Goal: Task Accomplishment & Management: Manage account settings

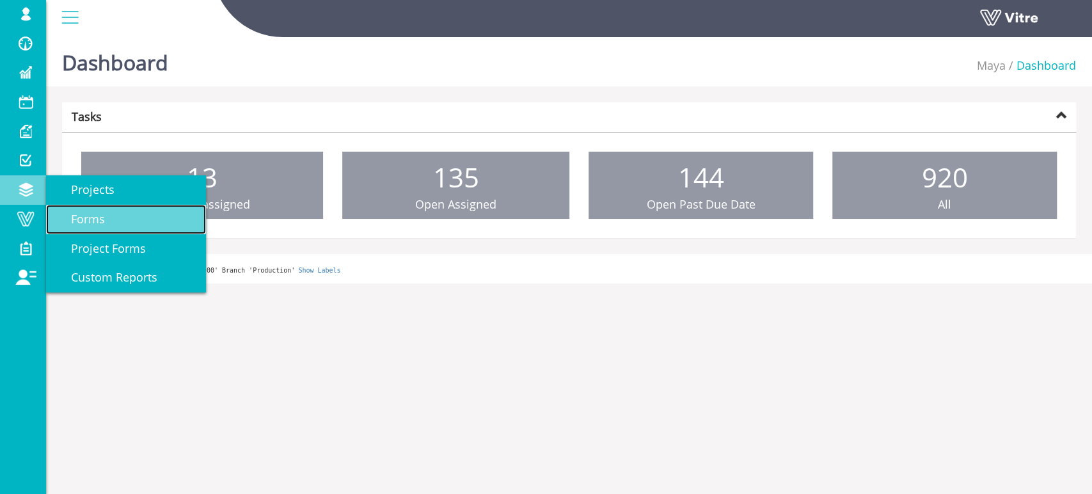
click at [112, 219] on link "Forms" at bounding box center [126, 219] width 160 height 29
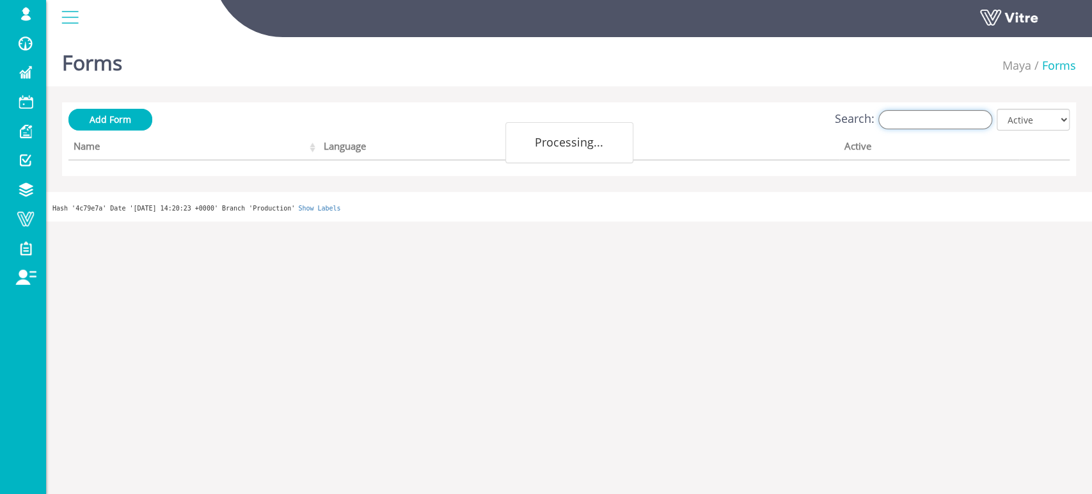
click at [923, 119] on input "Search:" at bounding box center [936, 119] width 114 height 19
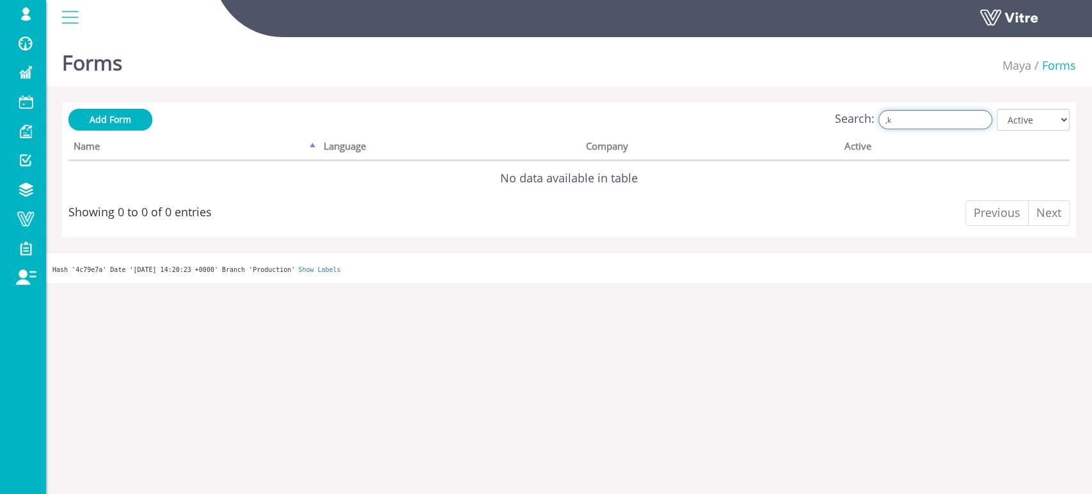
type input ","
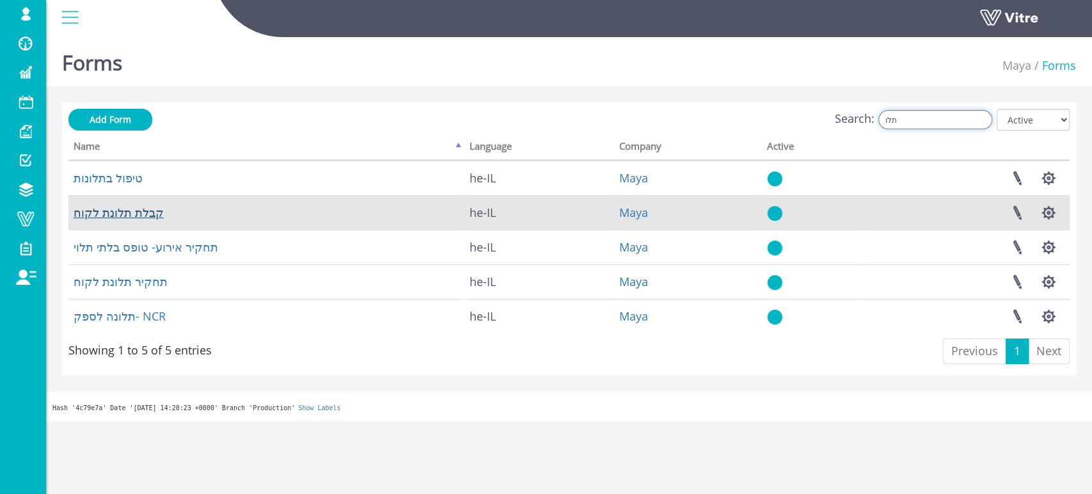
type input "תלו"
click at [131, 214] on link "קבלת תלונת לקוח" at bounding box center [119, 212] width 90 height 15
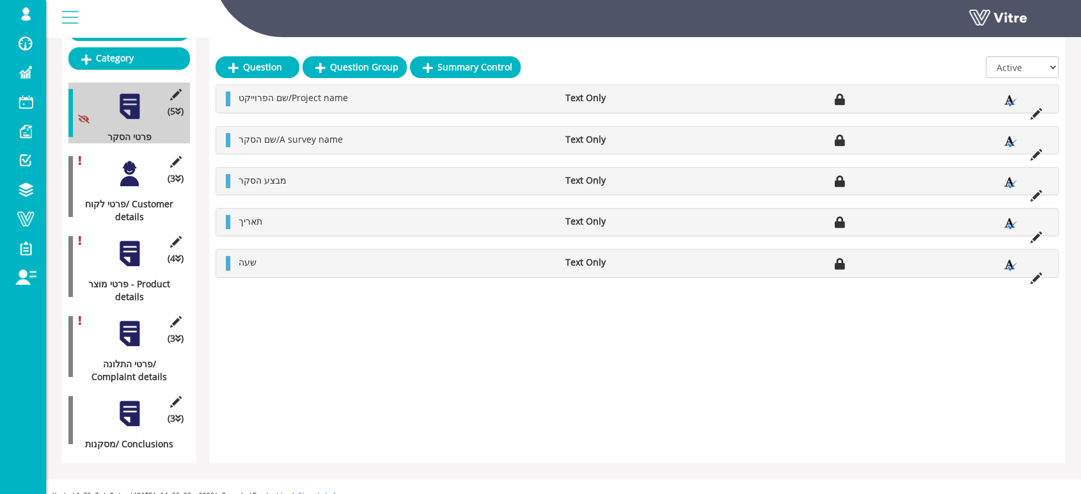
scroll to position [179, 0]
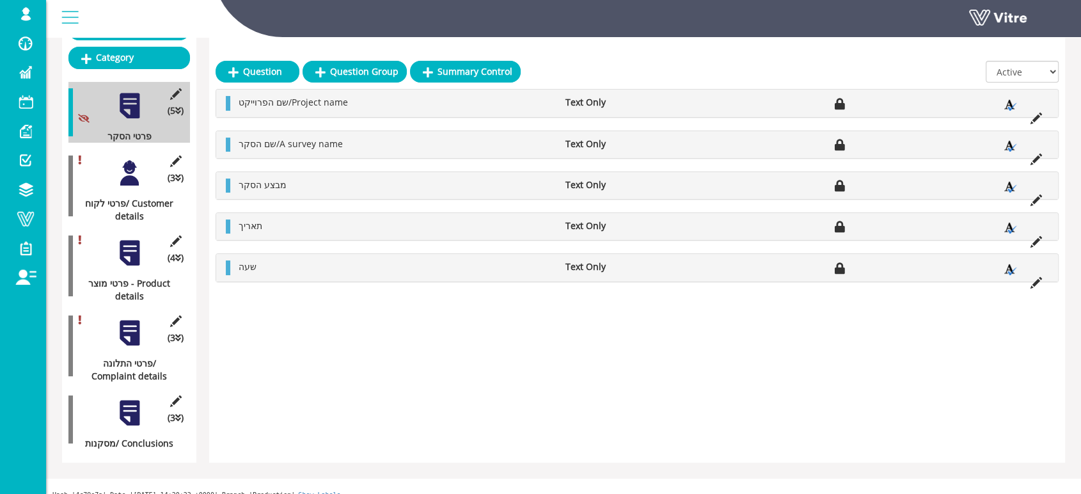
click at [134, 165] on div at bounding box center [129, 173] width 29 height 29
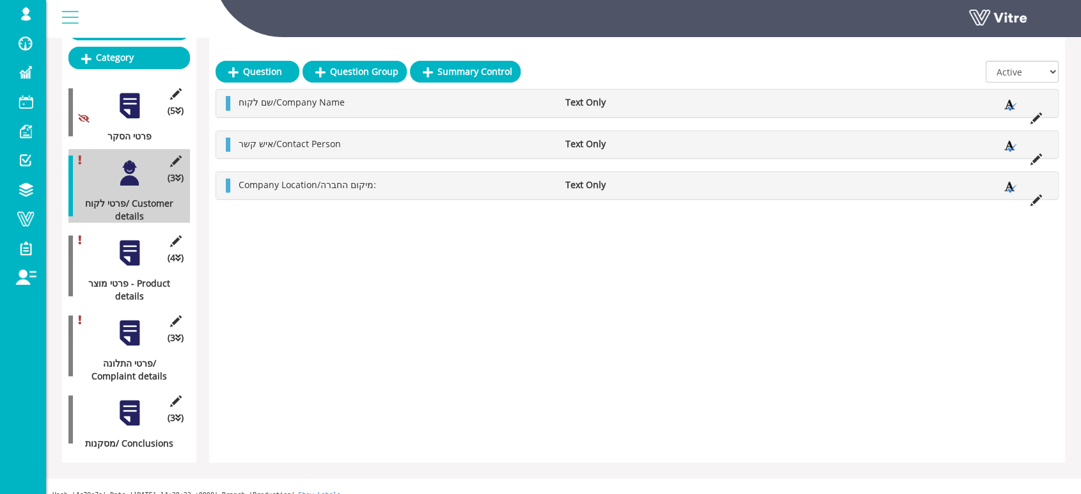
click at [131, 241] on div at bounding box center [129, 253] width 29 height 29
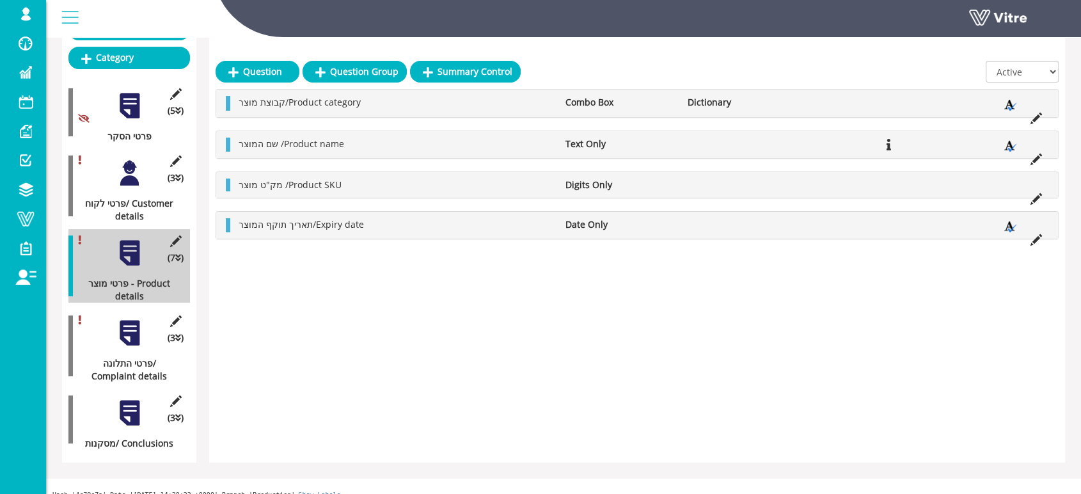
click at [133, 319] on div at bounding box center [129, 333] width 29 height 29
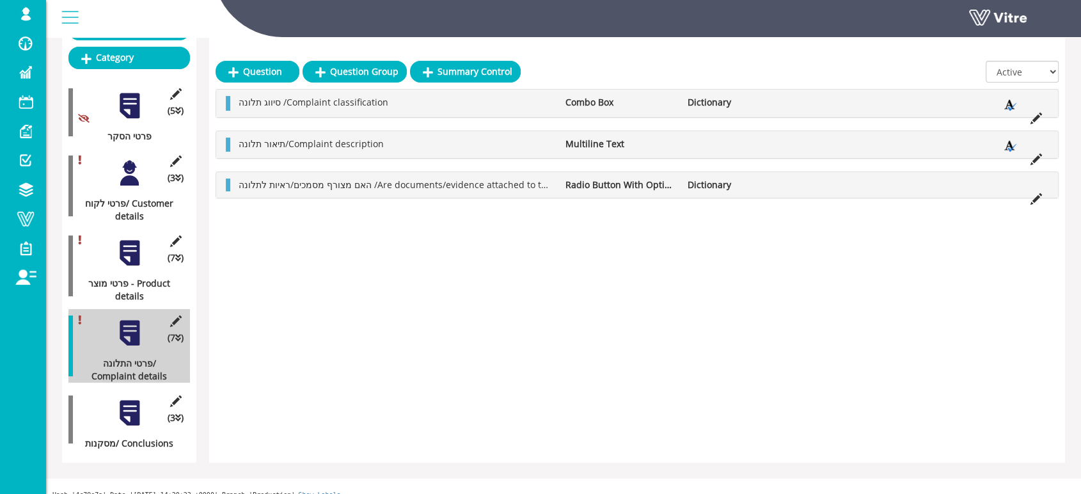
click at [132, 163] on div at bounding box center [129, 173] width 29 height 29
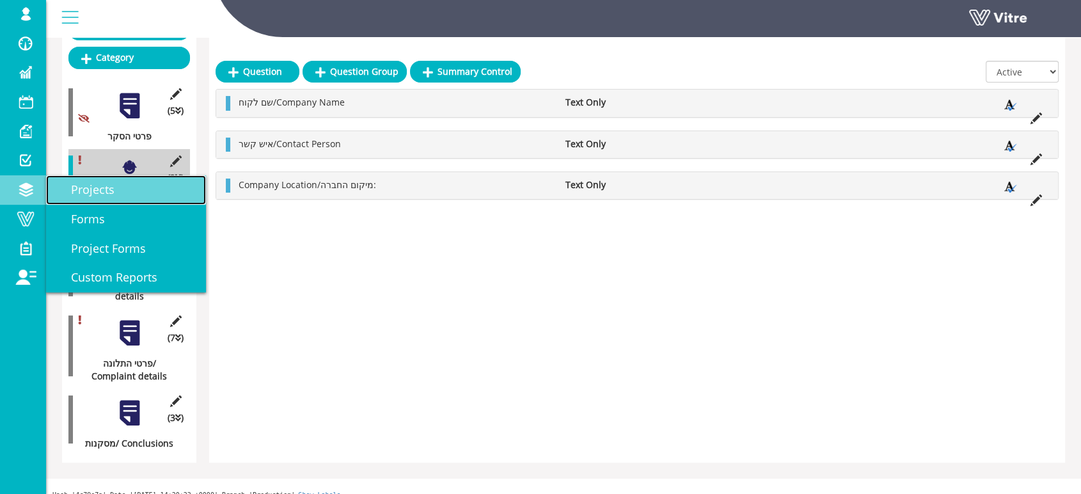
click at [100, 197] on span "Projects" at bounding box center [85, 189] width 59 height 15
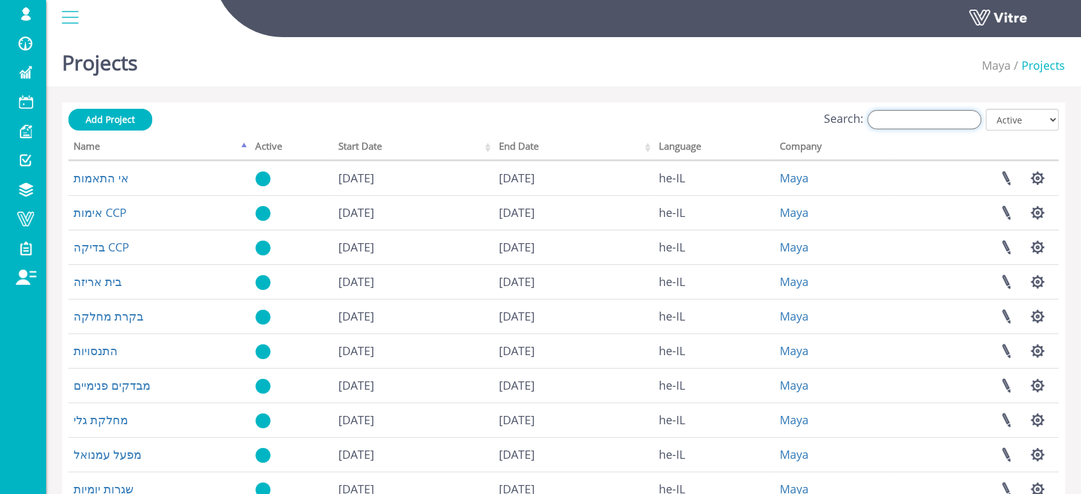
click at [957, 127] on input "Search:" at bounding box center [925, 119] width 114 height 19
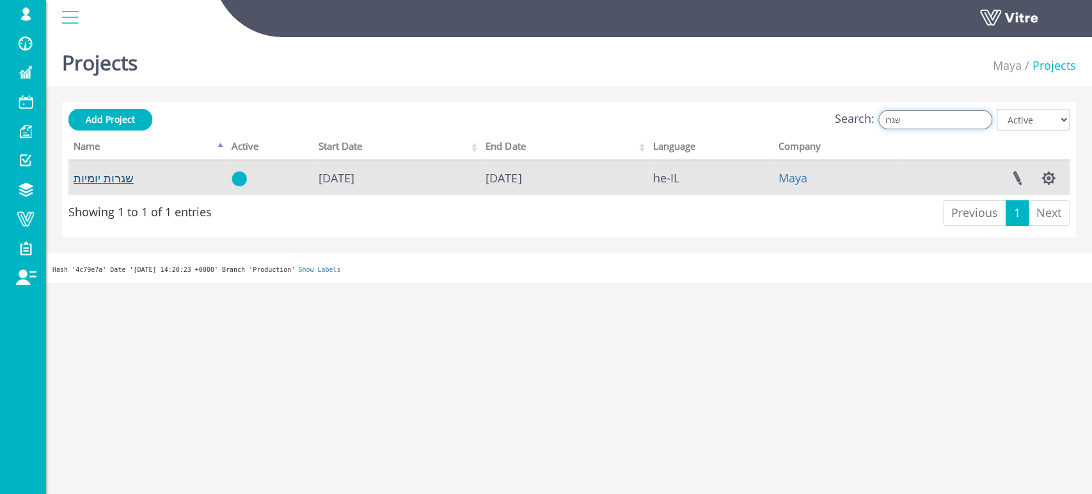
type input "שגרו"
click at [89, 175] on link "שגרות יומיות" at bounding box center [104, 177] width 60 height 15
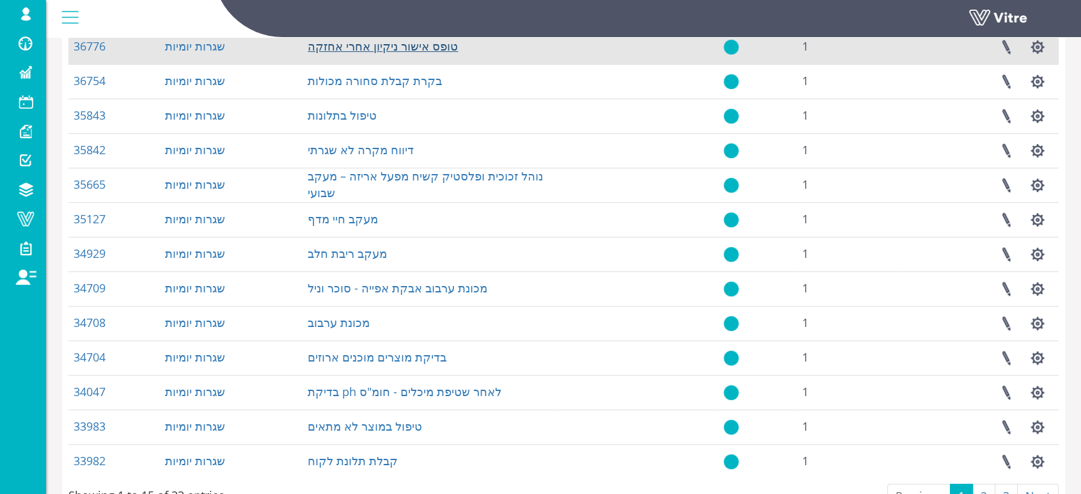
scroll to position [711, 0]
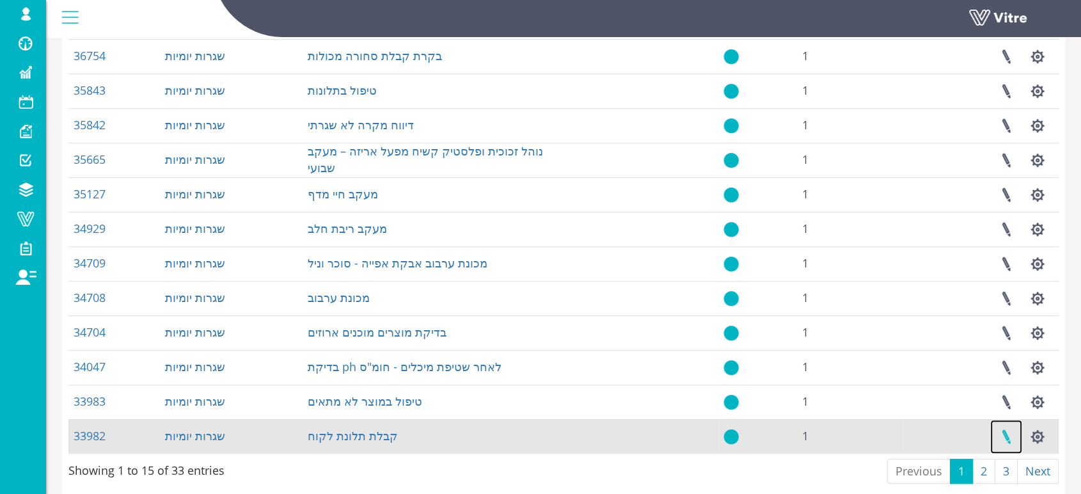
click at [1009, 437] on link at bounding box center [1007, 437] width 32 height 34
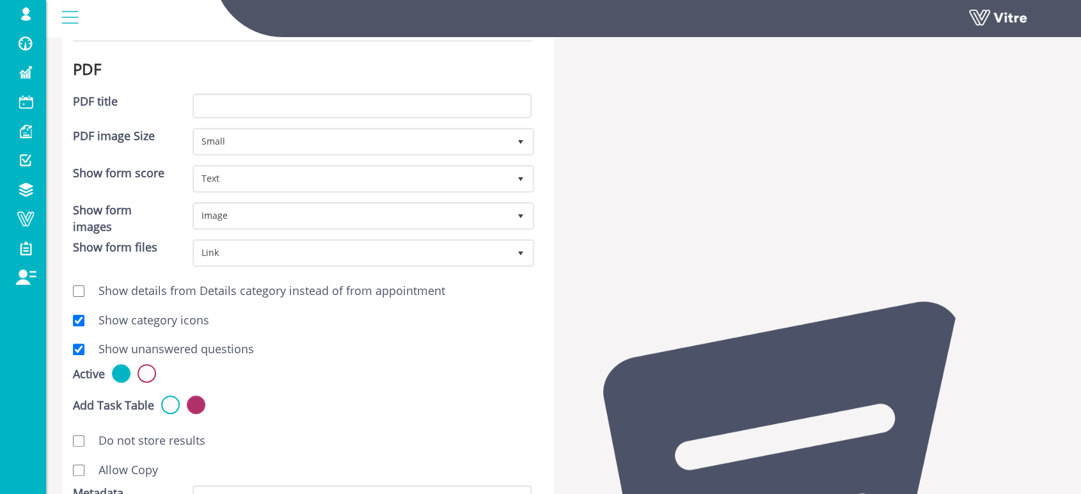
scroll to position [284, 0]
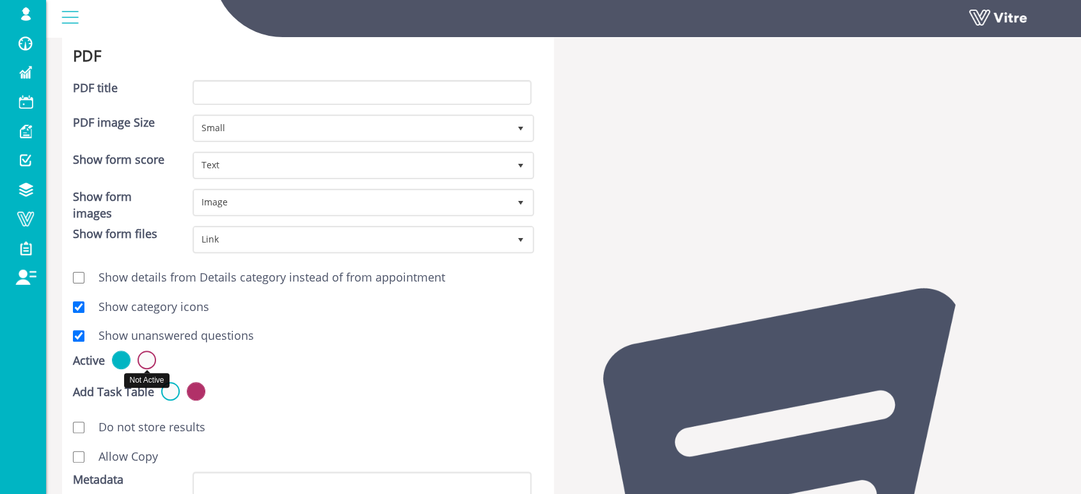
click at [146, 360] on label at bounding box center [147, 360] width 19 height 19
click at [0, 0] on input "radio" at bounding box center [0, 0] width 0 height 0
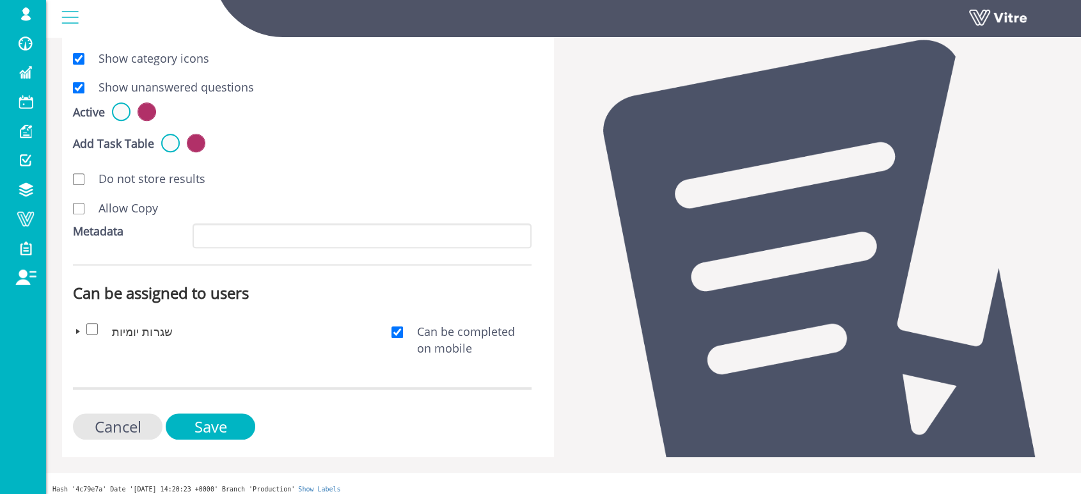
scroll to position [538, 0]
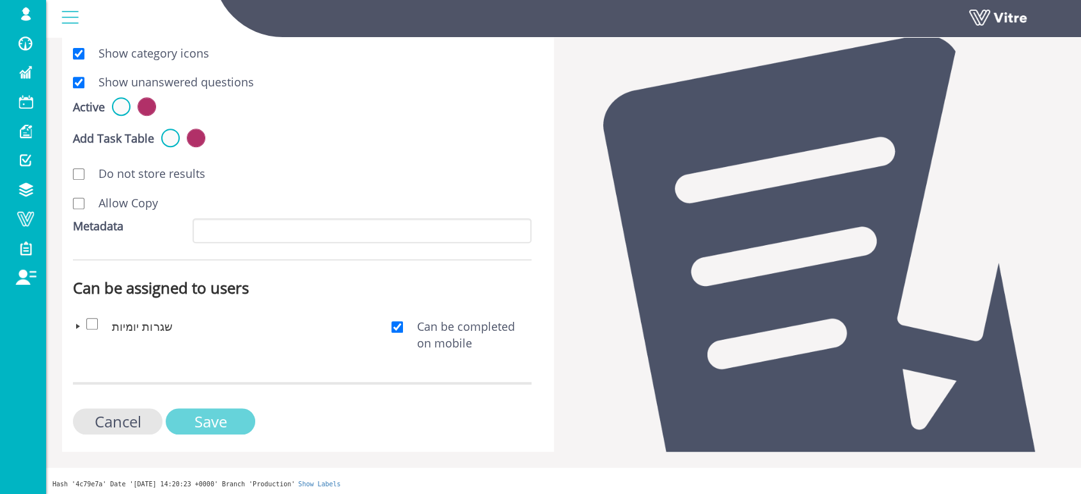
click at [199, 419] on input "Save" at bounding box center [211, 421] width 90 height 26
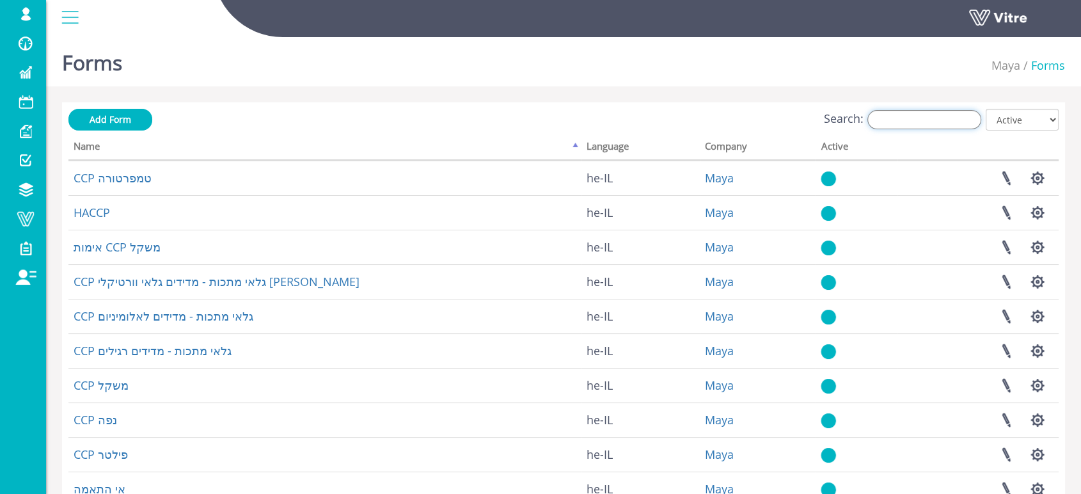
click at [901, 123] on input "Search:" at bounding box center [925, 119] width 114 height 19
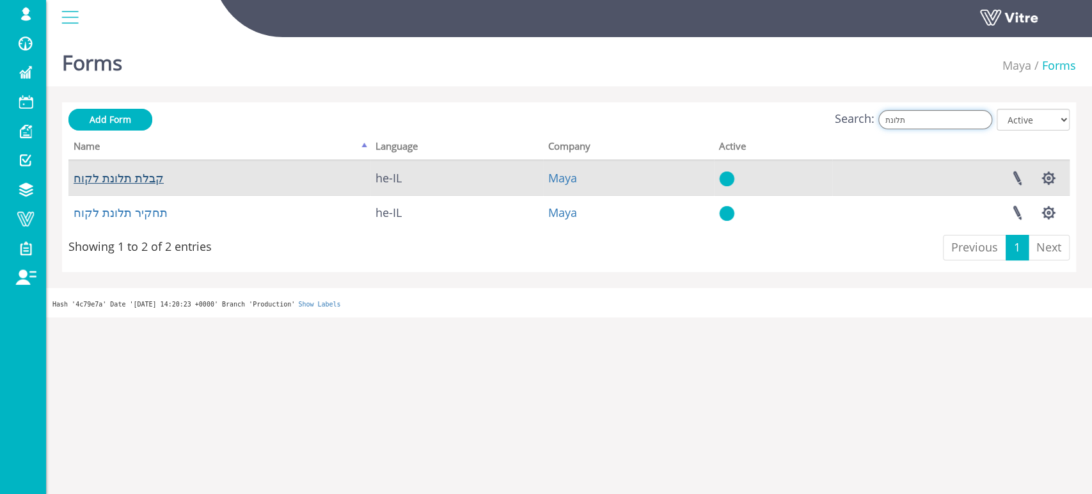
type input "תלונת"
click at [134, 178] on link "קבלת תלונת לקוח" at bounding box center [119, 177] width 90 height 15
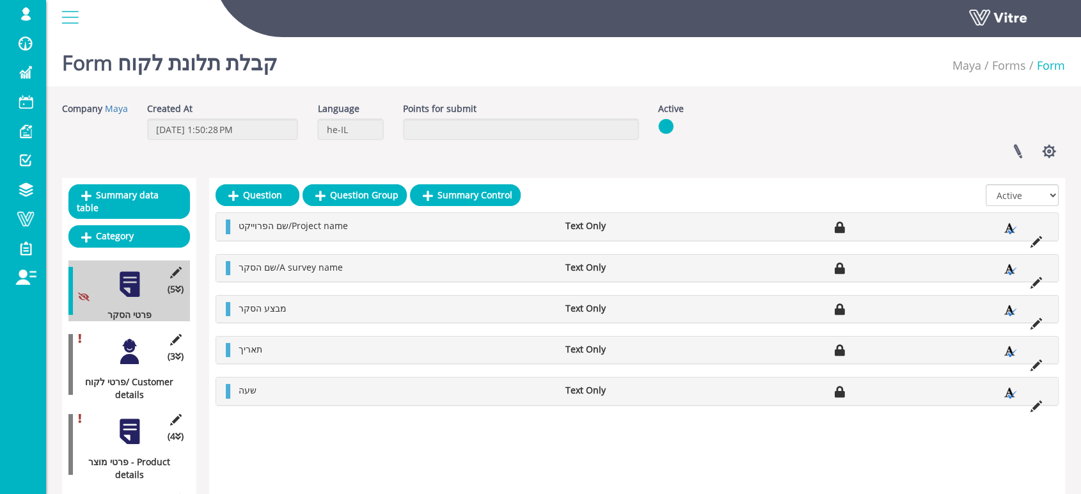
click at [129, 340] on div at bounding box center [129, 351] width 29 height 29
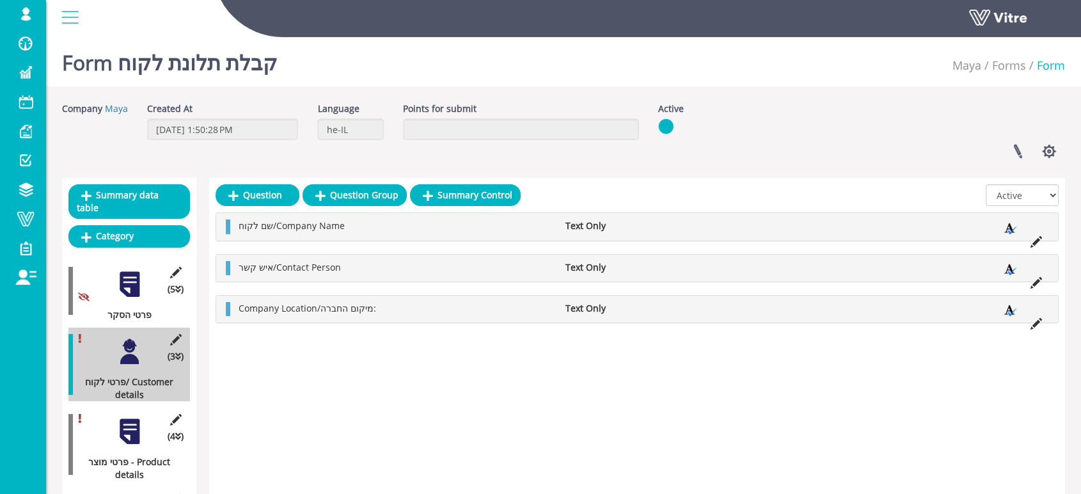
click at [136, 419] on div at bounding box center [129, 431] width 29 height 29
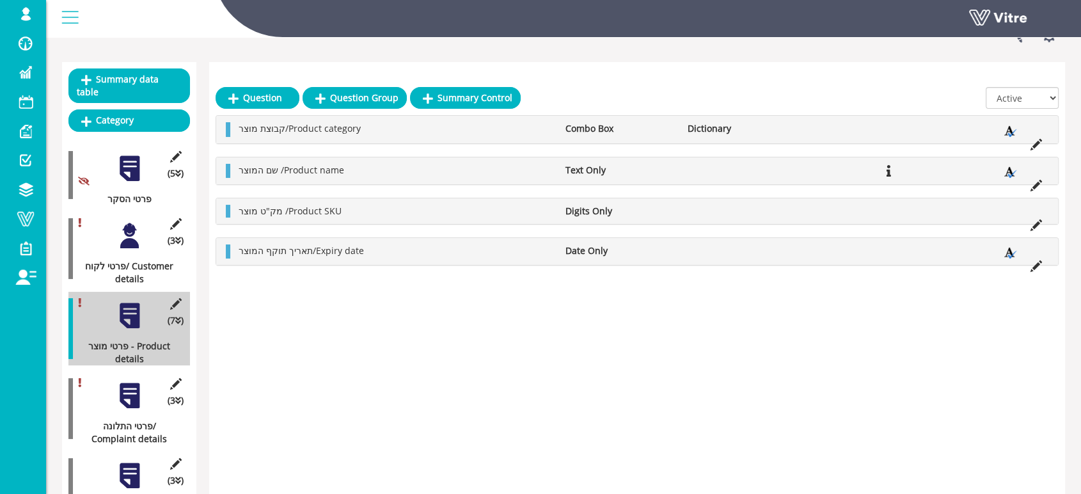
scroll to position [142, 0]
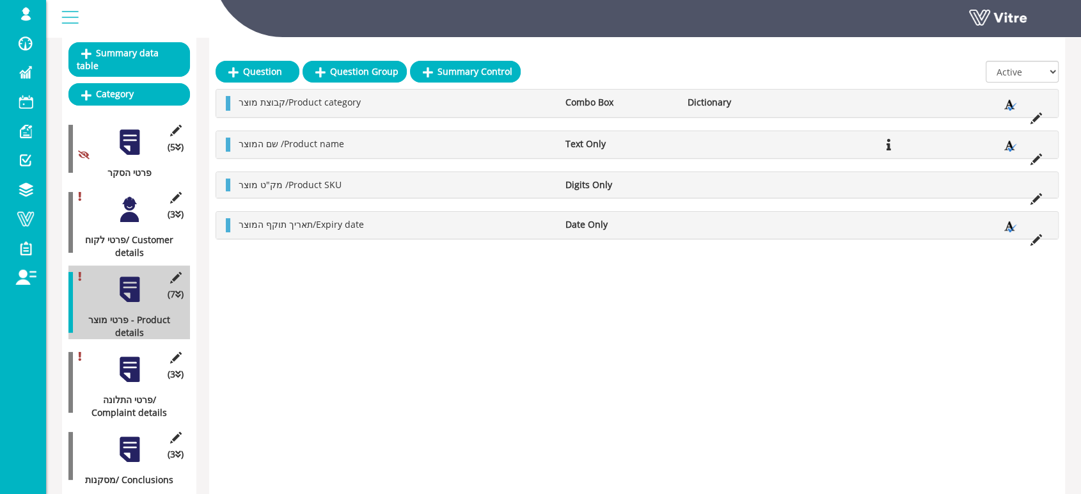
click at [131, 435] on div at bounding box center [129, 449] width 29 height 29
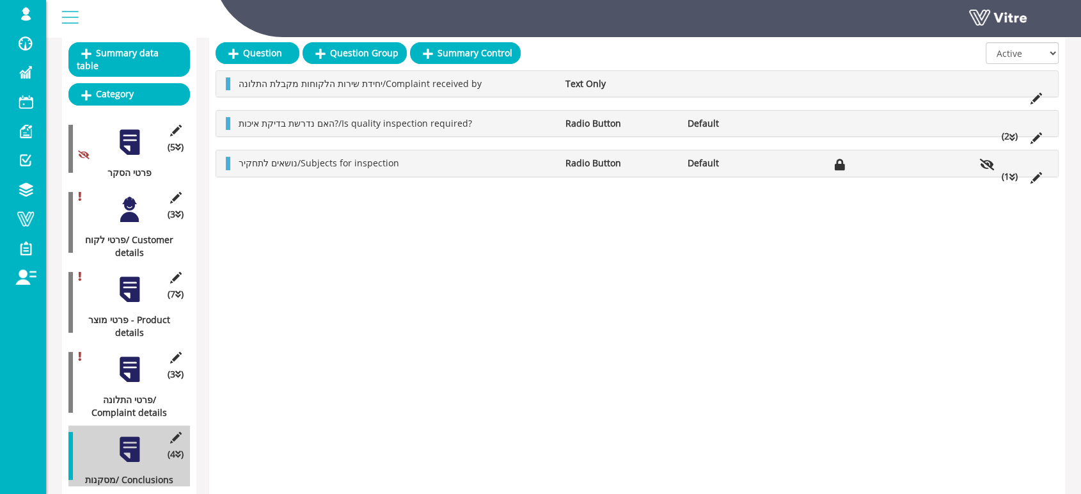
scroll to position [0, 0]
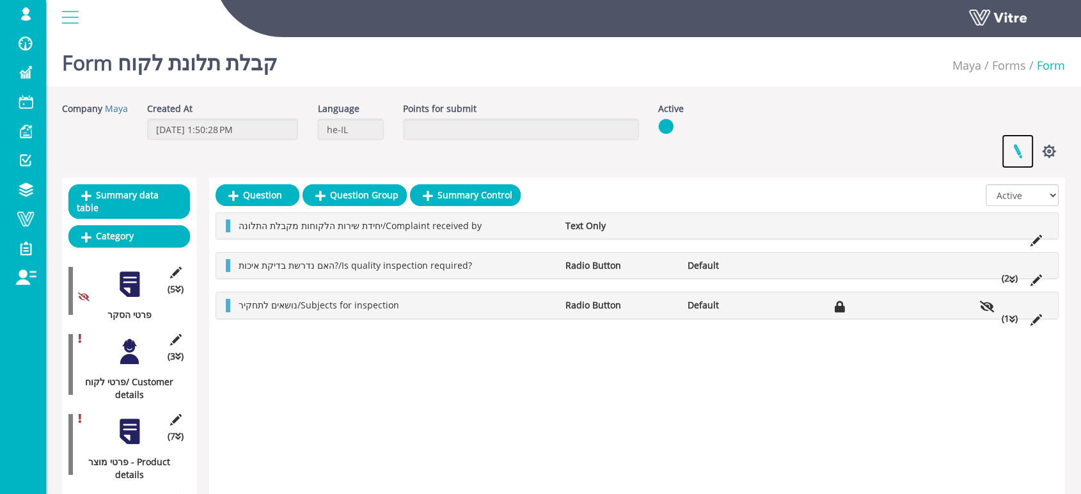
click at [1018, 150] on link at bounding box center [1018, 151] width 32 height 34
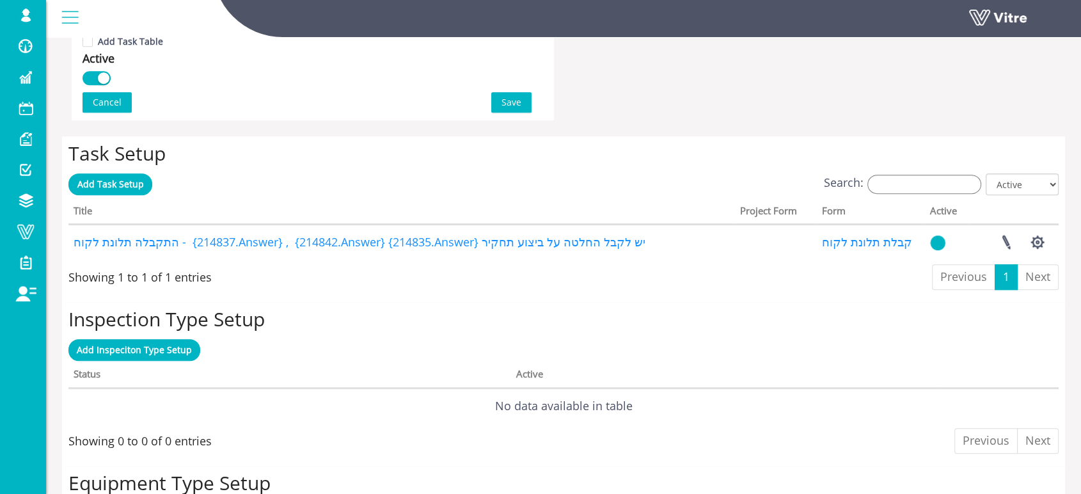
scroll to position [924, 0]
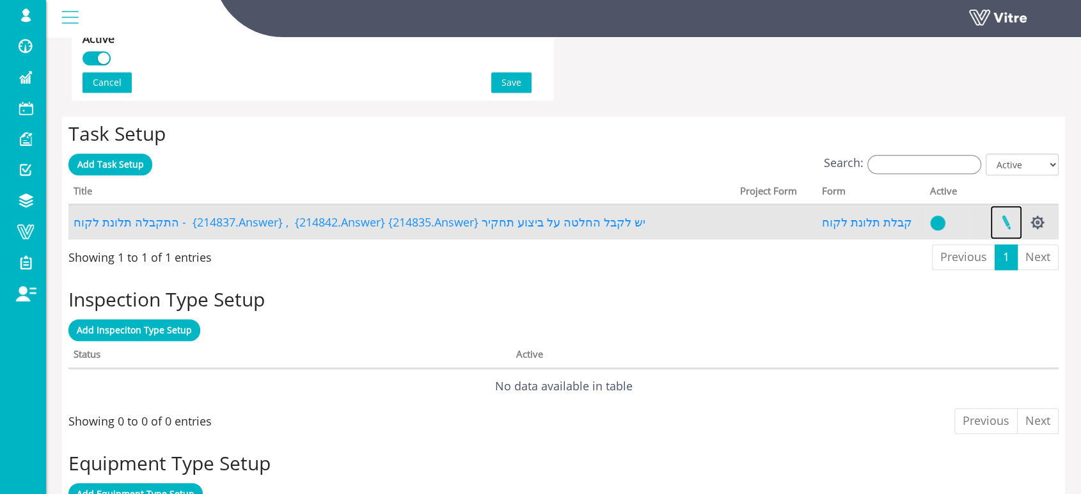
click at [1006, 225] on link at bounding box center [1007, 222] width 32 height 34
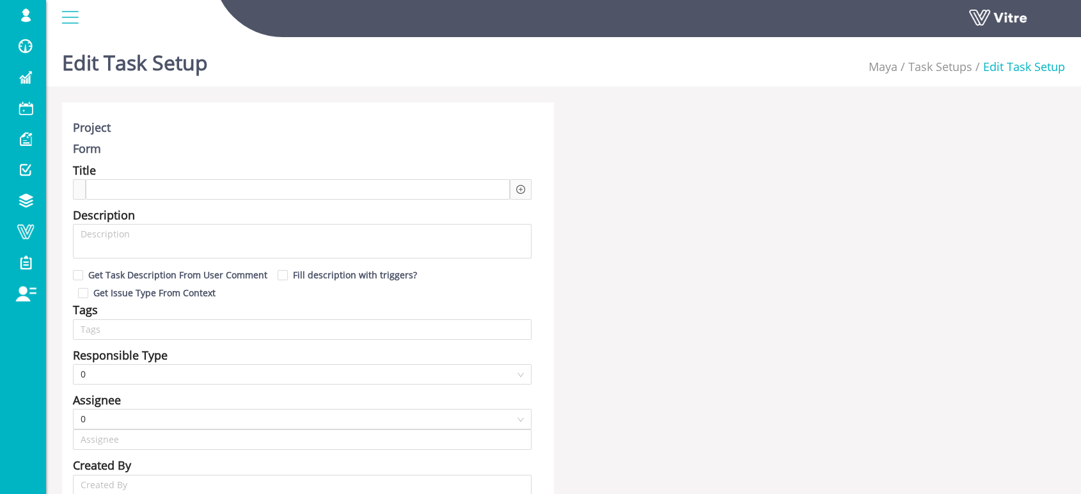
type input "[PERSON_NAME] SU"
checkbox input "true"
type input "יואב ירדני"
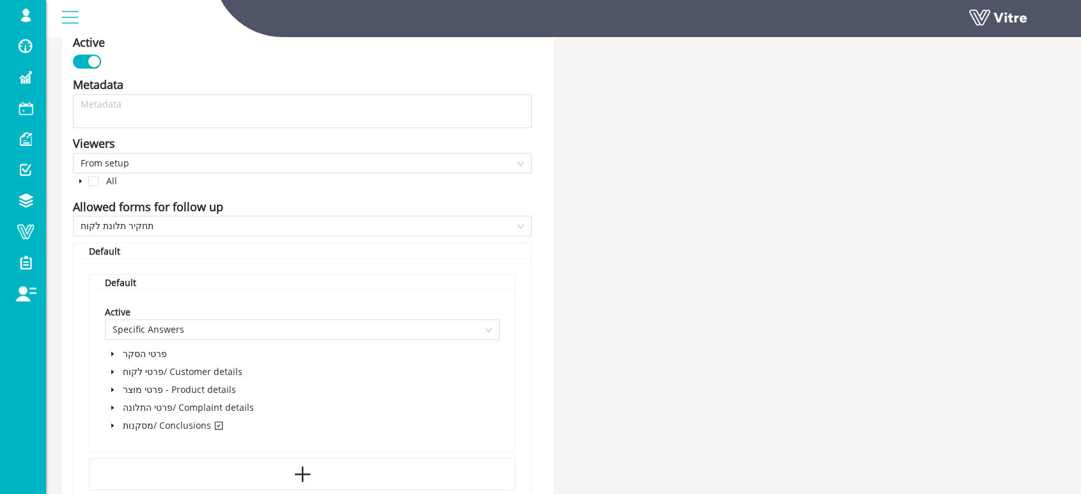
scroll to position [640, 0]
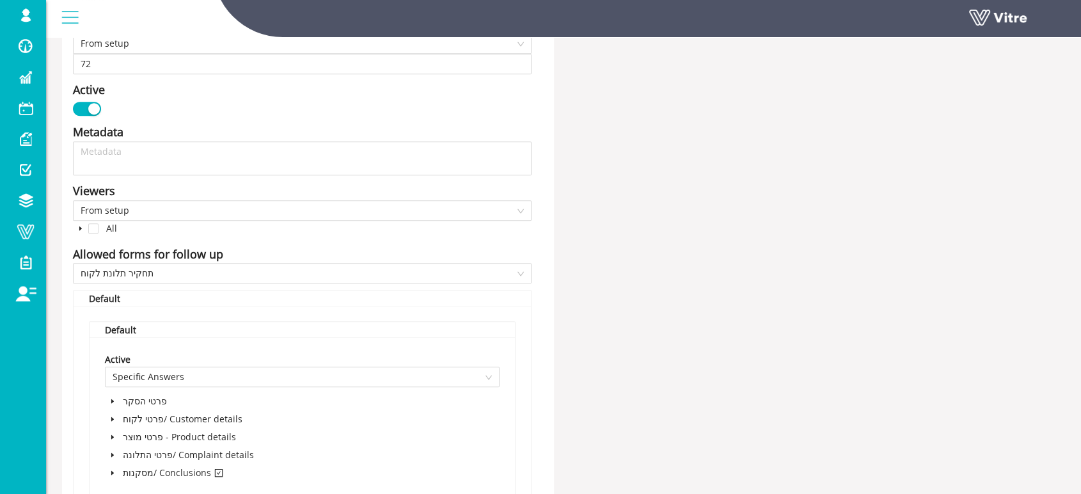
click at [113, 471] on icon "caret-down" at bounding box center [112, 473] width 6 height 6
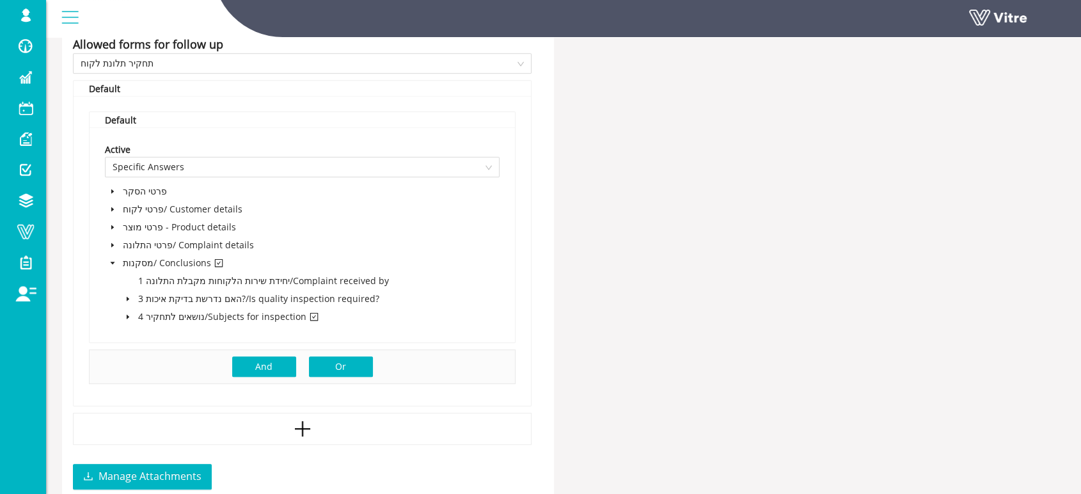
scroll to position [853, 0]
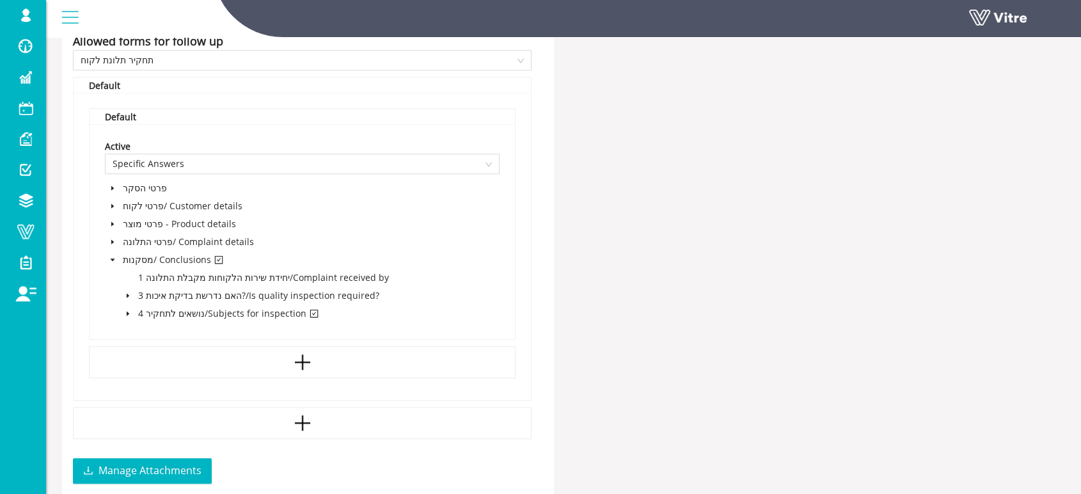
click at [127, 314] on icon "caret-down" at bounding box center [128, 314] width 3 height 4
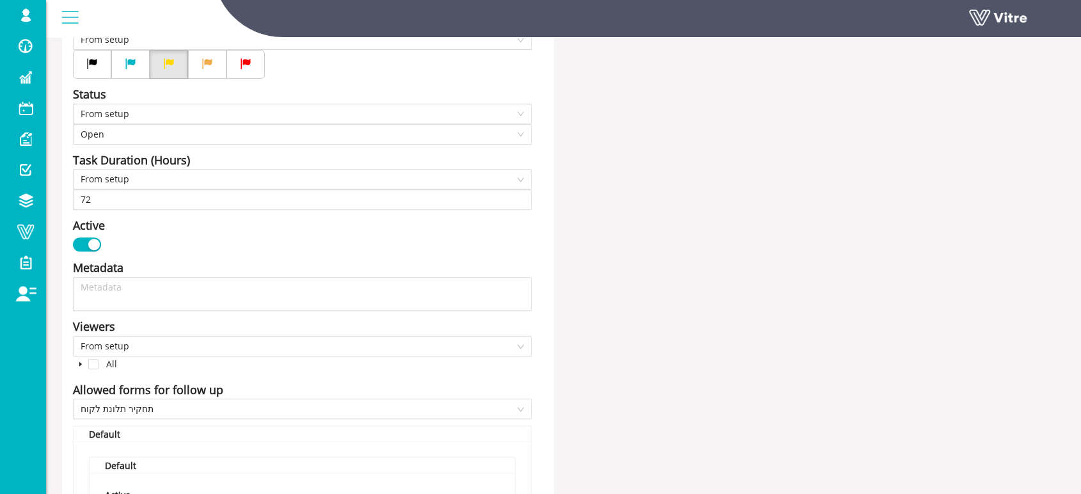
scroll to position [497, 0]
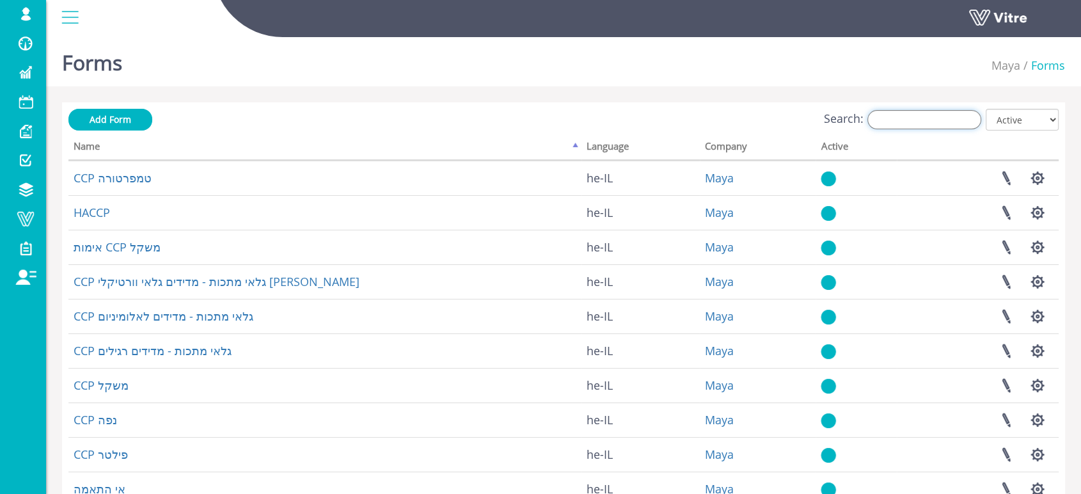
click at [938, 125] on input "Search:" at bounding box center [925, 119] width 114 height 19
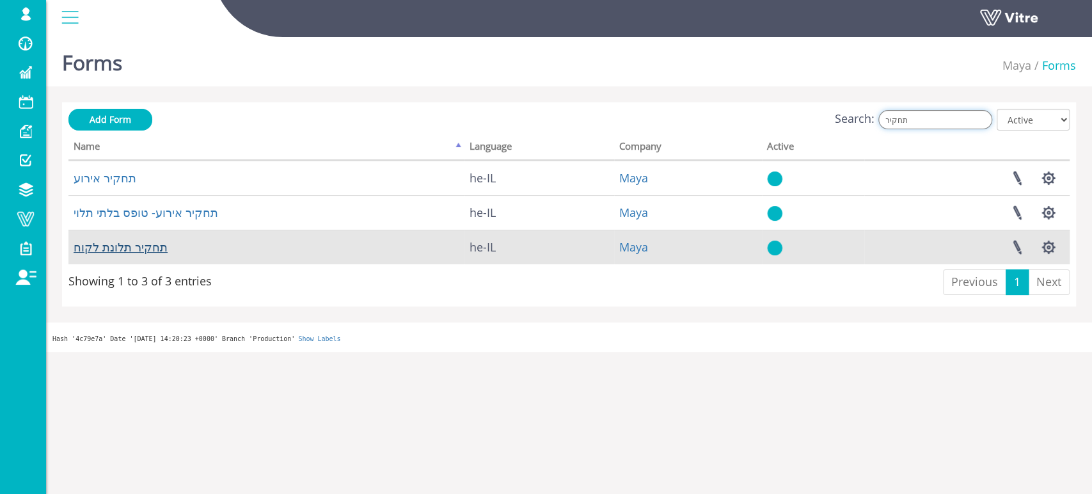
type input "תחקיר"
click at [141, 248] on link "תחקיר תלונת לקוח" at bounding box center [121, 246] width 94 height 15
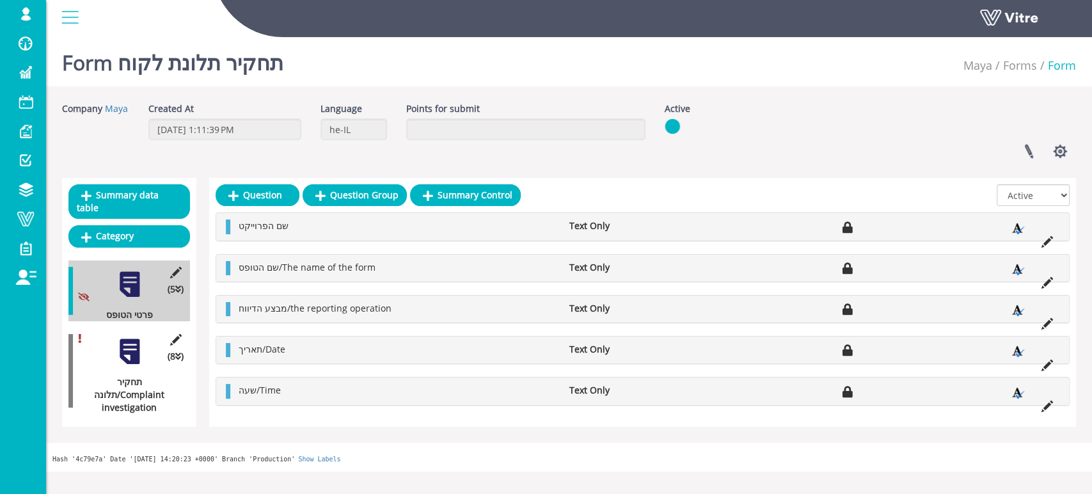
click at [128, 337] on div at bounding box center [129, 351] width 29 height 29
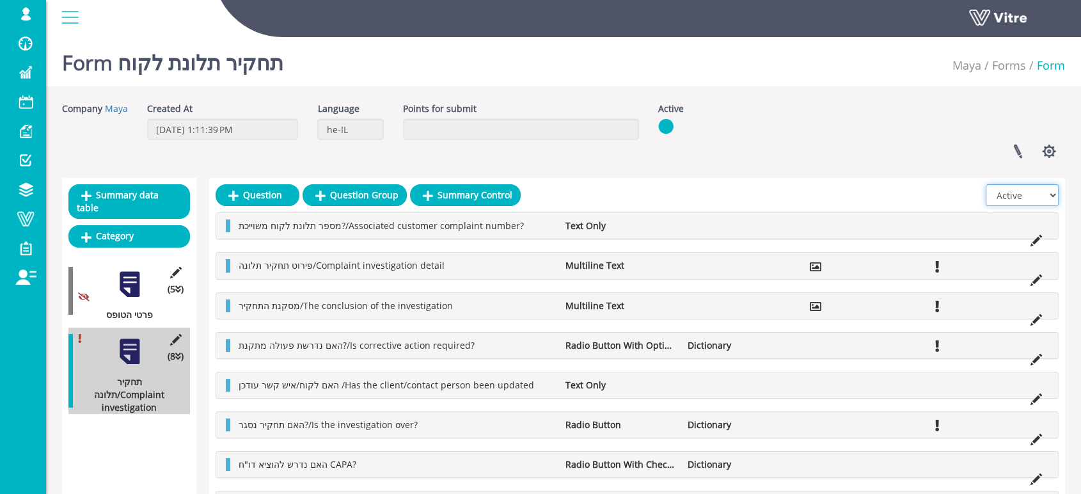
click at [1050, 195] on select "All Active Not Active" at bounding box center [1022, 195] width 73 height 22
select select "2"
click at [986, 184] on select "All Active Not Active" at bounding box center [1022, 195] width 73 height 22
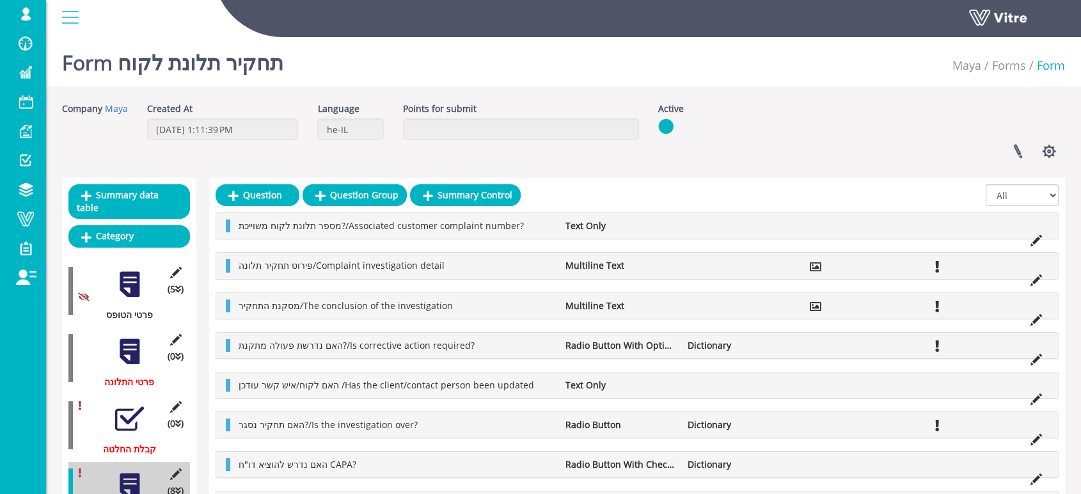
click at [756, 150] on div "Linked Projects Set Users Manage Templates Clone Form Clone Form Category Addit…" at bounding box center [862, 151] width 426 height 34
click at [138, 341] on div at bounding box center [129, 351] width 29 height 29
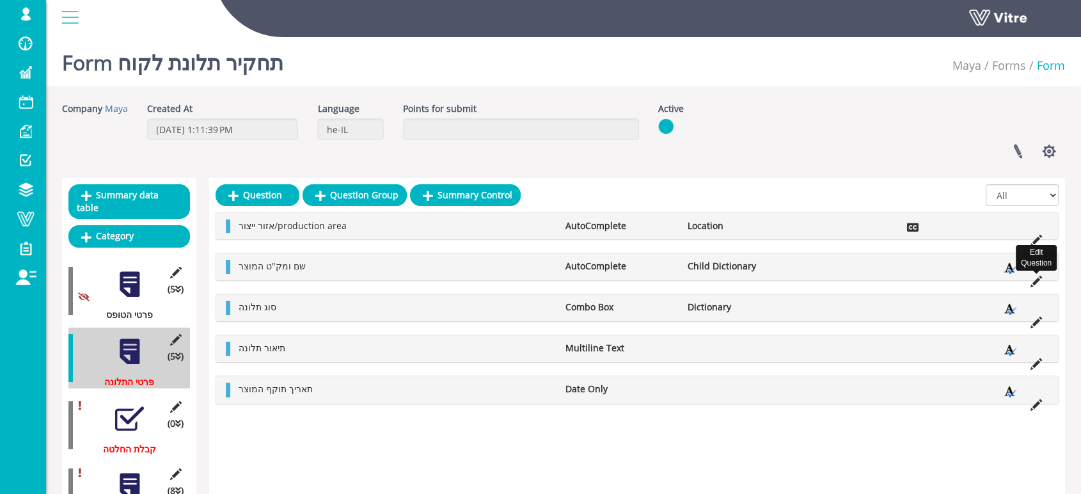
click at [1037, 281] on icon at bounding box center [1037, 282] width 12 height 12
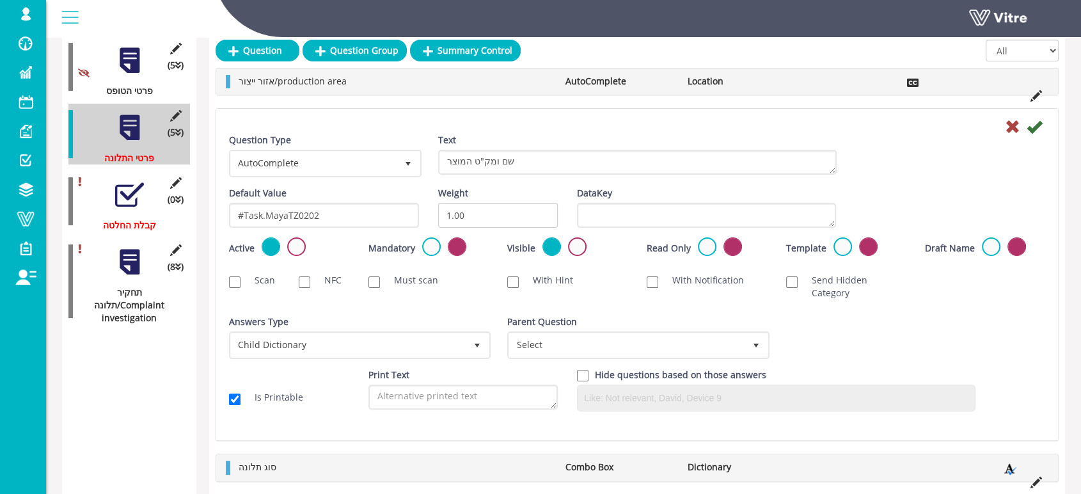
scroll to position [200, 0]
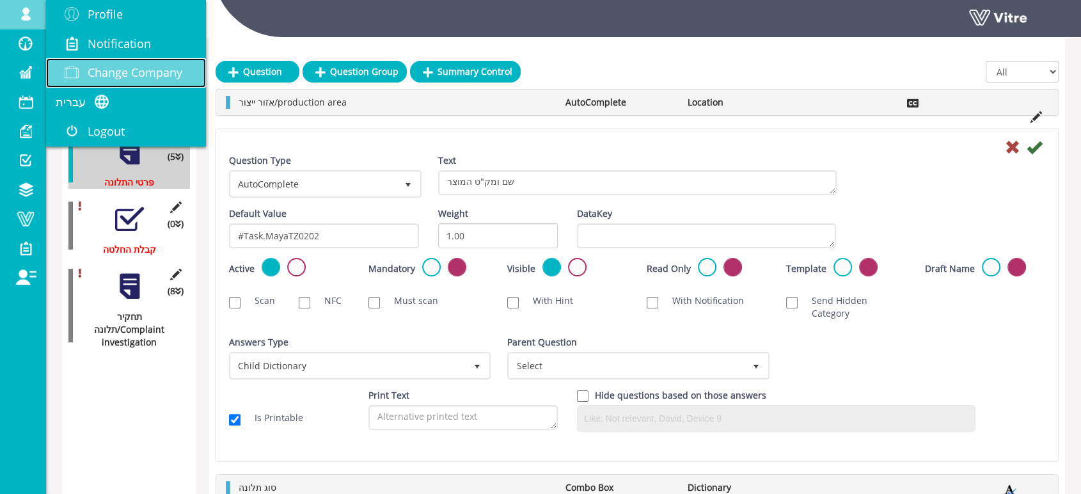
click at [106, 69] on span "Change Company" at bounding box center [135, 72] width 95 height 15
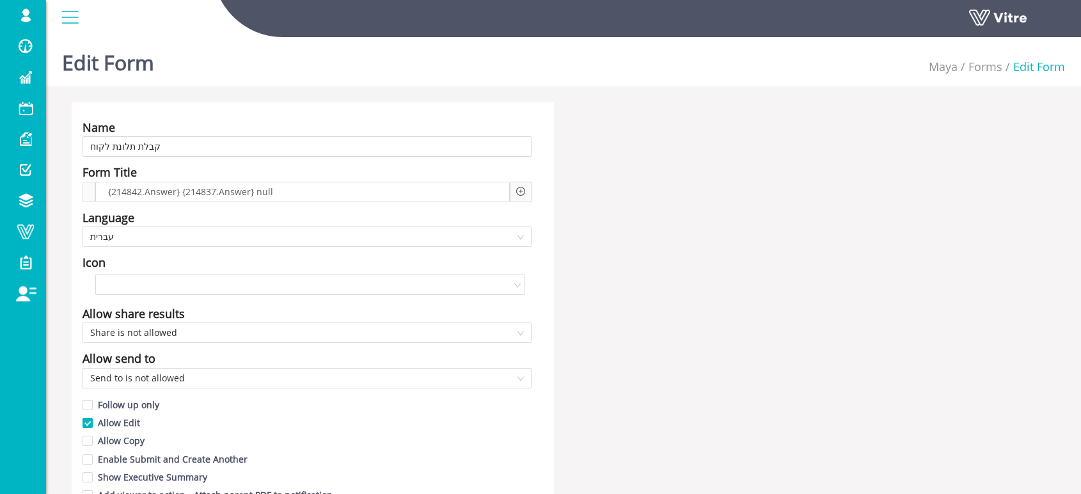
scroll to position [924, 0]
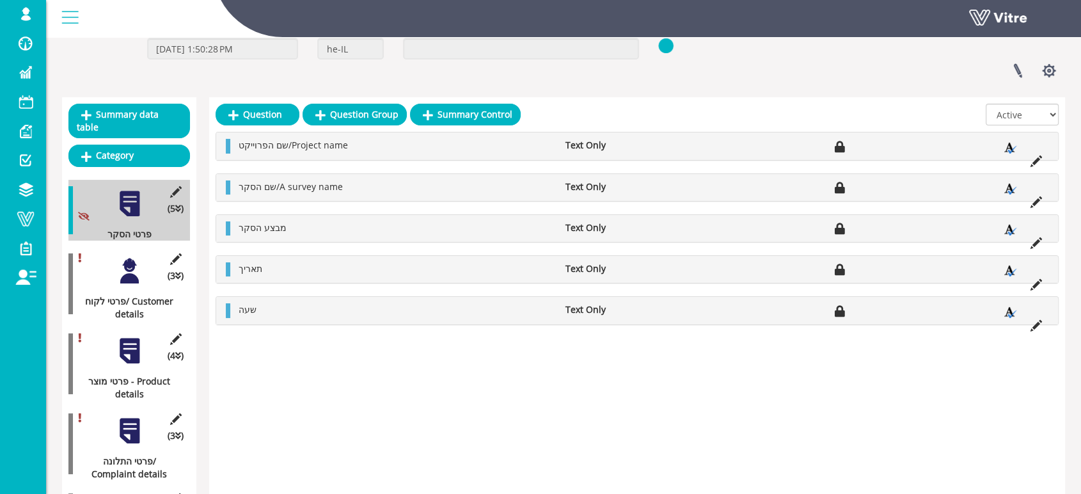
scroll to position [142, 0]
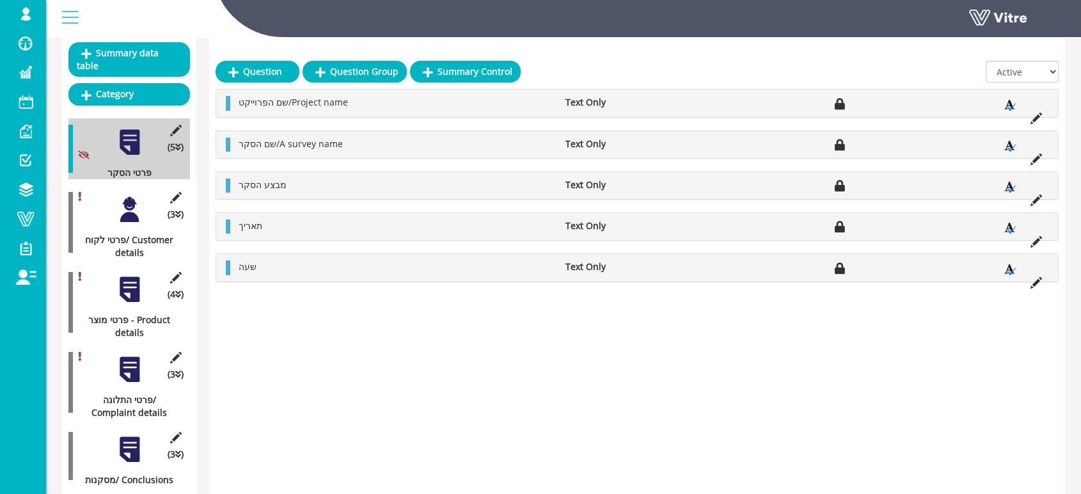
click at [129, 197] on div at bounding box center [129, 209] width 29 height 29
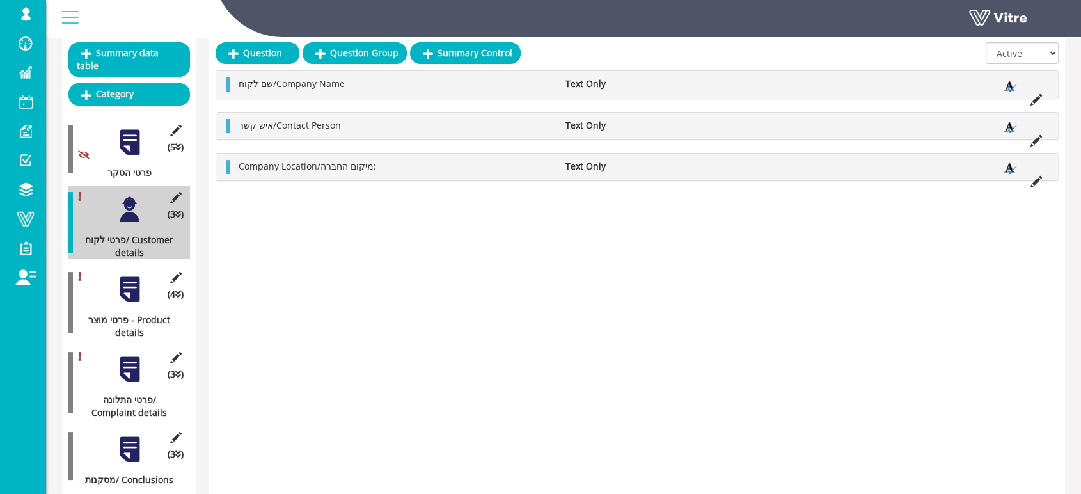
scroll to position [0, 0]
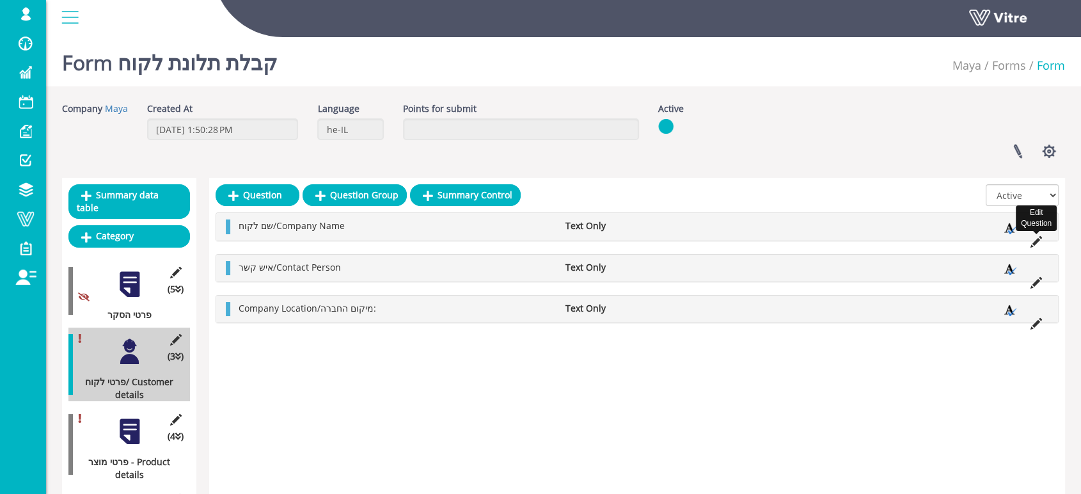
click at [1036, 243] on icon at bounding box center [1037, 242] width 12 height 12
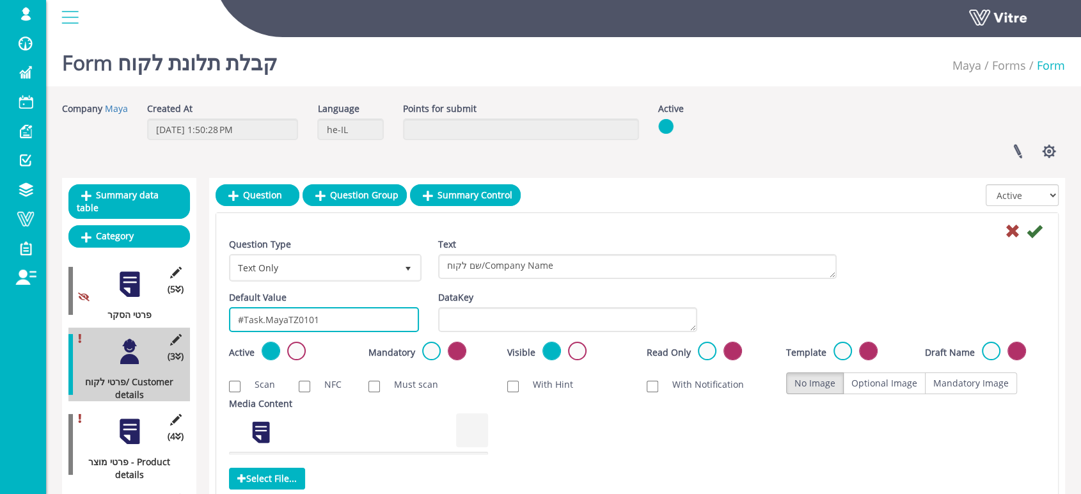
drag, startPoint x: 328, startPoint y: 317, endPoint x: 229, endPoint y: 321, distance: 98.7
click at [229, 321] on input "#Task.MayaTZ0101" at bounding box center [324, 319] width 190 height 25
click at [1015, 228] on icon at bounding box center [1012, 230] width 15 height 15
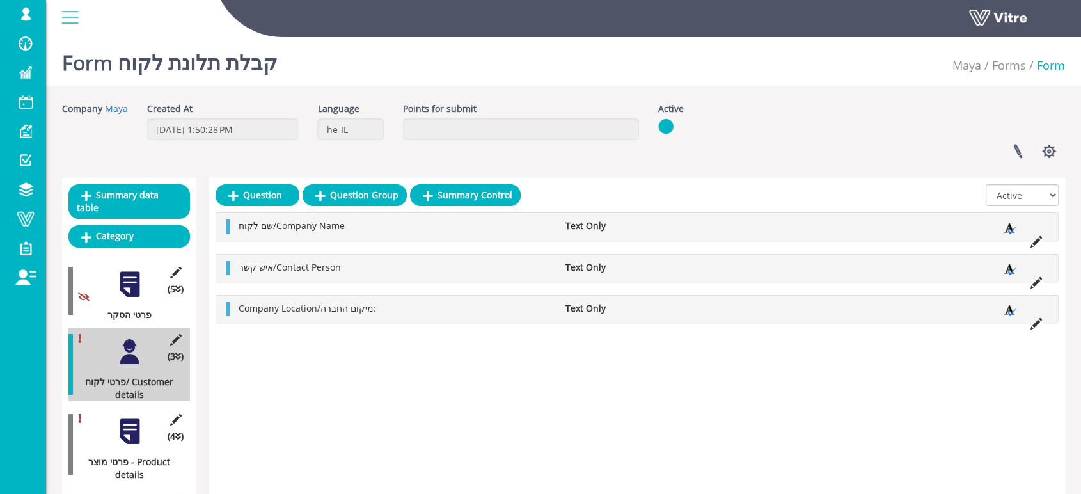
click at [132, 420] on div at bounding box center [129, 431] width 29 height 29
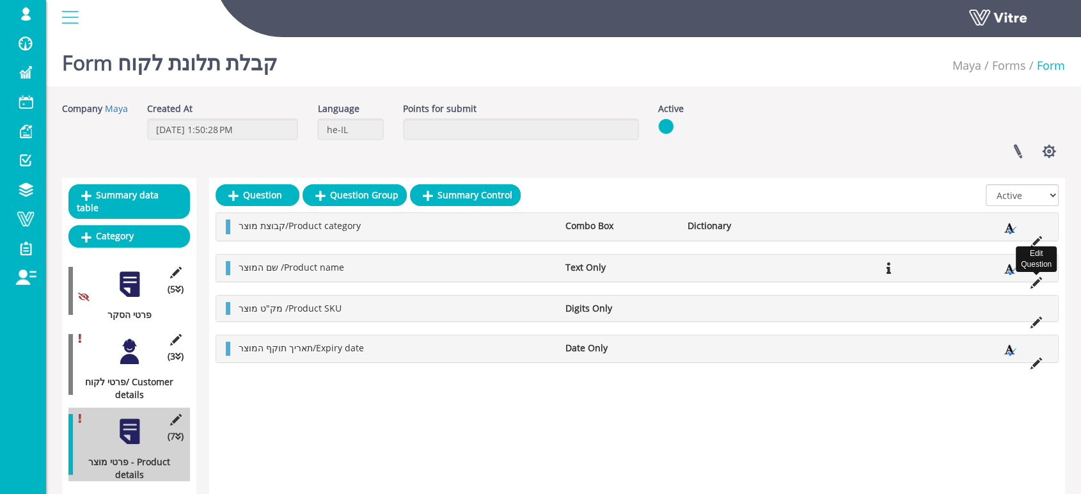
click at [1037, 280] on icon at bounding box center [1037, 283] width 12 height 12
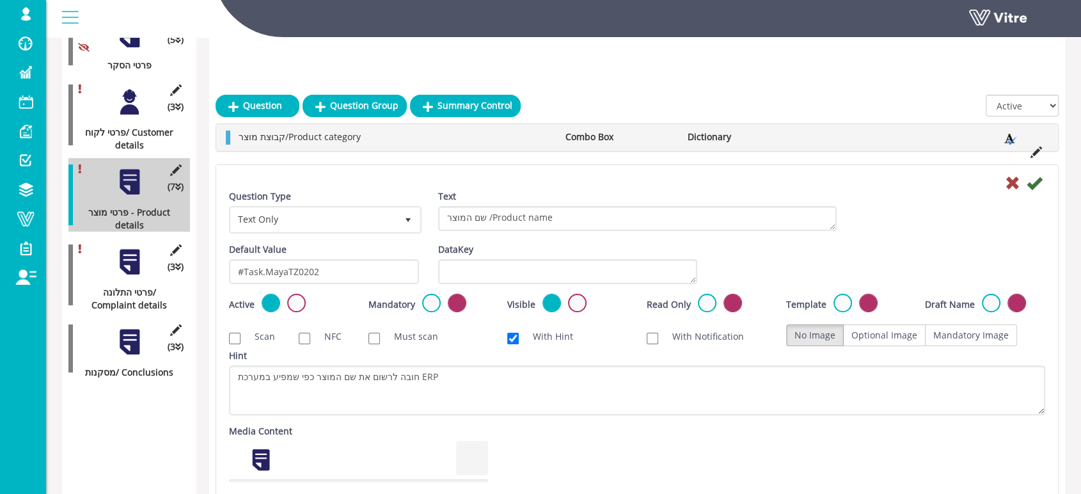
scroll to position [284, 0]
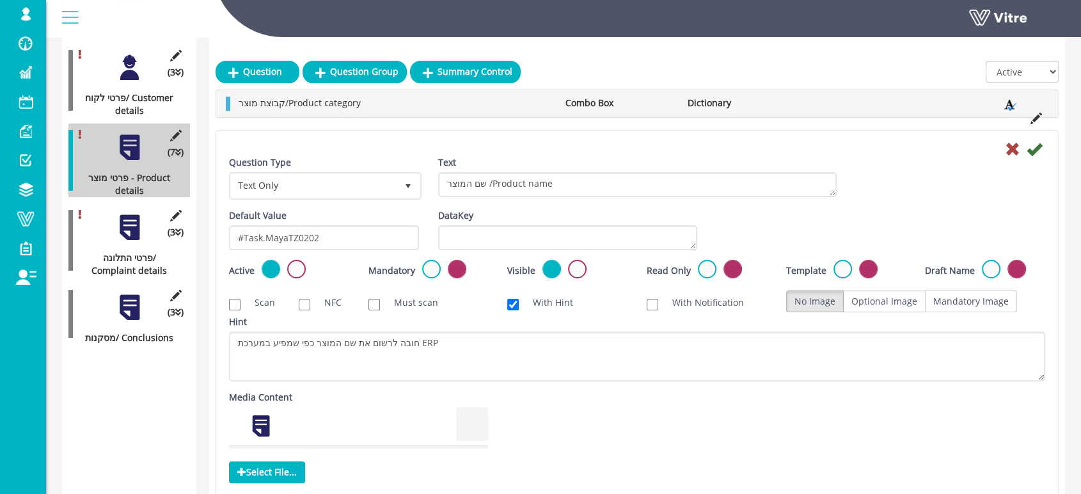
click at [136, 293] on div at bounding box center [129, 307] width 29 height 29
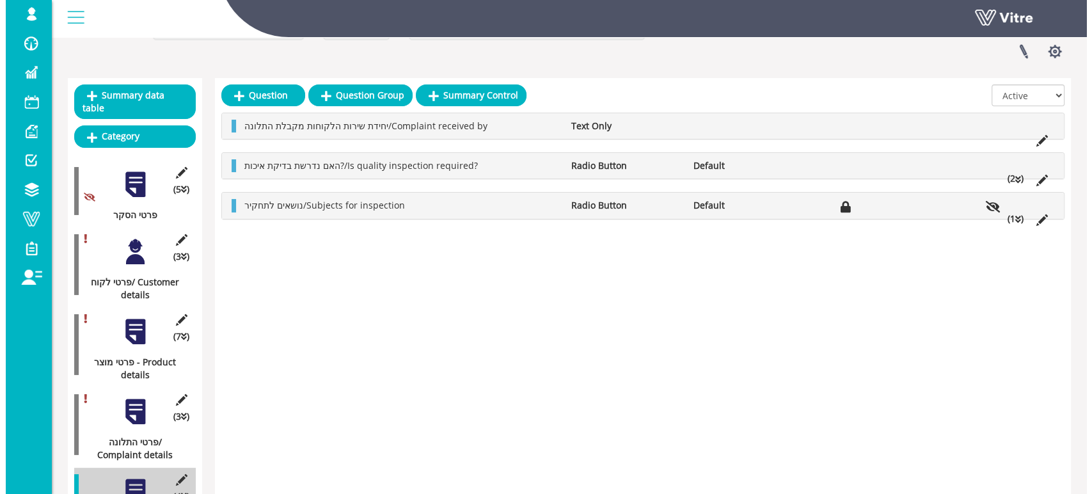
scroll to position [0, 0]
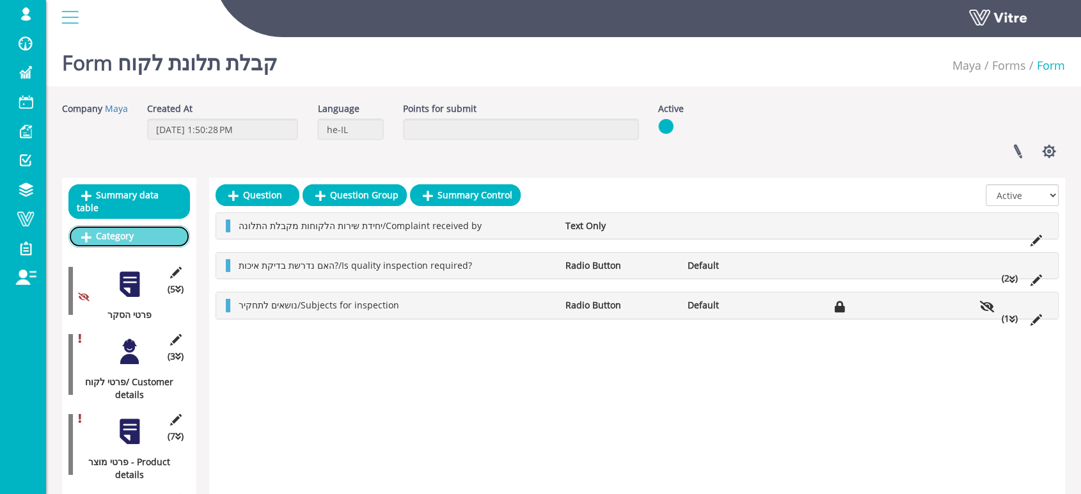
click at [138, 225] on link "Category" at bounding box center [129, 236] width 122 height 22
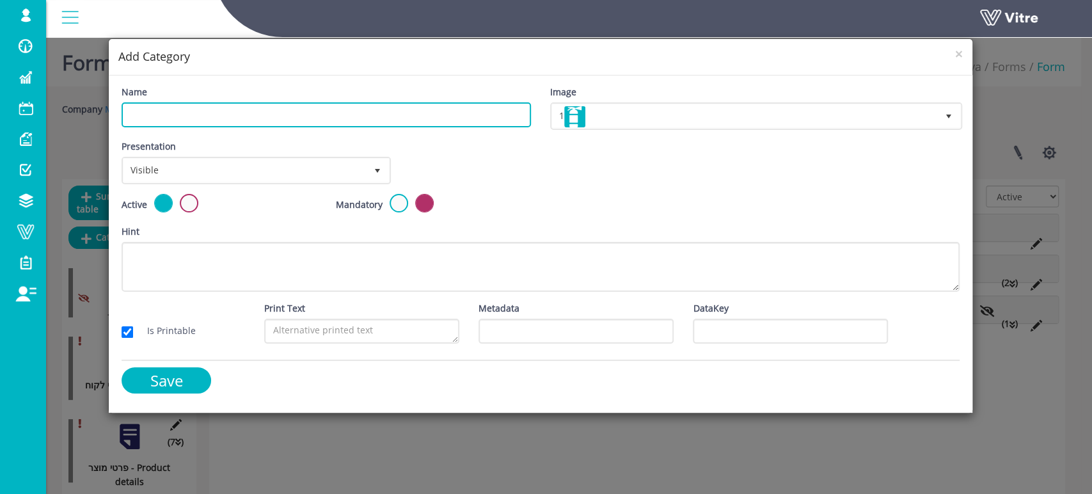
click at [372, 115] on input "Name" at bounding box center [327, 114] width 410 height 25
type input "תחקיר"
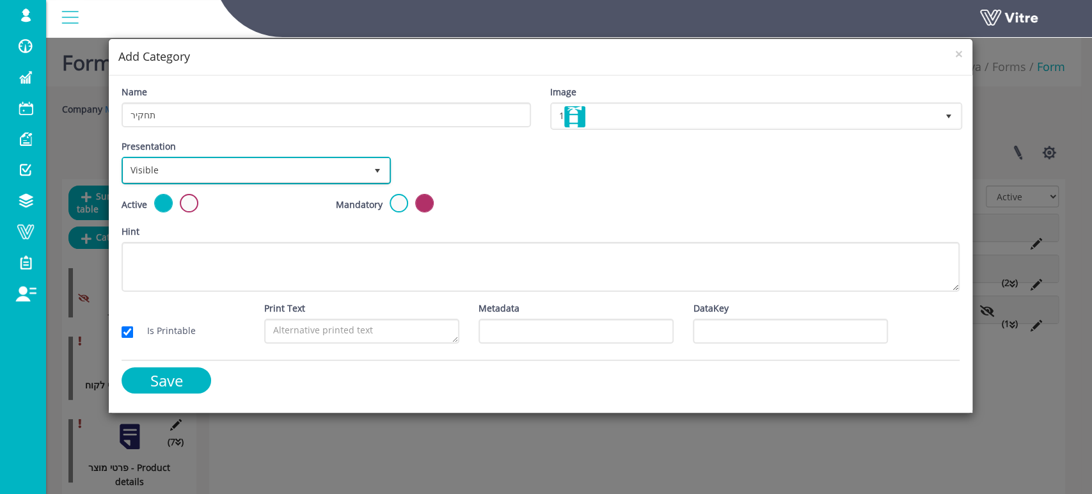
click at [271, 173] on span "Visible" at bounding box center [245, 170] width 243 height 23
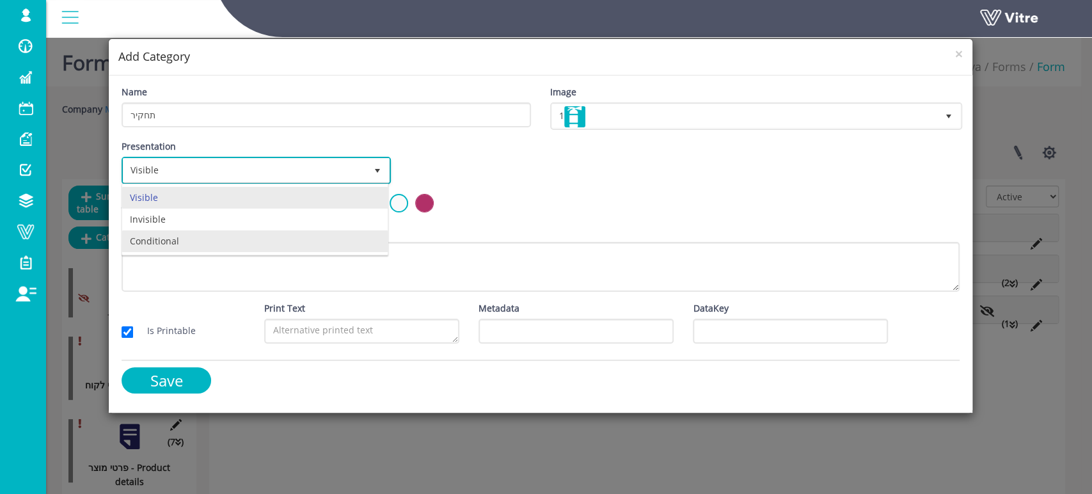
click at [171, 237] on li "Conditional" at bounding box center [255, 241] width 266 height 22
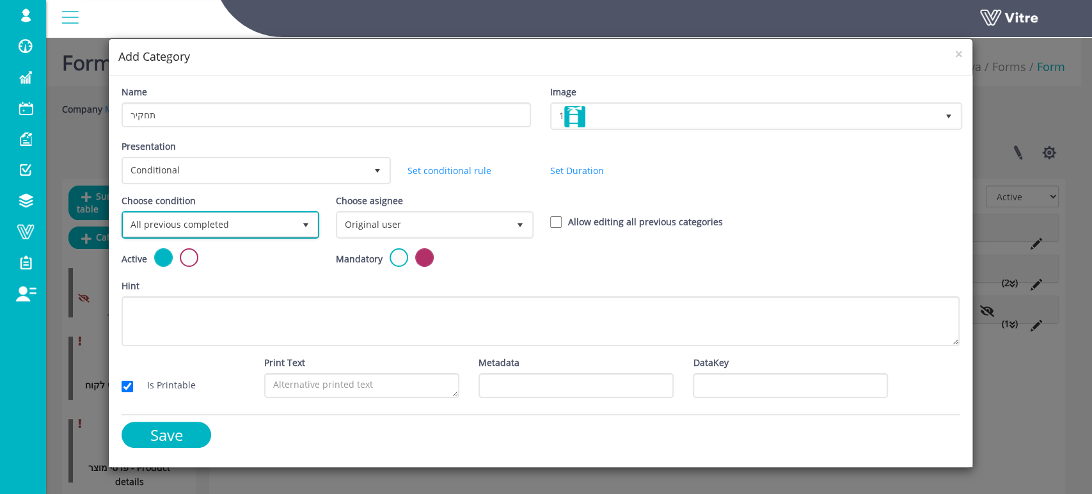
click at [312, 224] on span "select" at bounding box center [305, 224] width 23 height 23
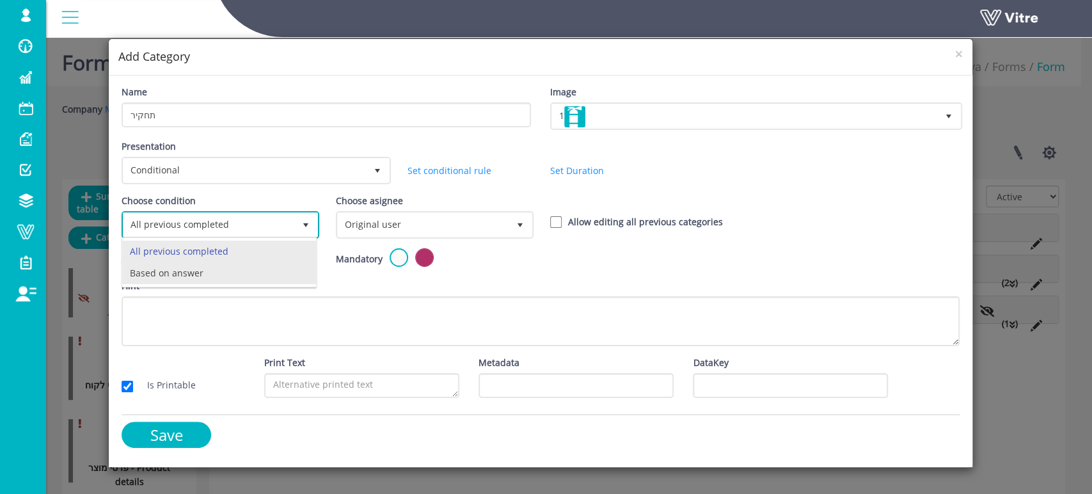
click at [255, 273] on li "Based on answer" at bounding box center [219, 273] width 194 height 22
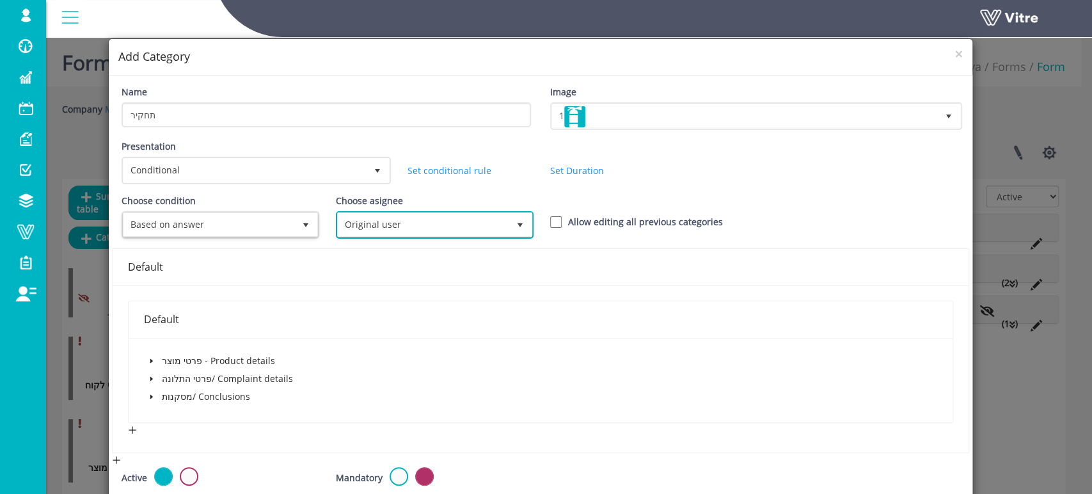
click at [446, 225] on span "Original user" at bounding box center [423, 224] width 171 height 23
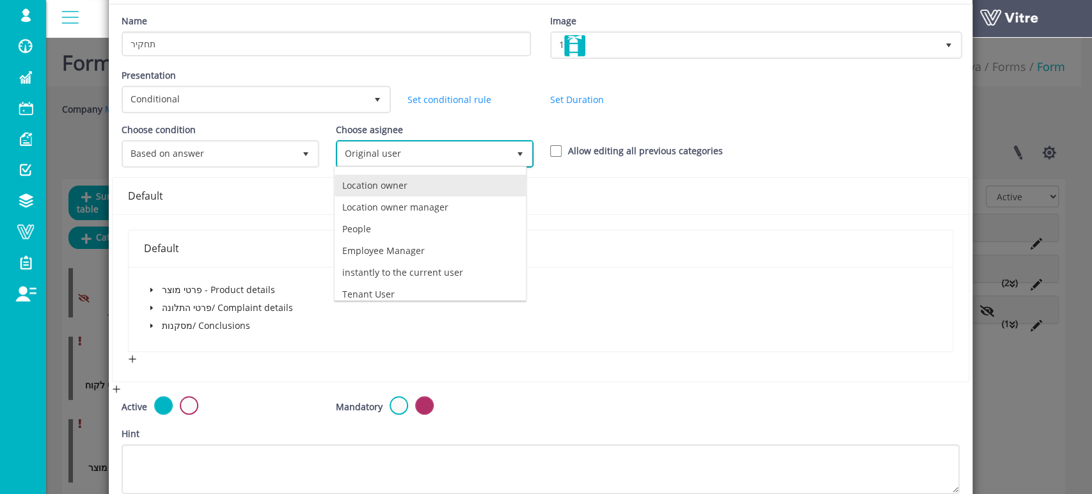
scroll to position [88, 0]
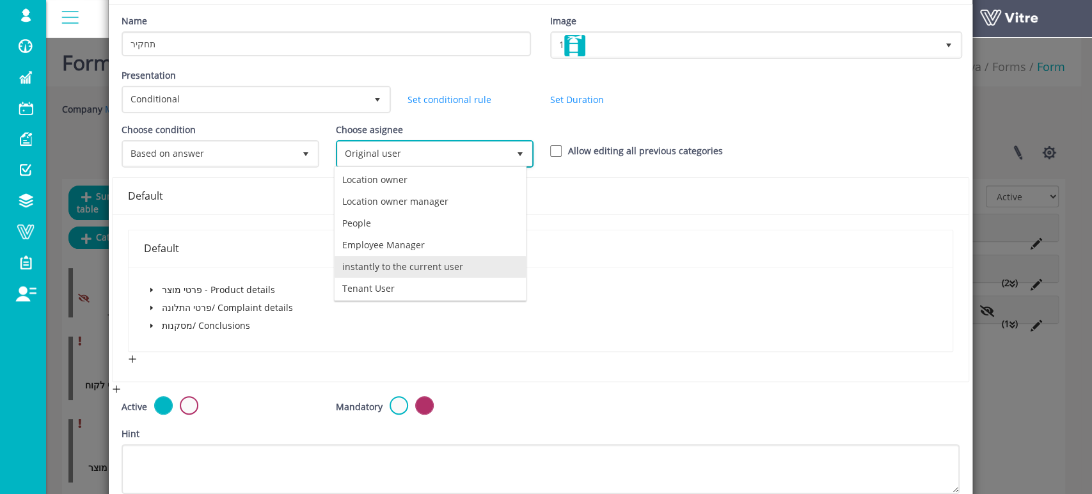
click at [445, 263] on li "instantly to the current user" at bounding box center [431, 267] width 192 height 22
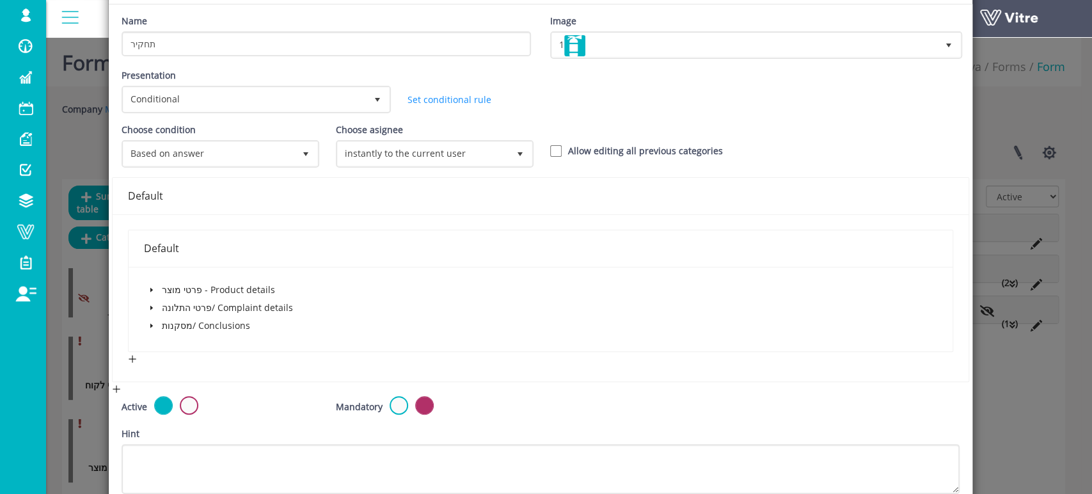
click at [150, 324] on icon "caret-down" at bounding box center [151, 326] width 3 height 4
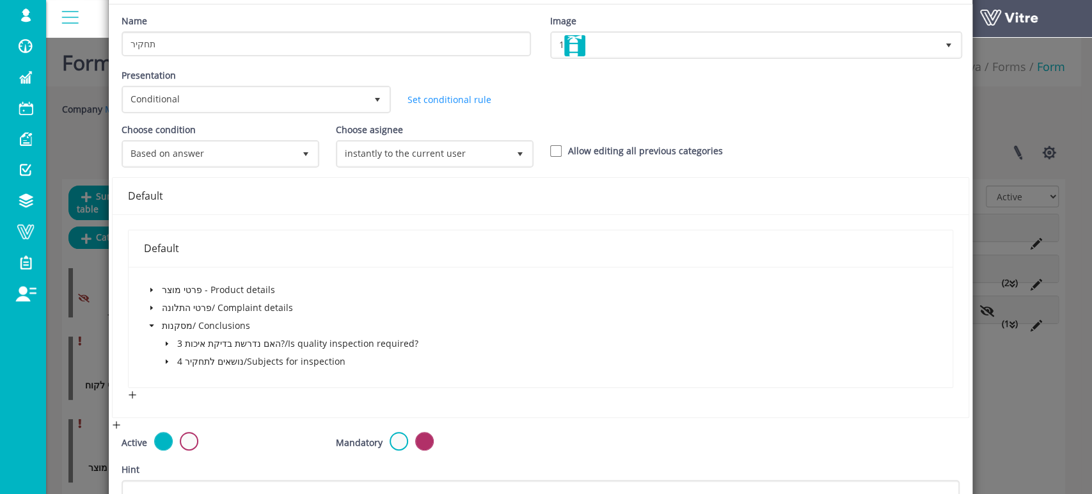
click at [164, 360] on icon "caret-down" at bounding box center [167, 361] width 6 height 6
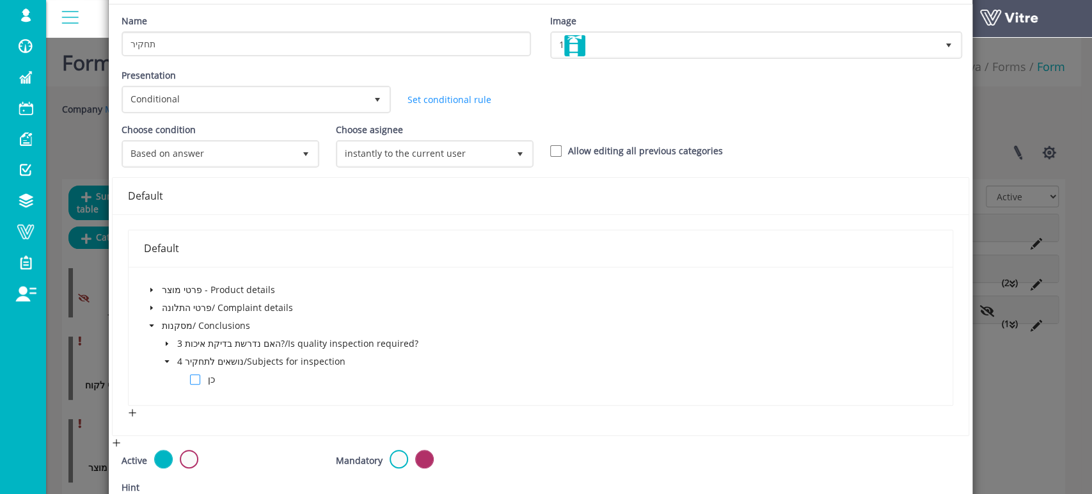
click at [193, 380] on span at bounding box center [195, 379] width 10 height 10
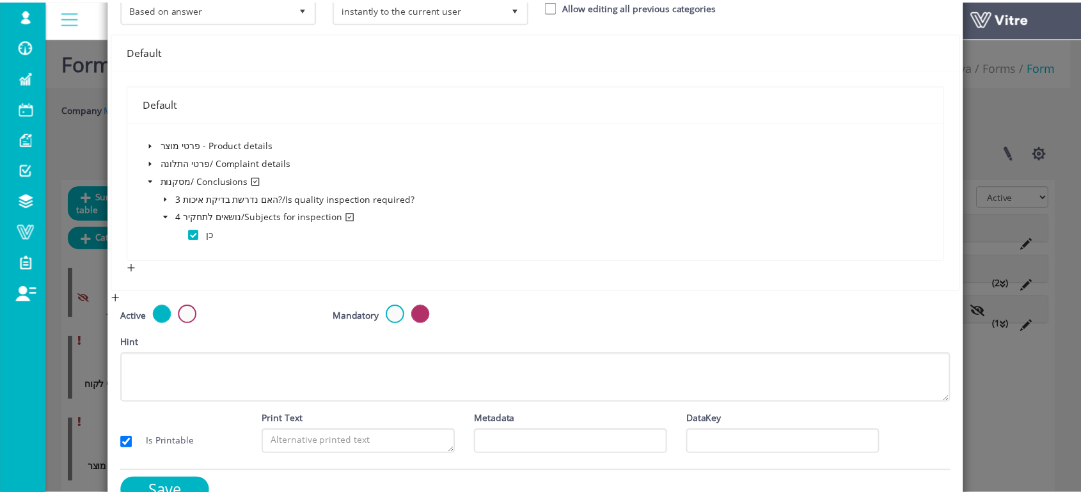
scroll to position [244, 0]
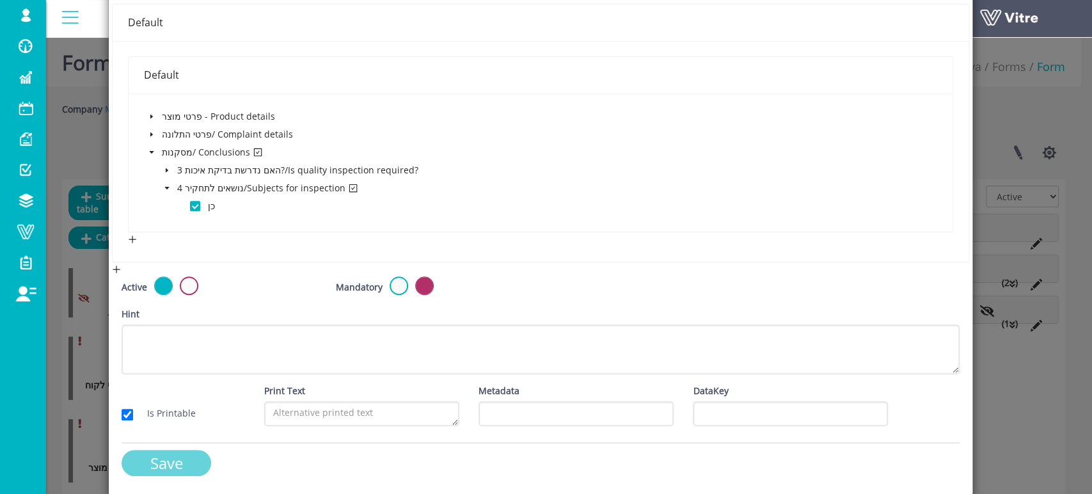
click at [159, 459] on input "Save" at bounding box center [167, 463] width 90 height 26
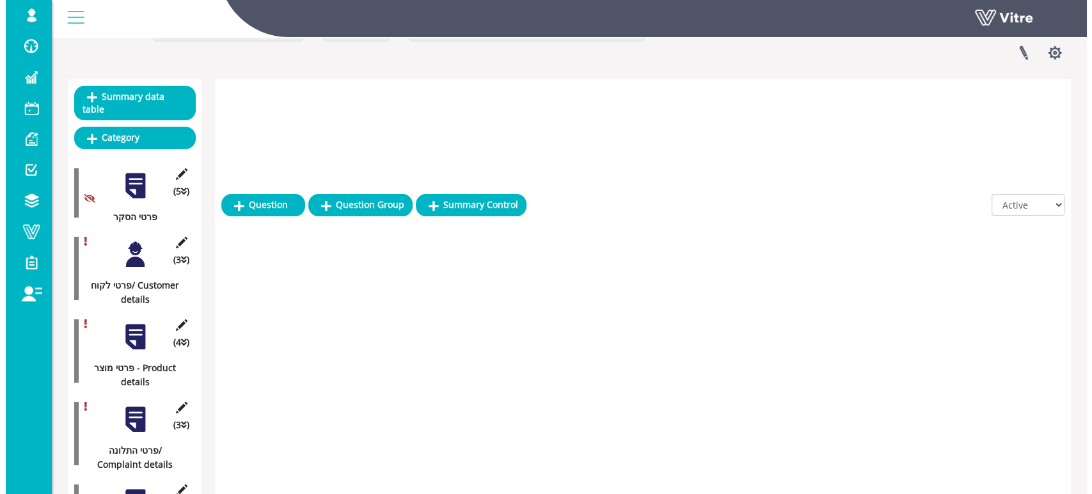
scroll to position [260, 0]
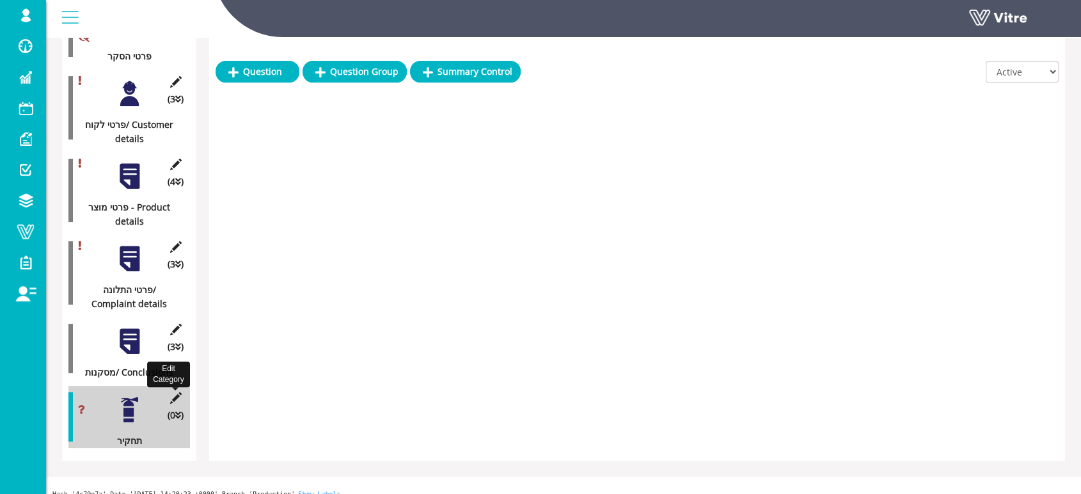
click at [175, 392] on icon at bounding box center [176, 398] width 16 height 12
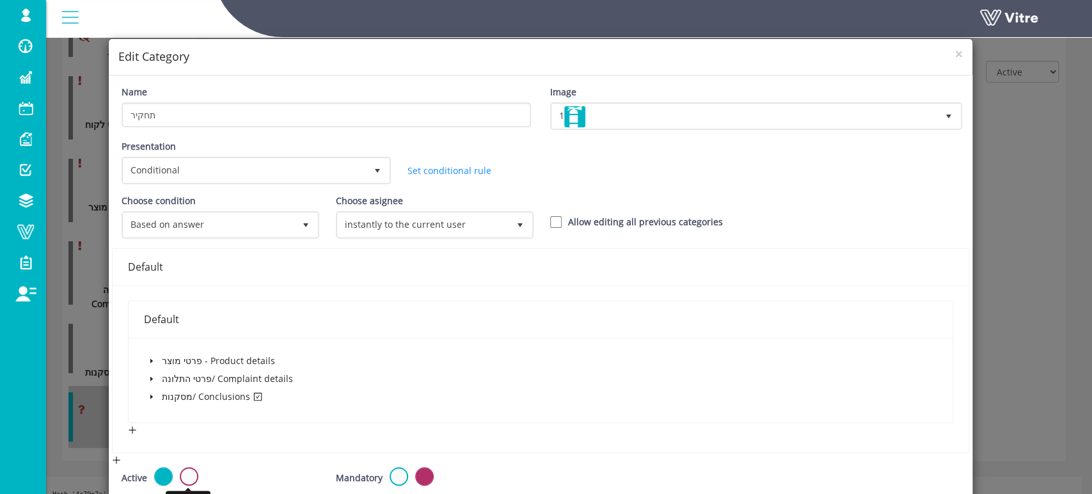
click at [182, 473] on label at bounding box center [189, 476] width 19 height 19
click at [0, 0] on input "radio" at bounding box center [0, 0] width 0 height 0
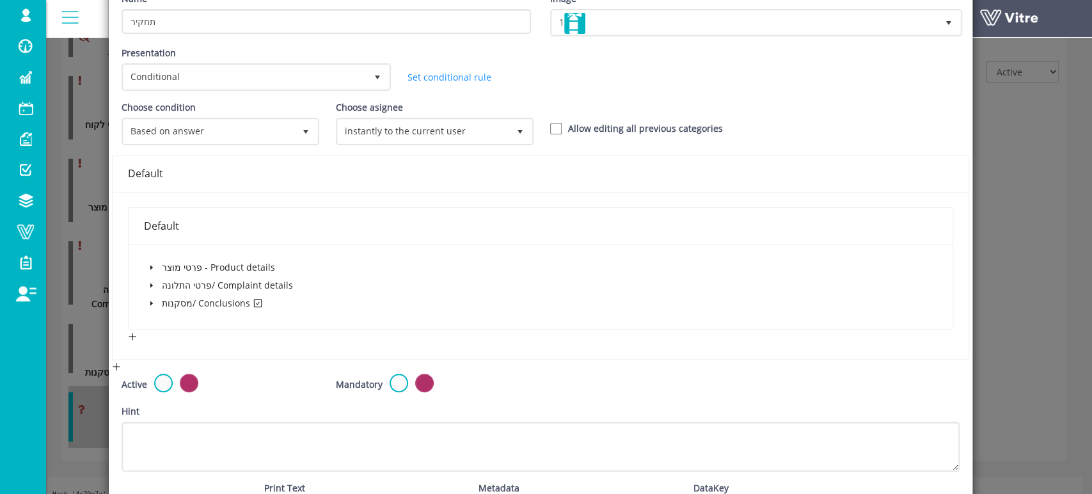
scroll to position [190, 0]
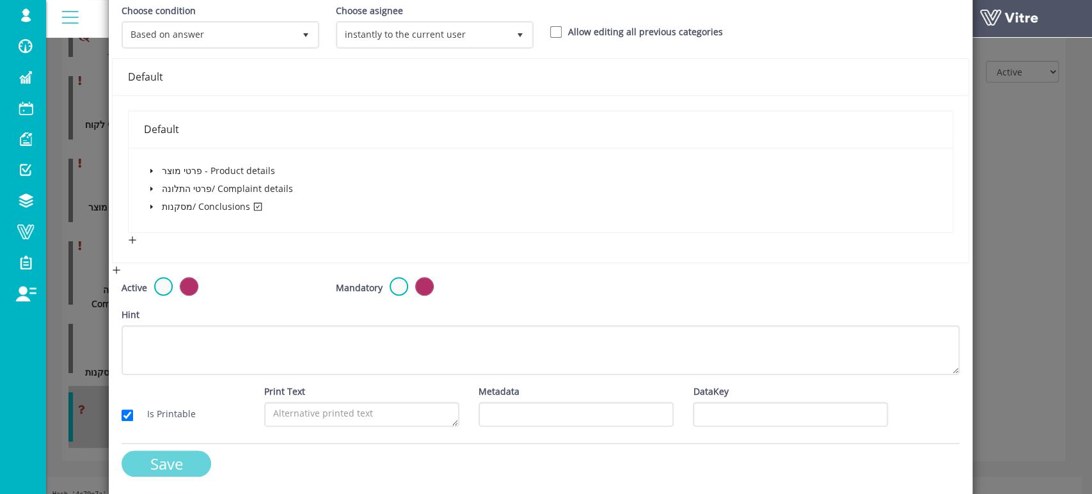
click at [186, 459] on input "Save" at bounding box center [167, 464] width 90 height 26
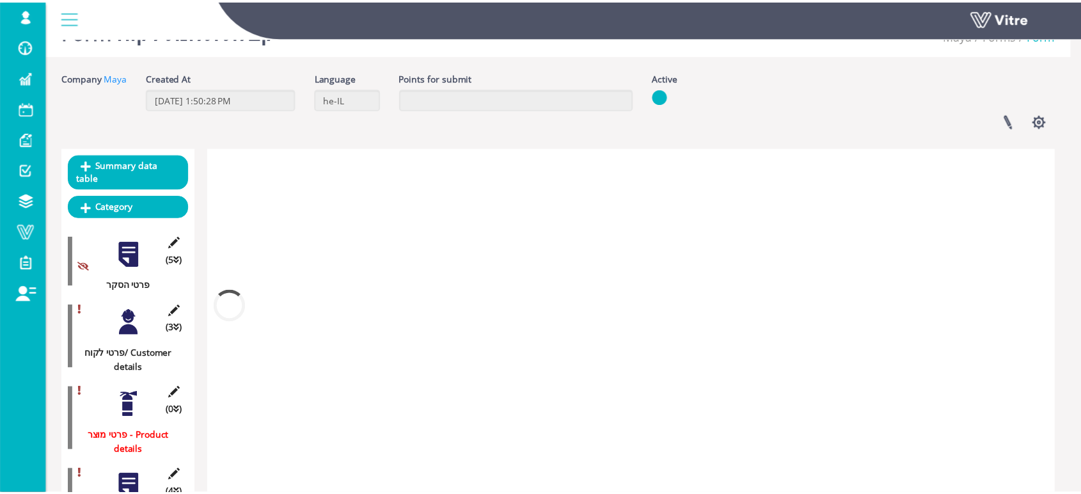
scroll to position [192, 0]
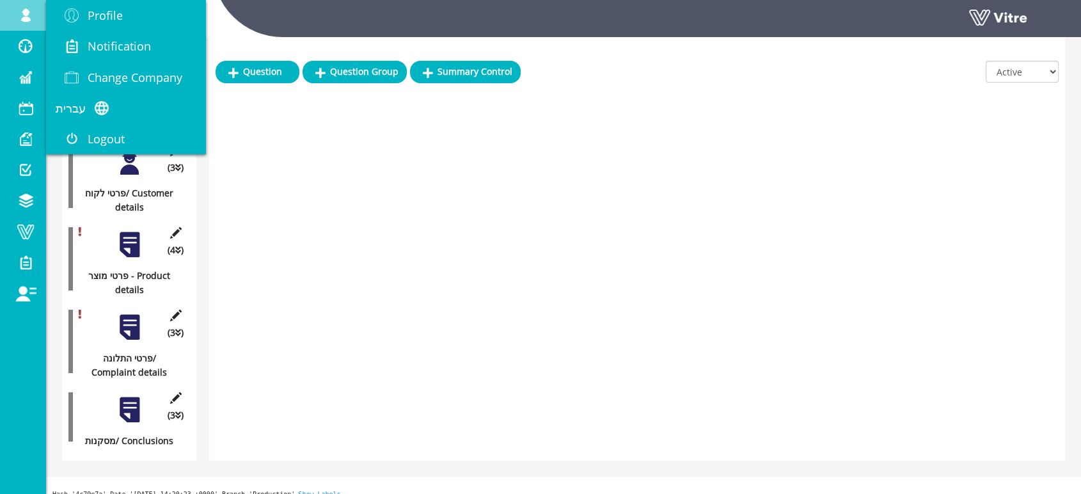
click at [22, 12] on span at bounding box center [26, 15] width 32 height 15
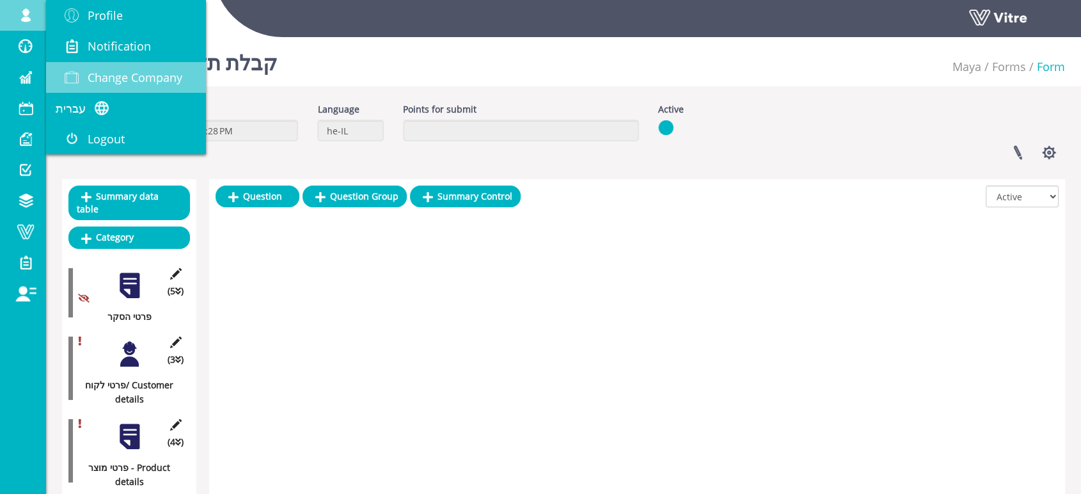
click at [126, 77] on span "Change Company" at bounding box center [135, 77] width 95 height 15
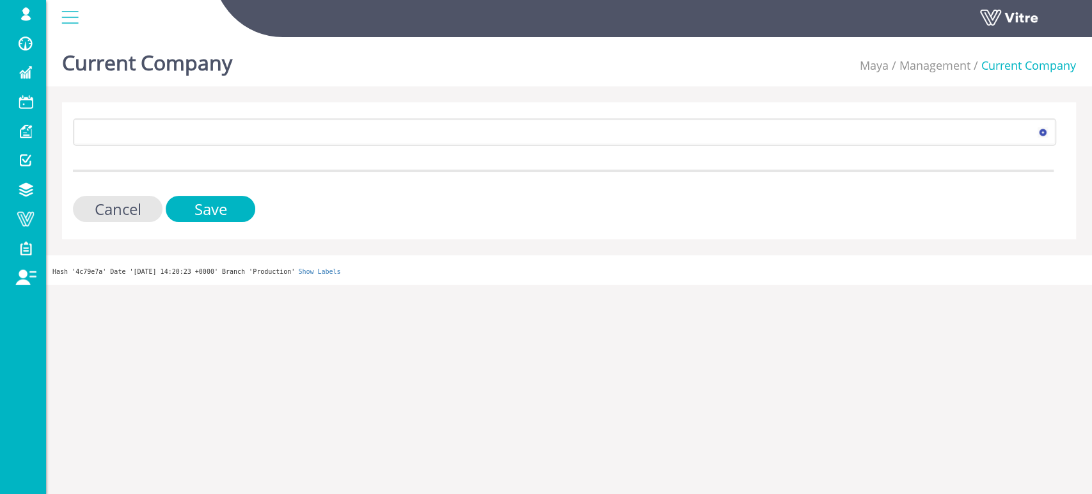
drag, startPoint x: 147, startPoint y: 114, endPoint x: 143, endPoint y: 127, distance: 13.8
click at [147, 116] on div "246 Cancel Save" at bounding box center [569, 170] width 1014 height 137
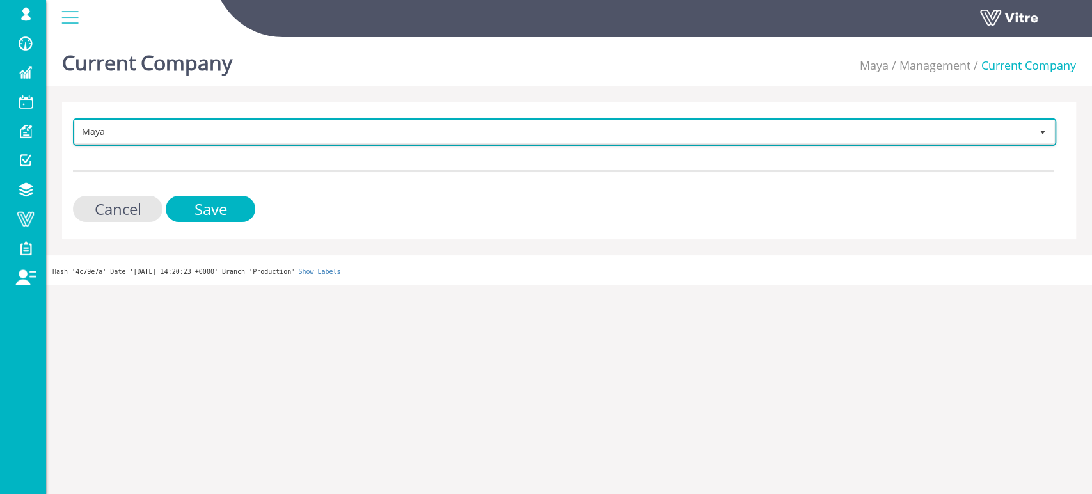
click at [143, 127] on span "Maya" at bounding box center [553, 131] width 957 height 23
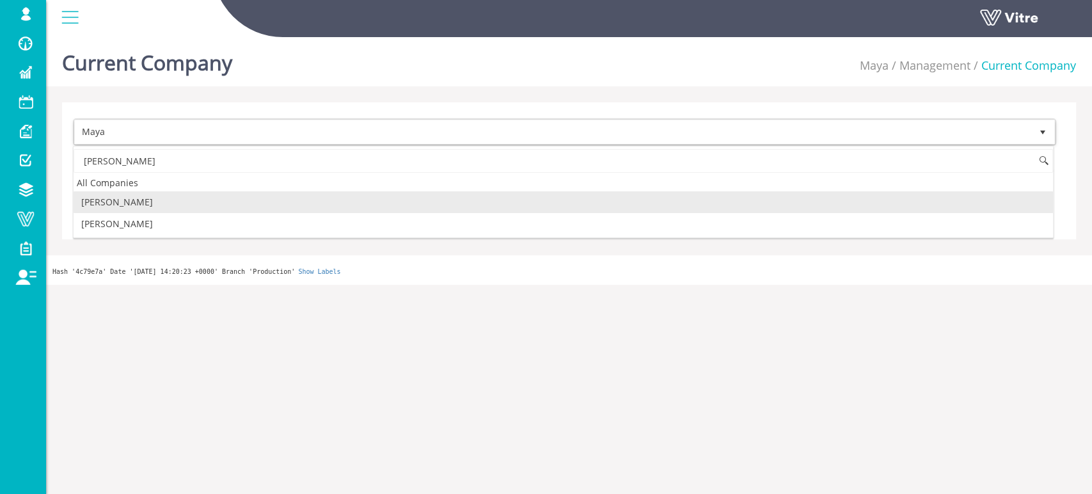
click at [135, 204] on li "Adama" at bounding box center [564, 202] width 980 height 22
type input "ADAMA"
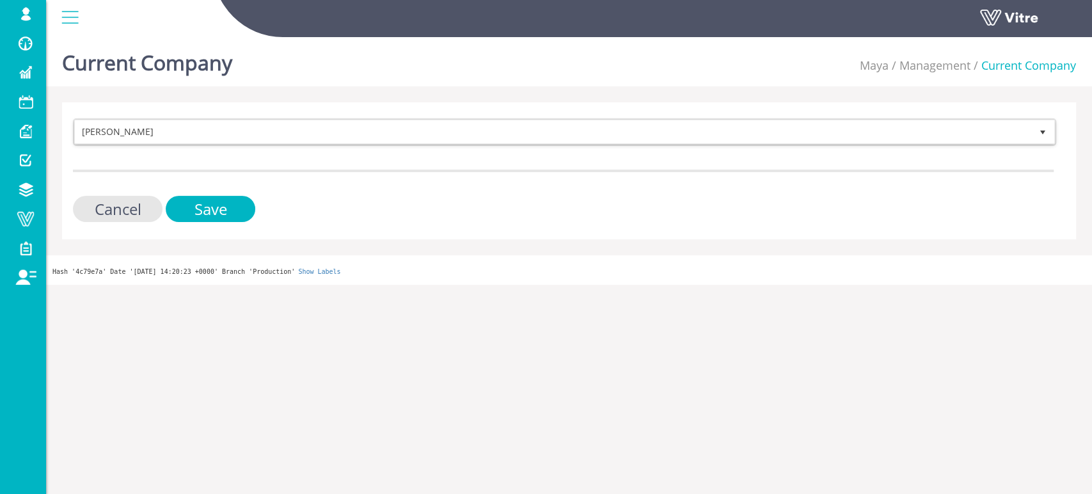
click at [251, 219] on div "Cancel Save" at bounding box center [563, 209] width 981 height 26
click at [234, 209] on input "Save" at bounding box center [211, 209] width 90 height 26
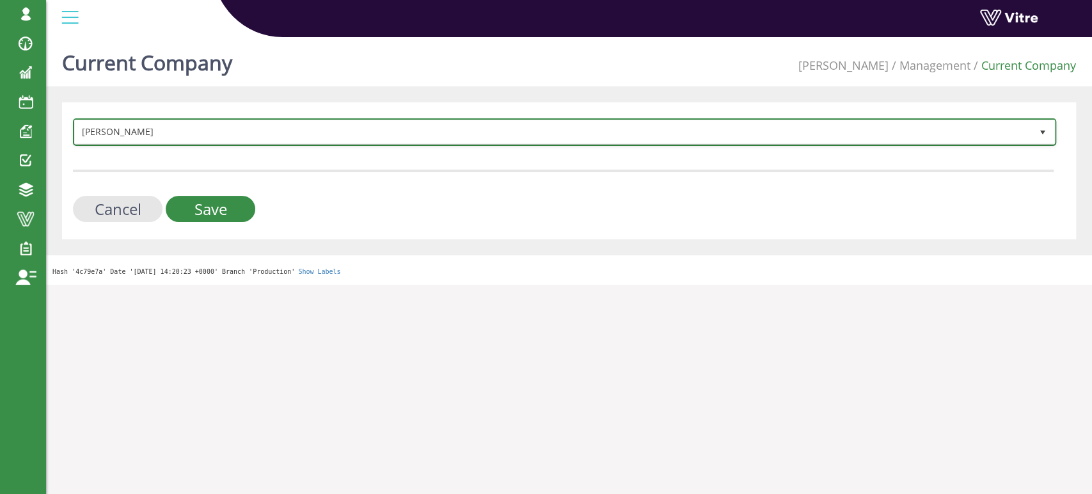
click at [215, 136] on span "Adama" at bounding box center [553, 131] width 957 height 23
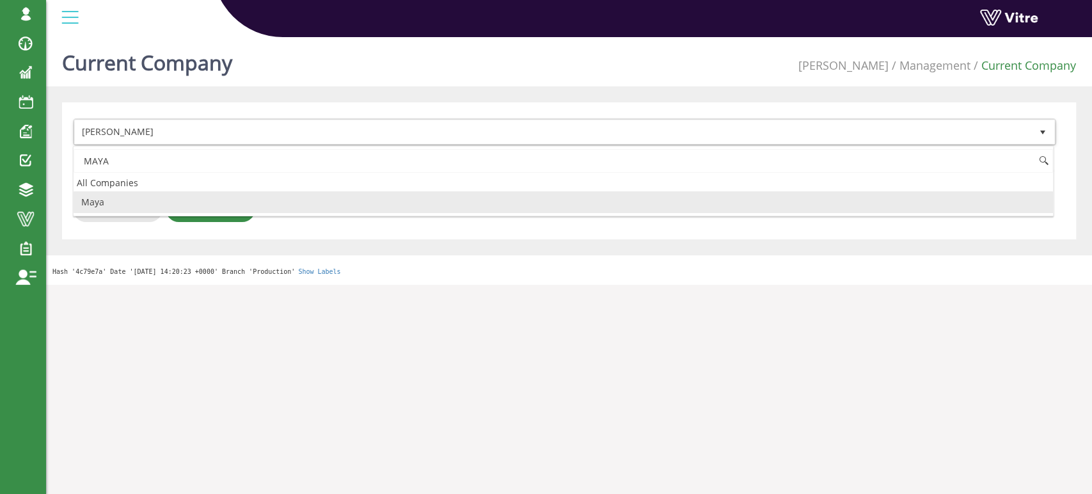
click at [176, 205] on li "Maya" at bounding box center [564, 202] width 980 height 22
type input "MAYA"
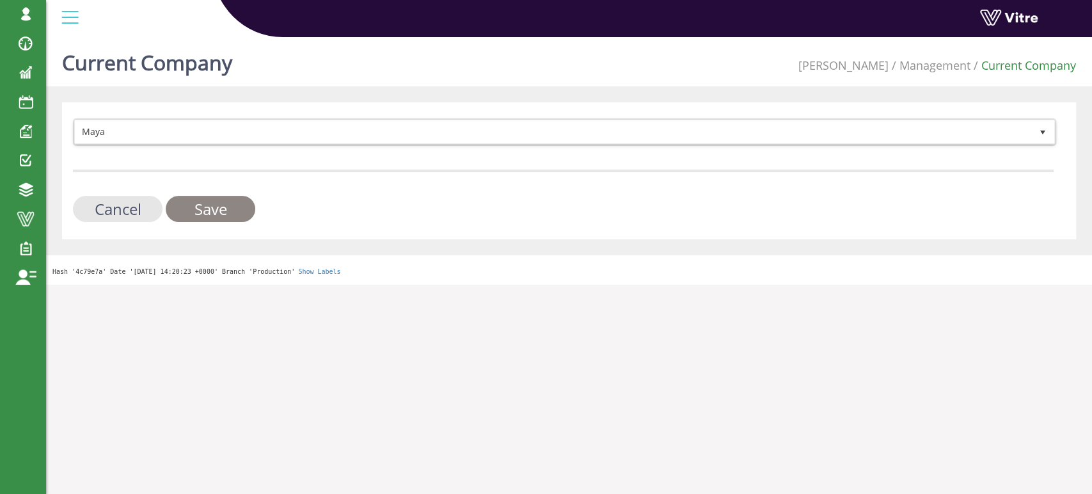
click at [207, 210] on input "Save" at bounding box center [211, 209] width 90 height 26
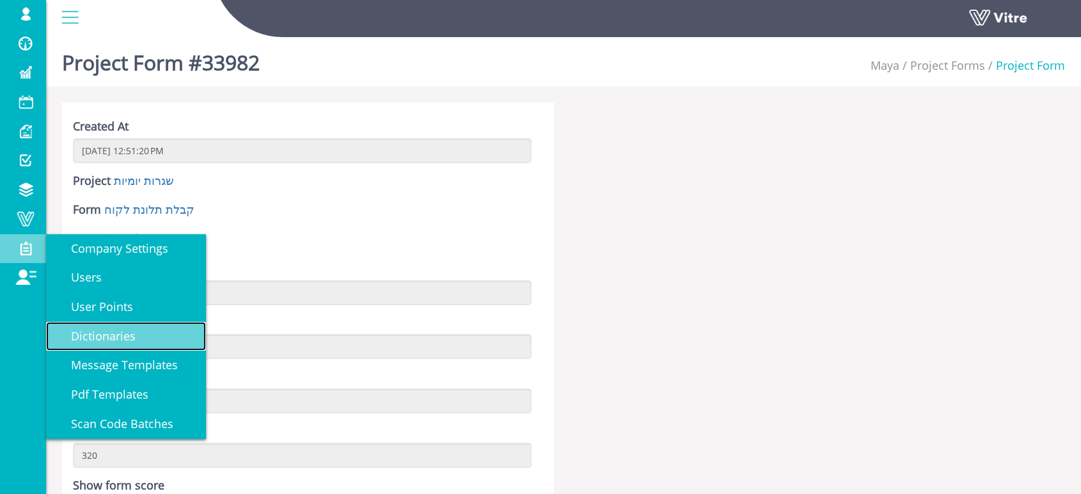
click at [119, 339] on span "Dictionaries" at bounding box center [96, 335] width 80 height 15
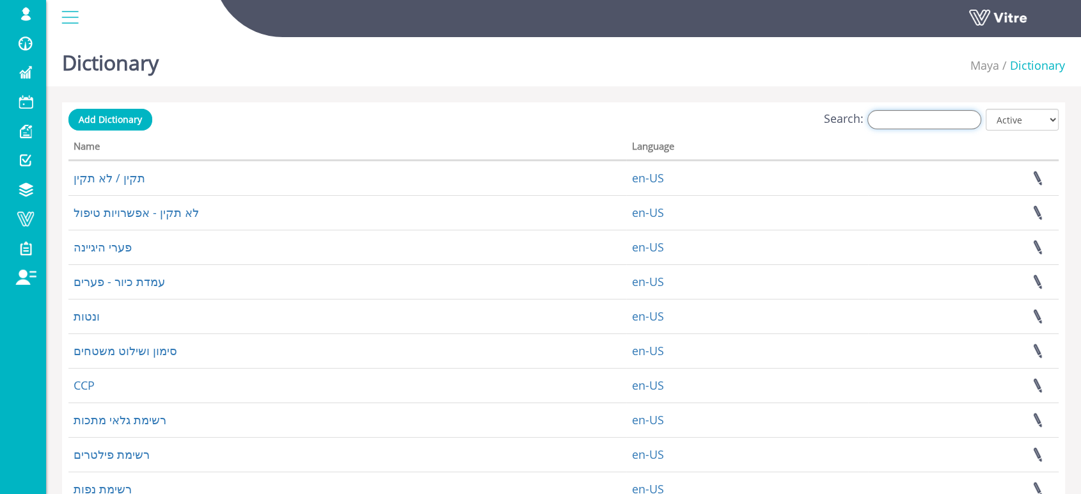
click at [930, 118] on input "Search:" at bounding box center [925, 119] width 114 height 19
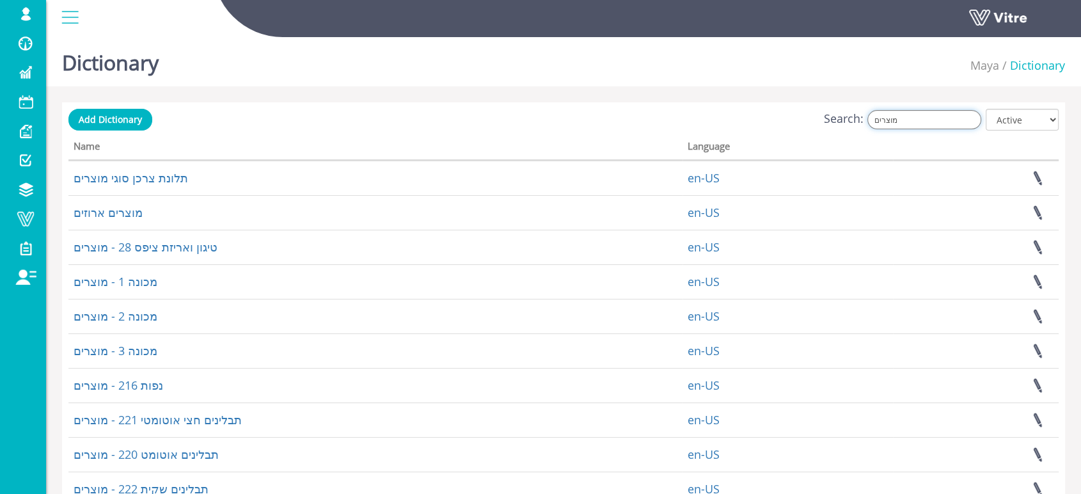
click at [939, 121] on input "מוצרים" at bounding box center [925, 119] width 114 height 19
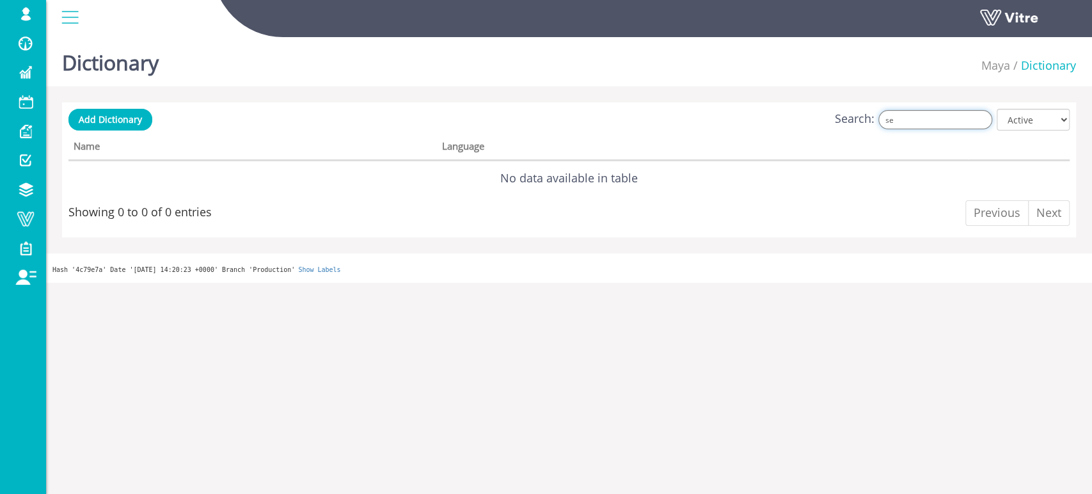
type input "s"
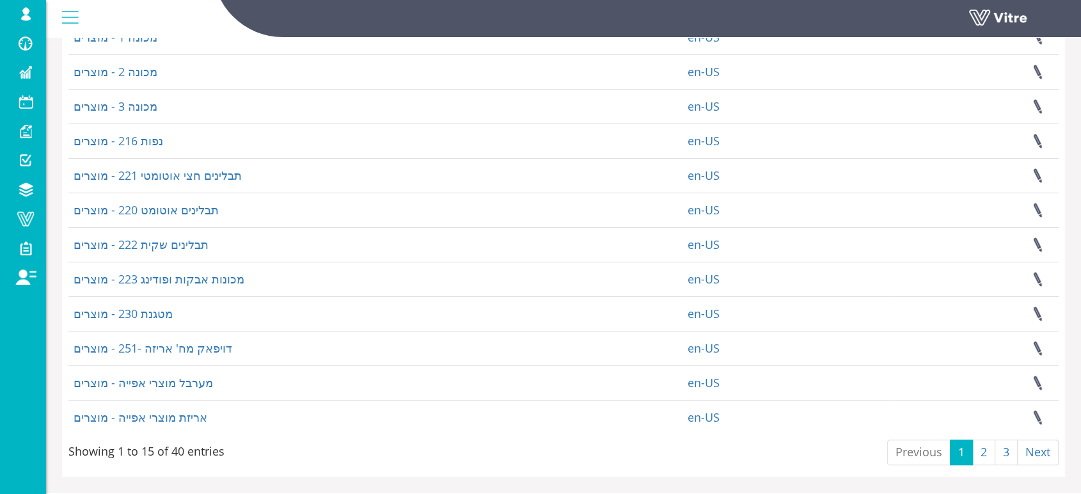
scroll to position [271, 0]
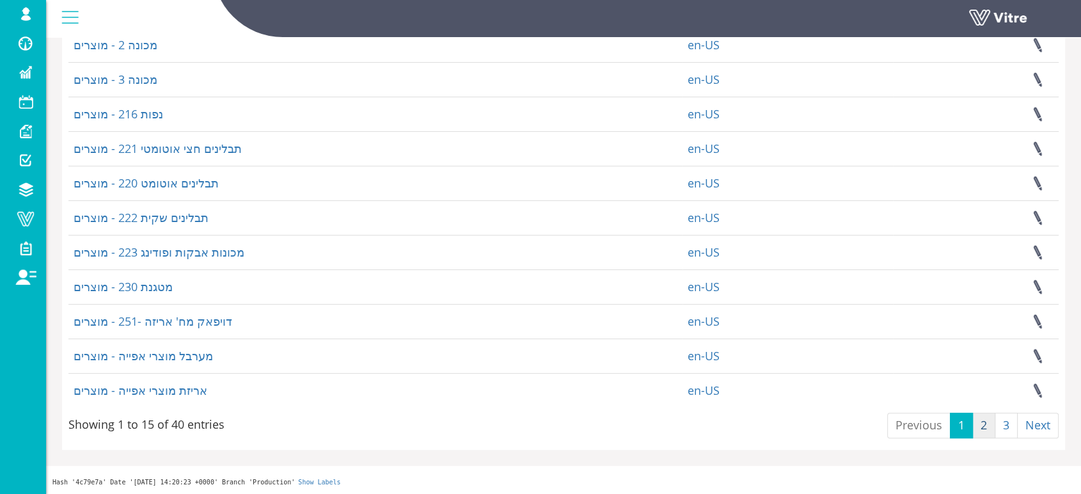
type input "מוצרים"
click at [984, 429] on link "2" at bounding box center [984, 426] width 23 height 26
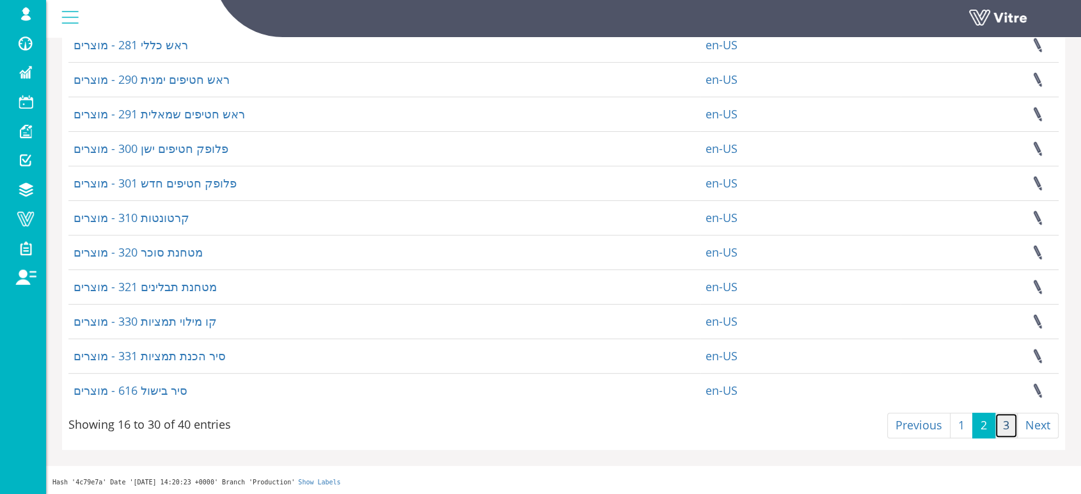
click at [1009, 426] on link "3" at bounding box center [1006, 426] width 23 height 26
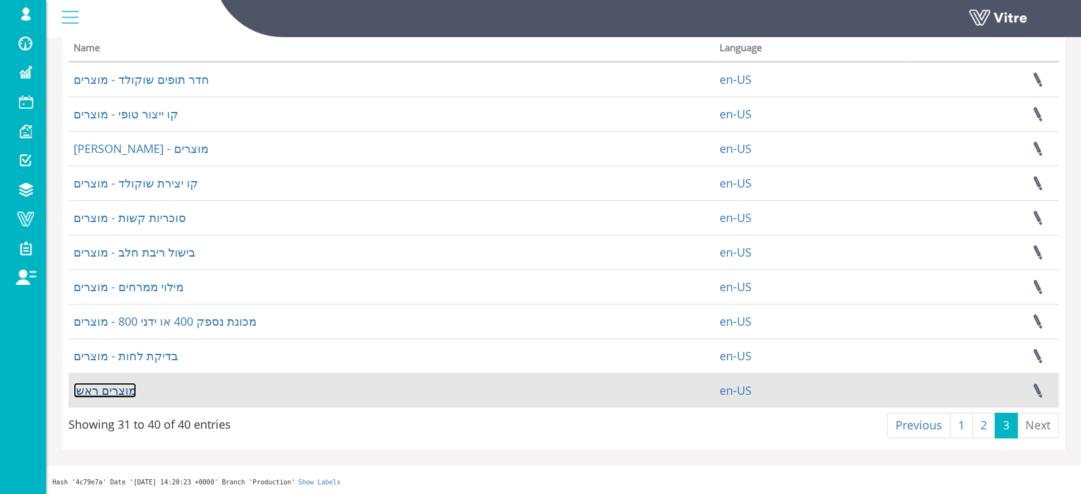
click at [111, 389] on link "מוצרים ראשי" at bounding box center [105, 390] width 63 height 15
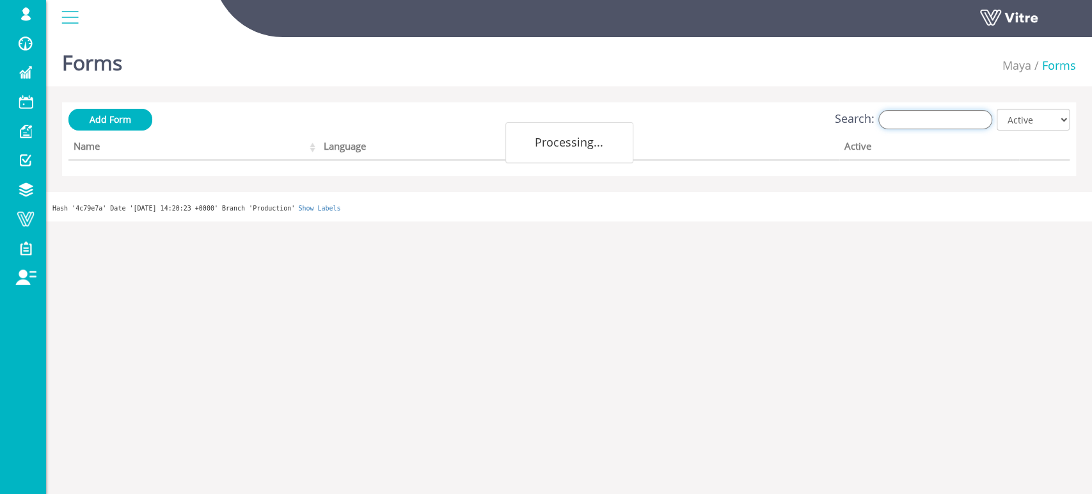
click at [948, 118] on input "Search:" at bounding box center [936, 119] width 114 height 19
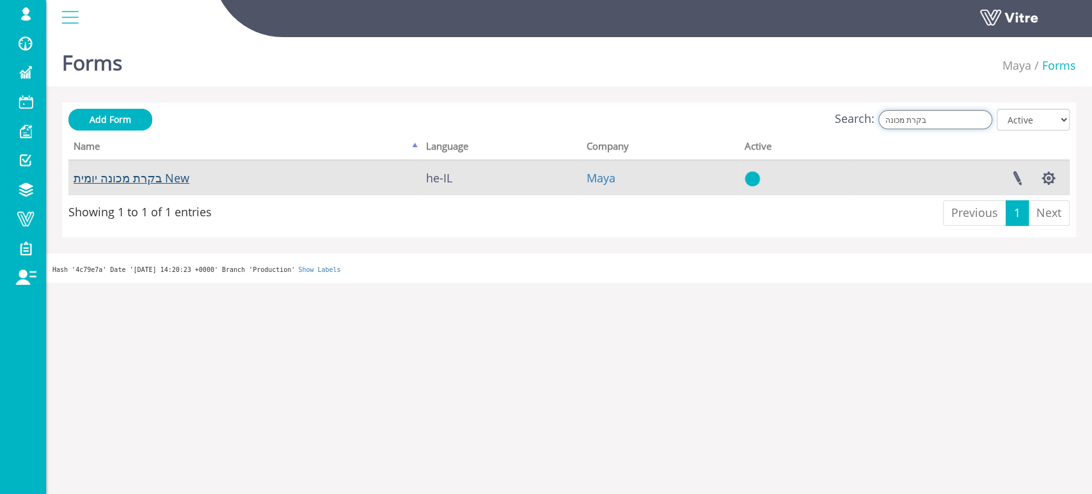
type input "בקרת מכונה"
click at [116, 179] on link "בקרת מכונה יומית New" at bounding box center [132, 177] width 116 height 15
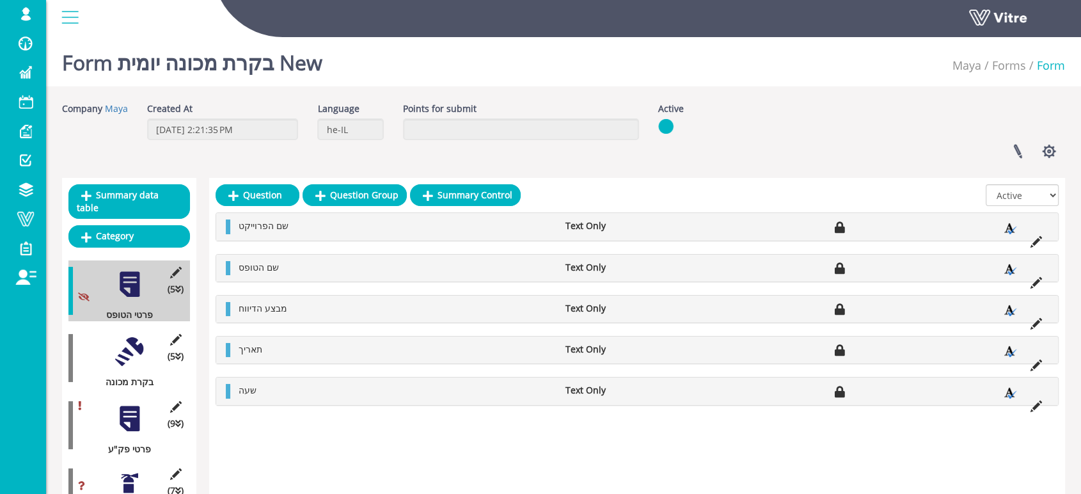
click at [130, 337] on div at bounding box center [129, 351] width 29 height 29
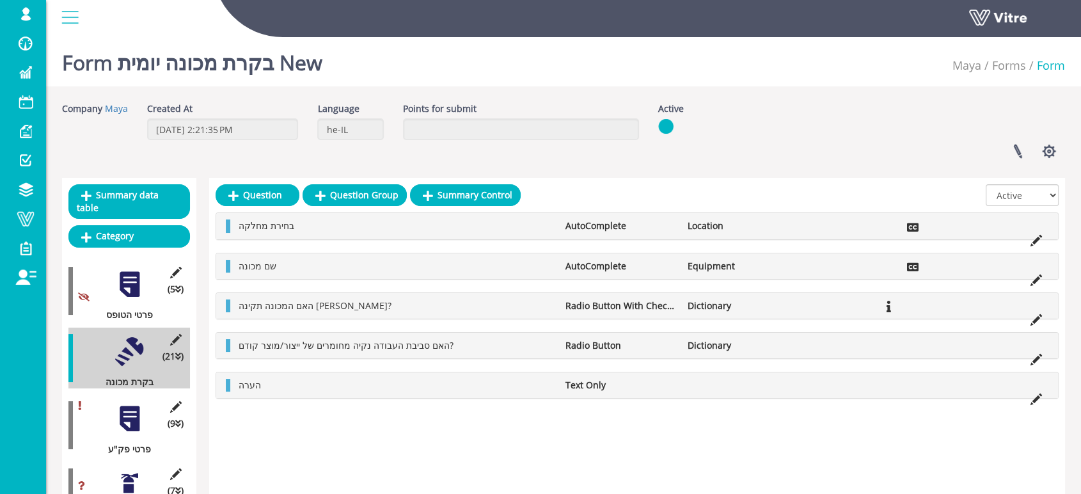
click at [133, 406] on div at bounding box center [129, 418] width 29 height 29
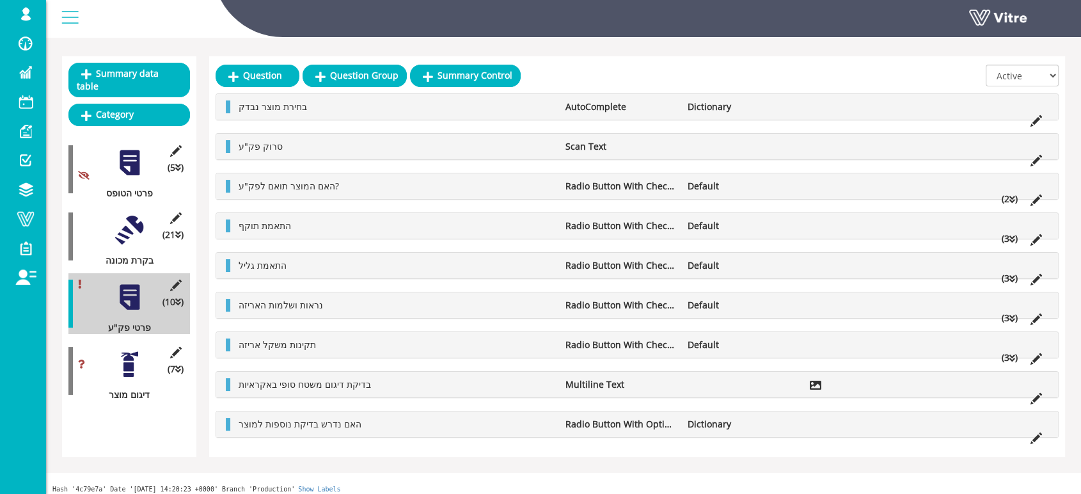
scroll to position [125, 0]
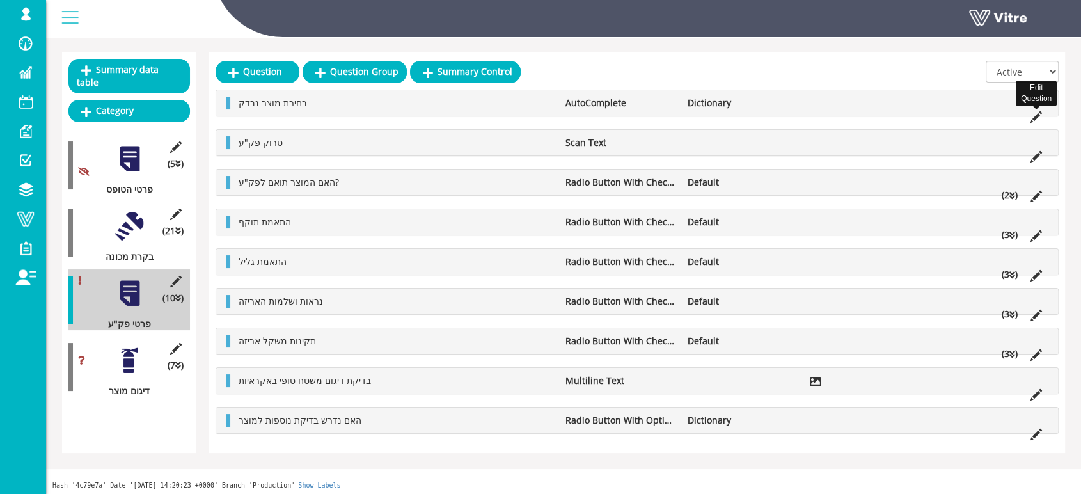
click at [1034, 117] on icon at bounding box center [1037, 117] width 12 height 12
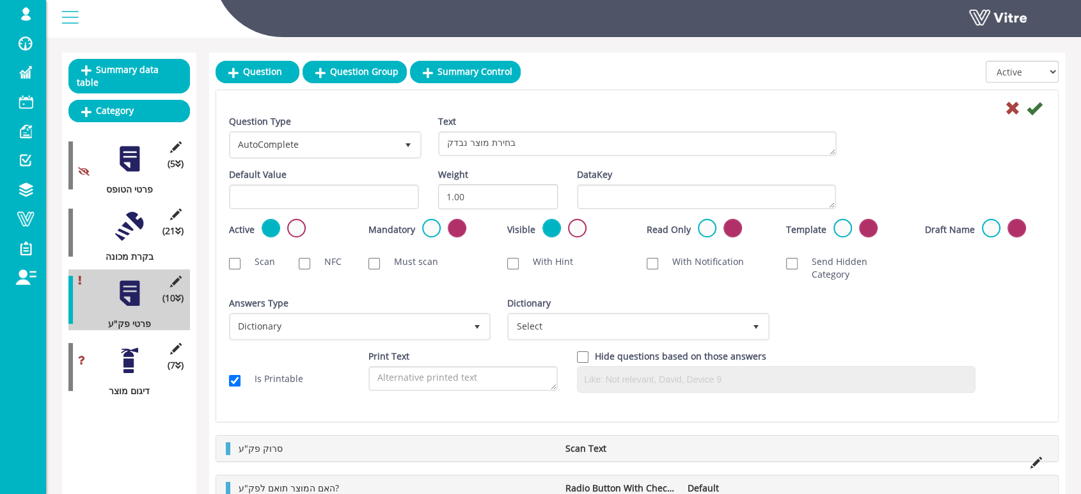
click at [932, 315] on div "Answers Type Dictionary 1 Answers Type Dictionary 1 Module Select Form Context …" at bounding box center [637, 323] width 836 height 53
click at [1014, 107] on icon at bounding box center [1012, 107] width 15 height 15
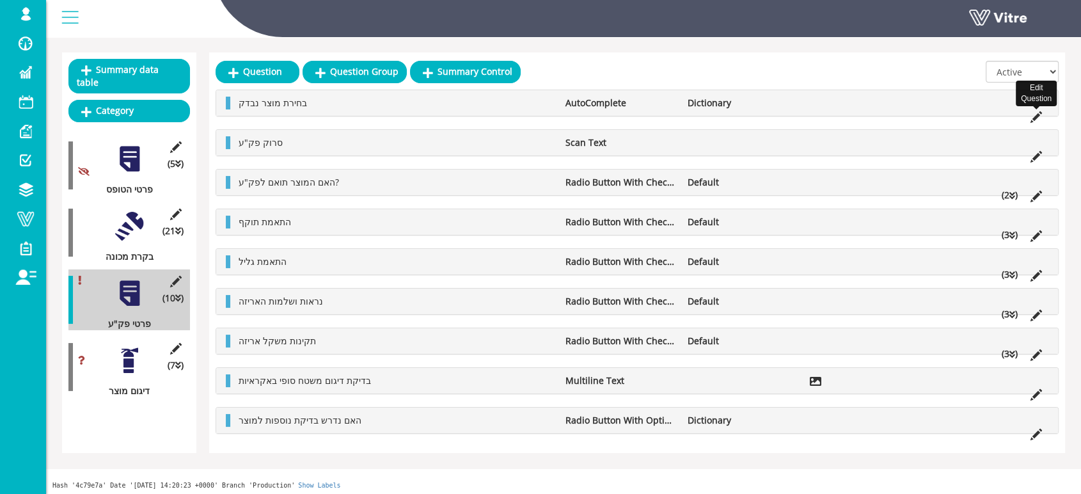
click at [1035, 114] on icon at bounding box center [1037, 117] width 12 height 12
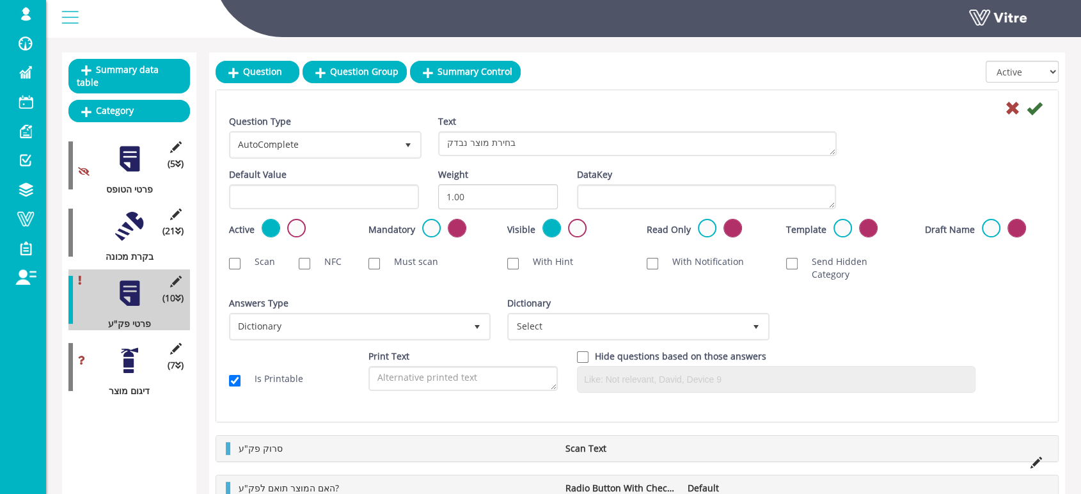
click at [804, 297] on div "Answers Type Dictionary 1 Answers Type Dictionary 1 Module Select Form Context …" at bounding box center [637, 323] width 836 height 53
click at [896, 325] on div "Answers Type Dictionary 1 Answers Type Dictionary 1 Module Select Form Context …" at bounding box center [637, 323] width 836 height 53
click at [125, 346] on div at bounding box center [129, 360] width 29 height 29
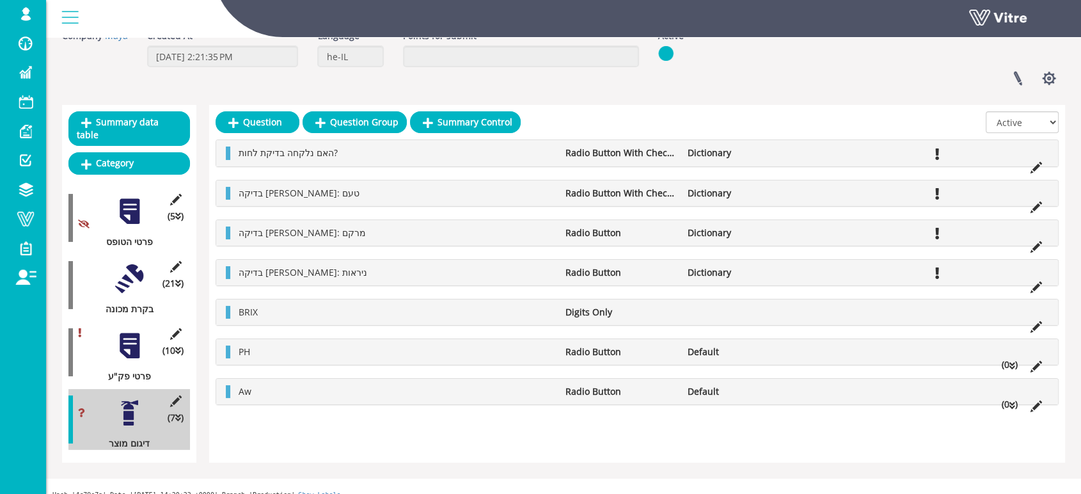
click at [129, 331] on div at bounding box center [129, 345] width 29 height 29
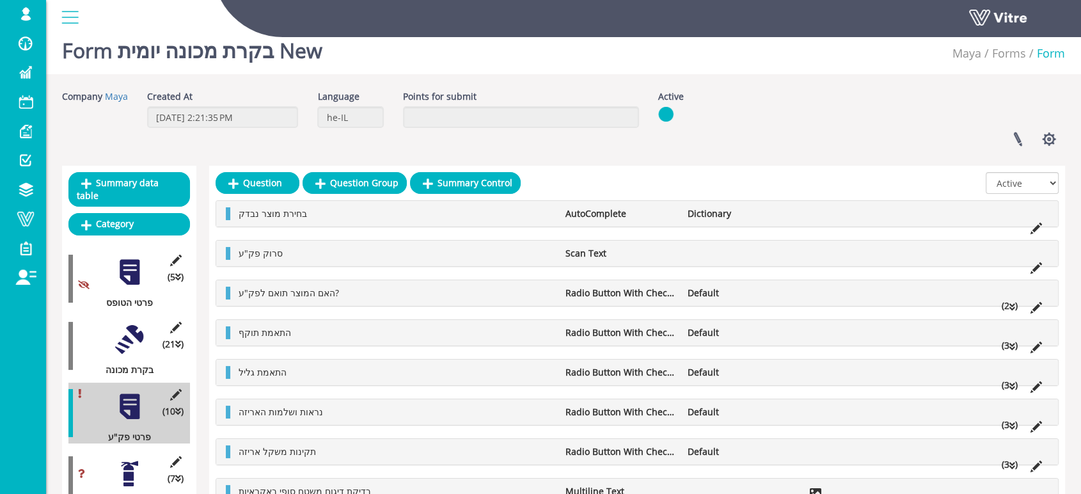
scroll to position [0, 0]
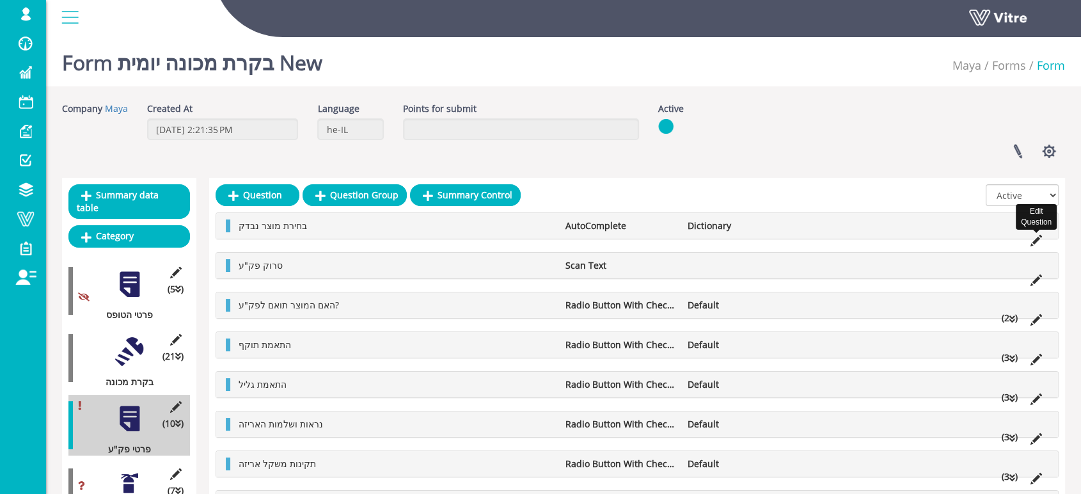
click at [1034, 241] on icon at bounding box center [1037, 241] width 12 height 12
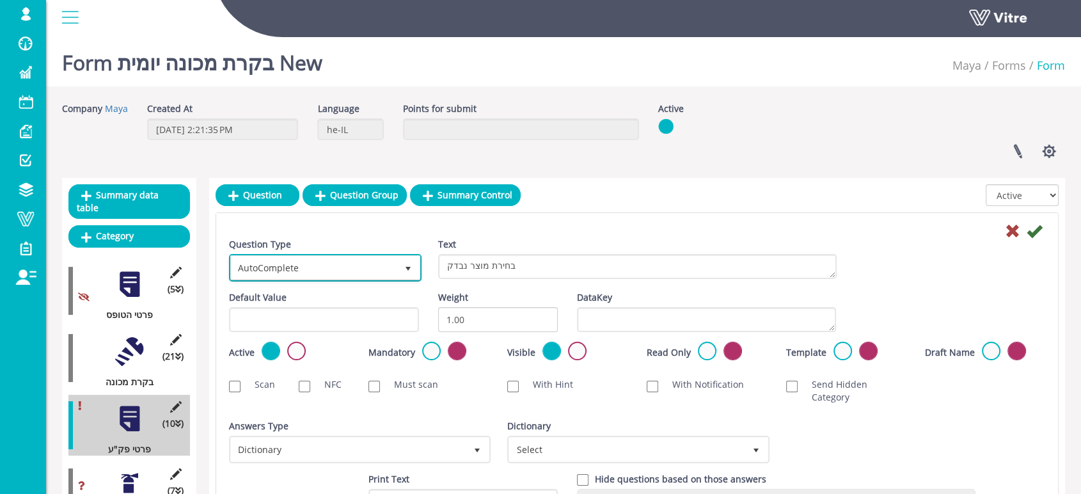
click at [408, 269] on span "select" at bounding box center [408, 269] width 10 height 10
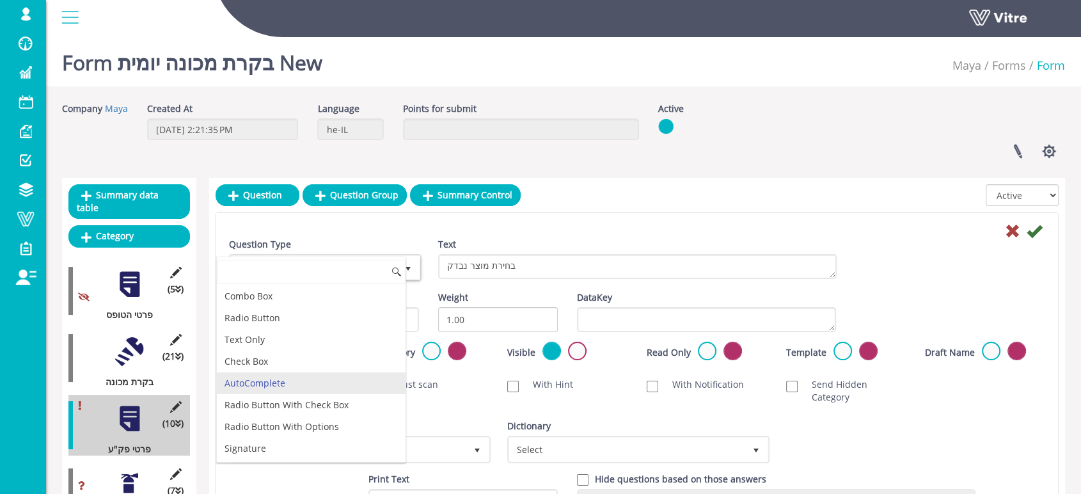
click at [773, 125] on div "Company Maya Created At 4/2/2024 2:21:35 PM Language he-IL Points for submit Ac…" at bounding box center [563, 135] width 1023 height 66
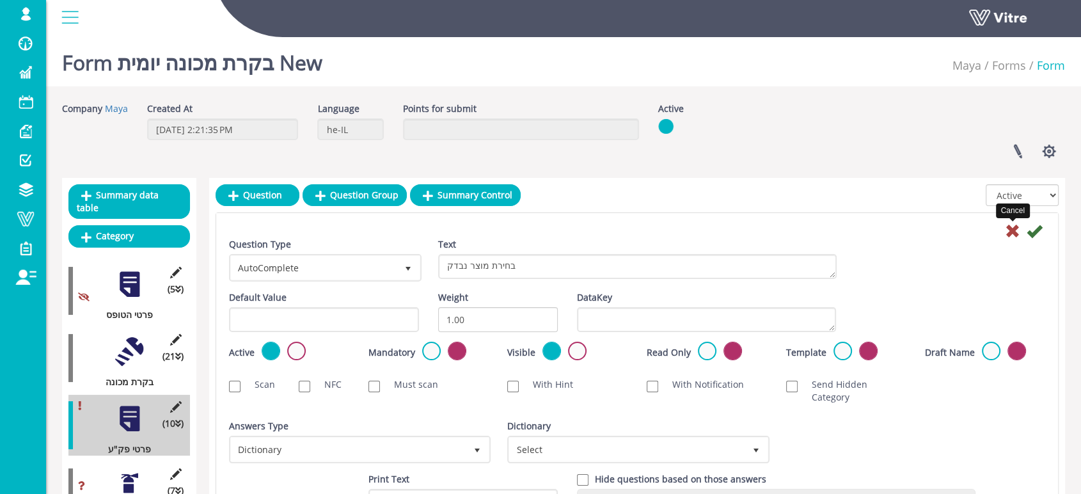
click at [1012, 230] on icon at bounding box center [1012, 230] width 15 height 15
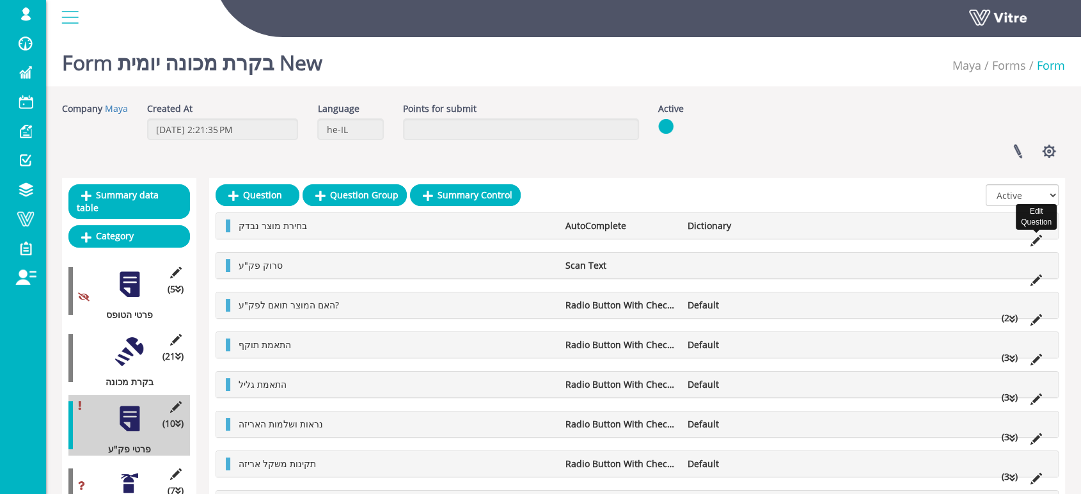
click at [1040, 235] on icon at bounding box center [1037, 241] width 12 height 12
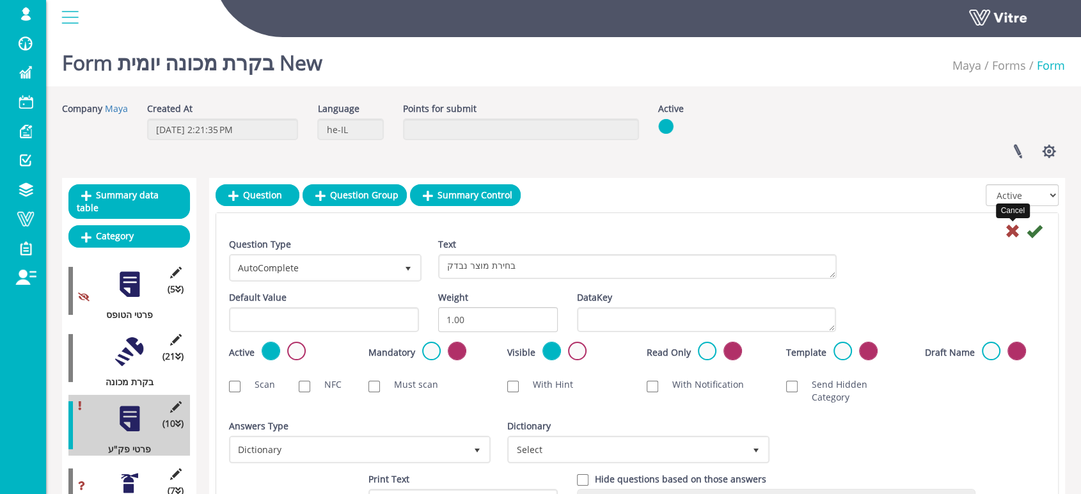
click at [1018, 232] on icon at bounding box center [1012, 230] width 15 height 15
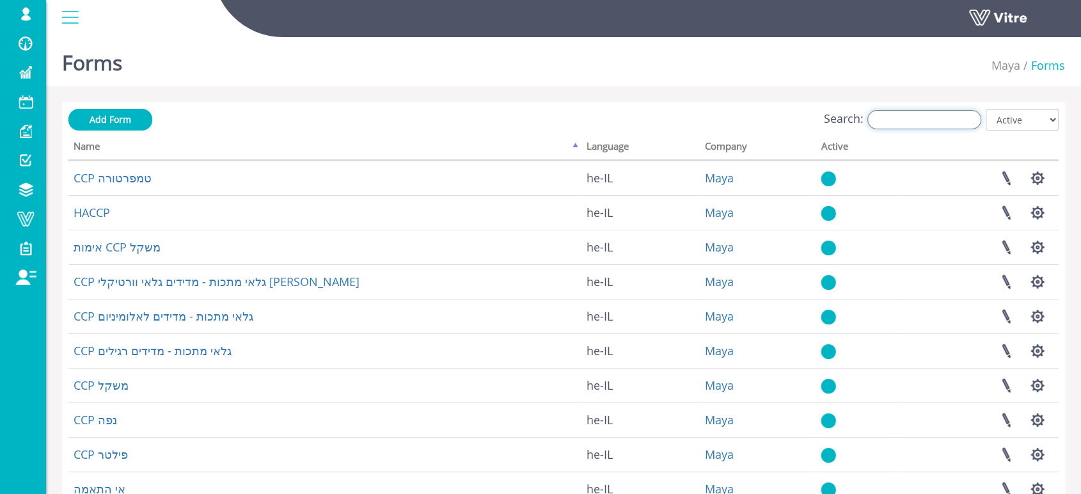
click at [907, 121] on input "Search:" at bounding box center [925, 119] width 114 height 19
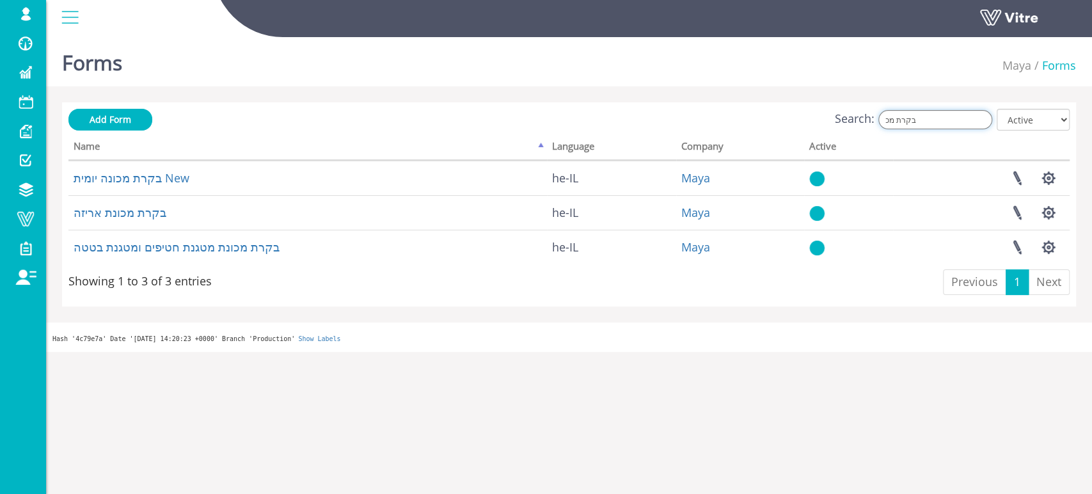
type input "בקרת מכ"
click at [1051, 124] on select "All Active Not Active" at bounding box center [1033, 120] width 73 height 22
select select "2"
click at [997, 109] on select "All Active Not Active" at bounding box center [1033, 120] width 73 height 22
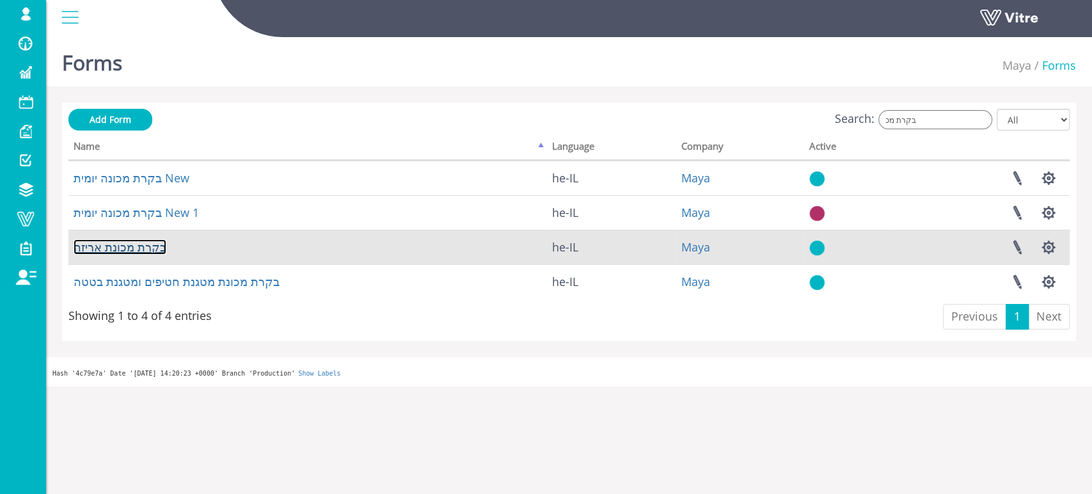
click at [126, 247] on link "בקרת מכונת אריזה" at bounding box center [120, 246] width 93 height 15
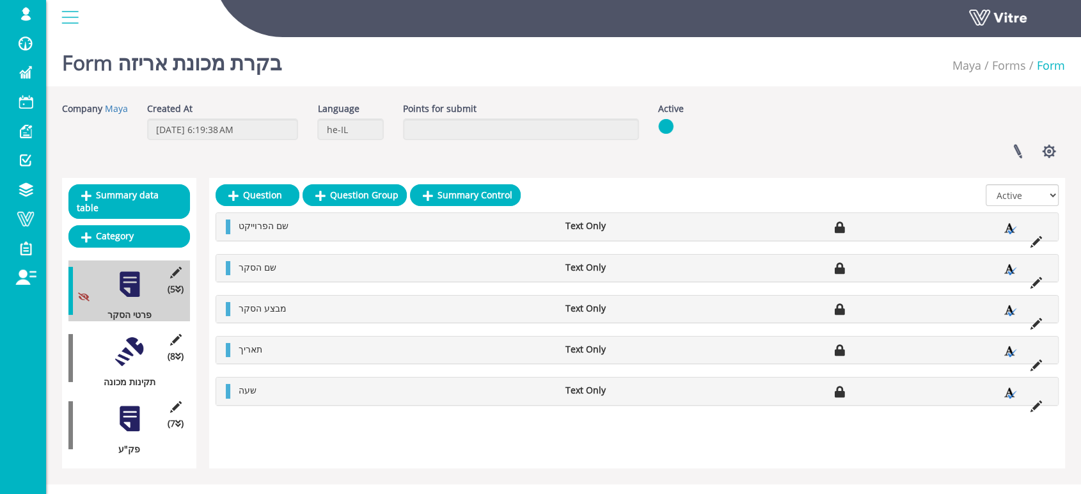
click at [129, 413] on div at bounding box center [129, 418] width 29 height 29
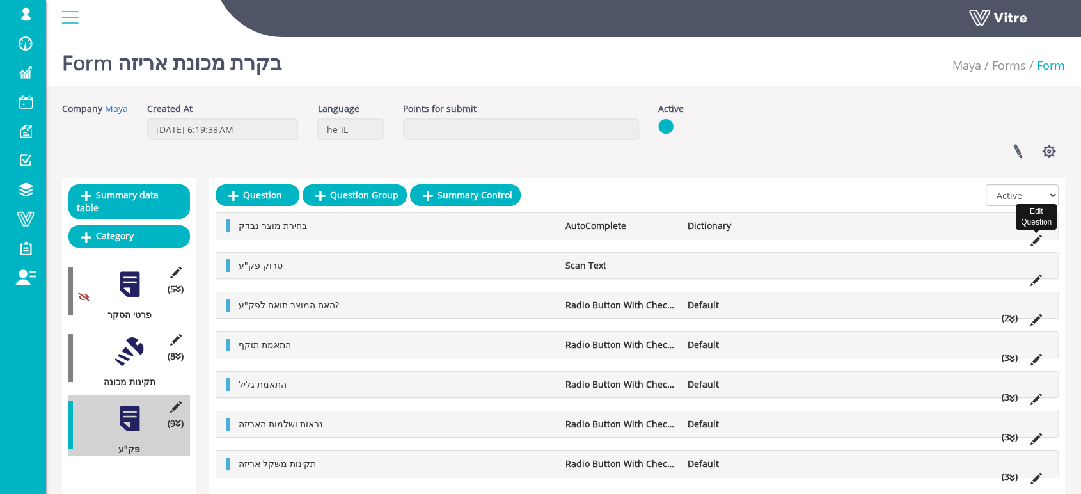
click at [1036, 237] on icon at bounding box center [1037, 241] width 12 height 12
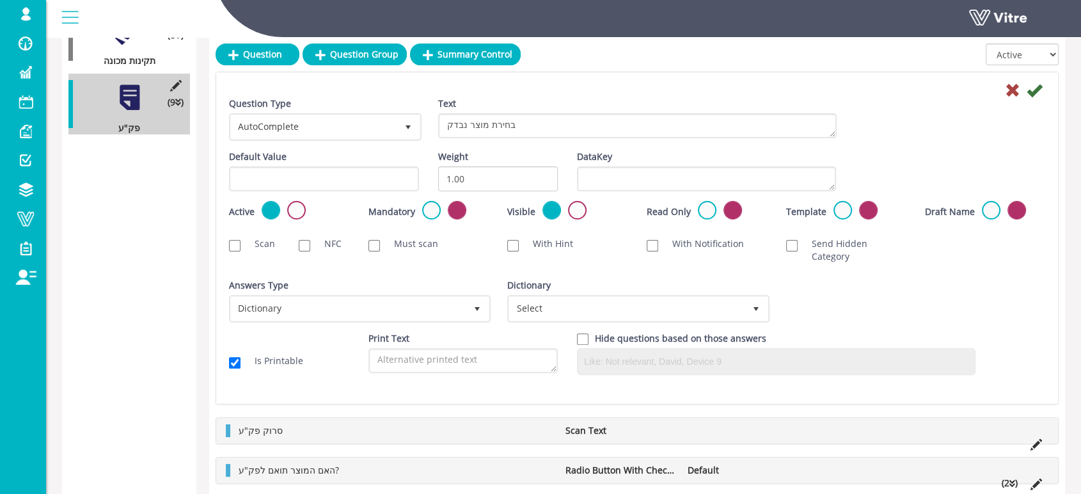
scroll to position [355, 0]
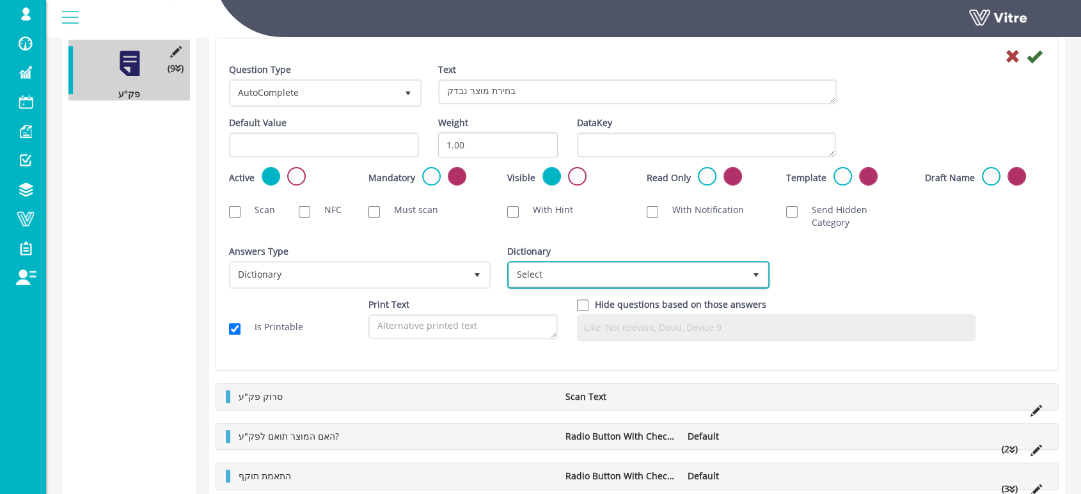
click at [759, 270] on span "select" at bounding box center [756, 275] width 10 height 10
click at [903, 259] on div "Answers Type Dictionary 1 Answers Type Dictionary 1 Module Select Form Context …" at bounding box center [637, 271] width 836 height 53
click at [1014, 56] on icon at bounding box center [1012, 56] width 15 height 15
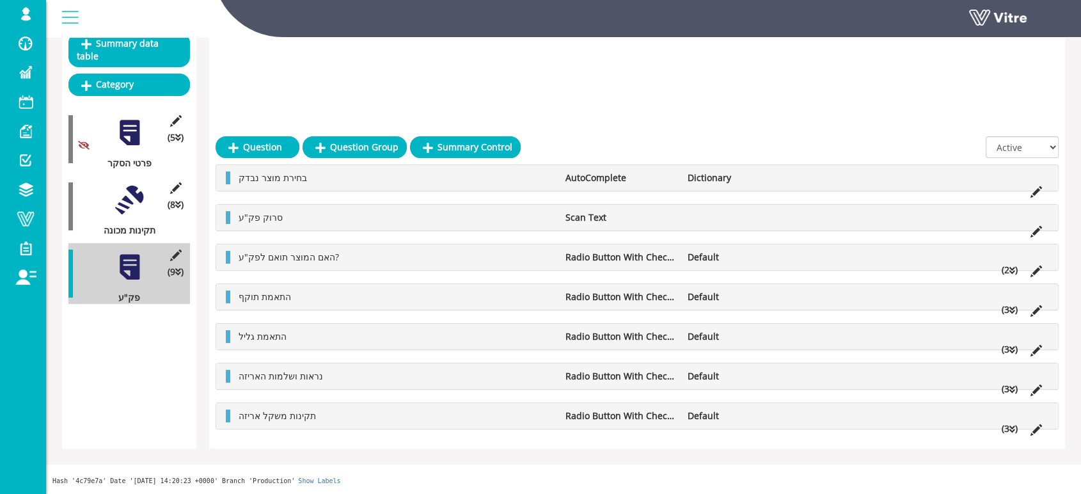
scroll to position [46, 0]
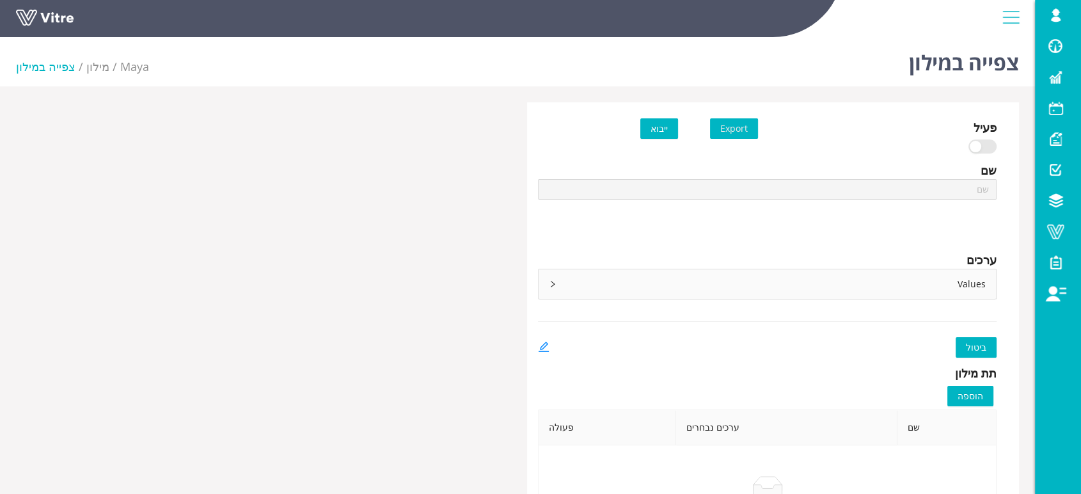
type input "מוצרים ראשי"
click at [552, 284] on icon "right" at bounding box center [553, 284] width 8 height 8
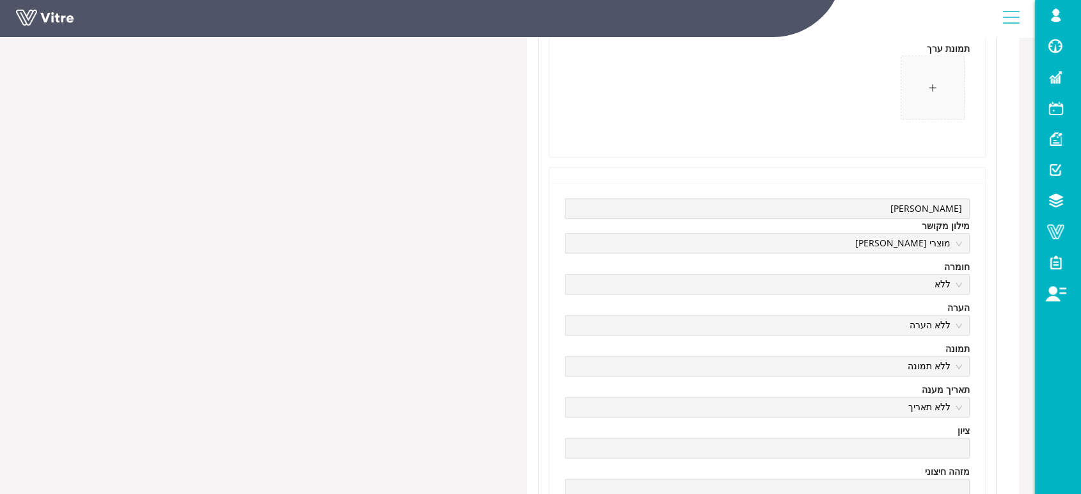
scroll to position [1564, 0]
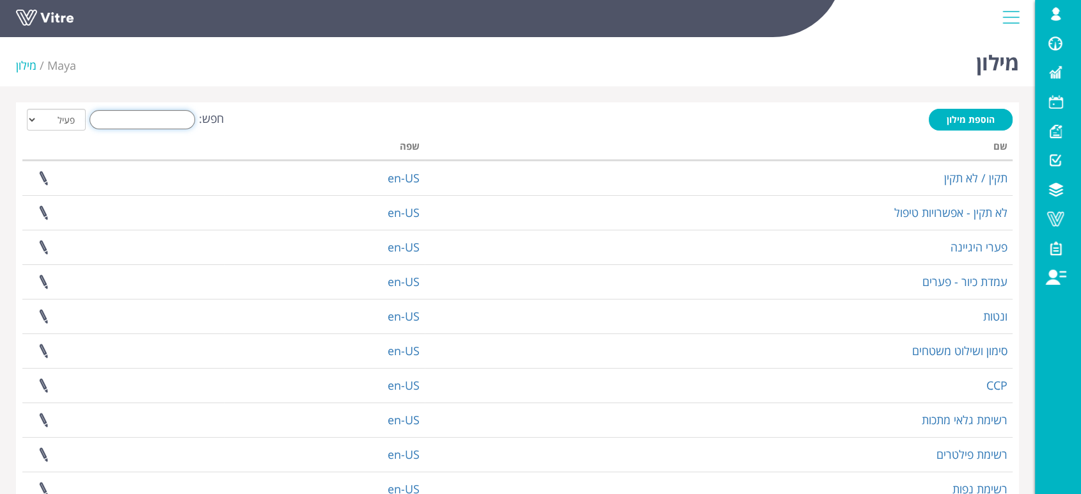
click at [162, 118] on input "חפש:" at bounding box center [143, 119] width 106 height 19
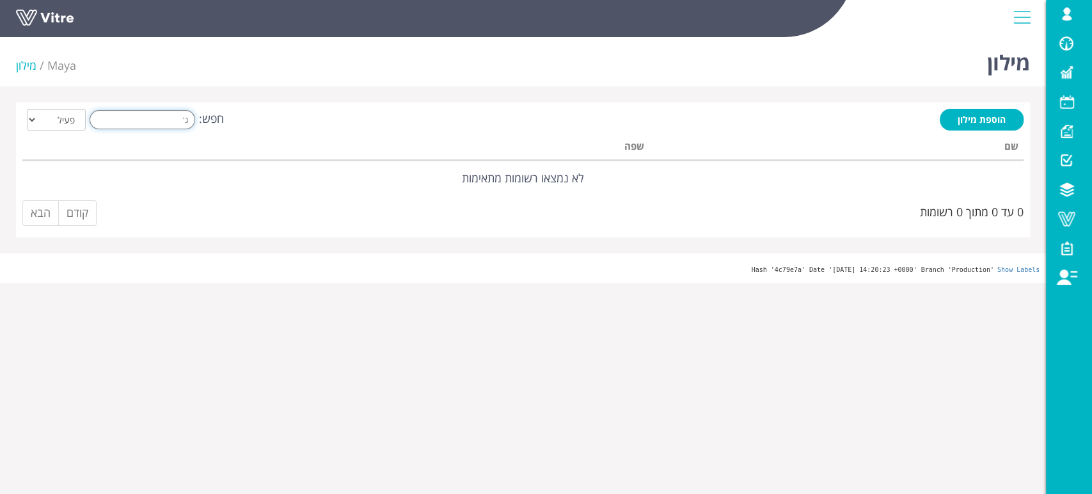
type input "ג"
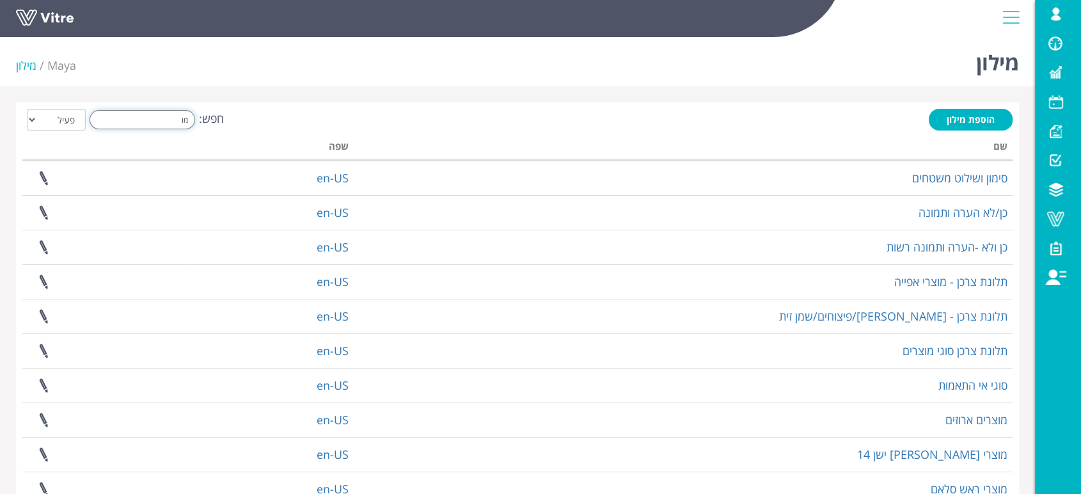
type input "מו"
click at [38, 120] on select "הכל פעיל לא פעיל" at bounding box center [56, 120] width 59 height 22
select select "2"
click at [27, 109] on select "הכל פעיל לא פעיל" at bounding box center [56, 120] width 59 height 22
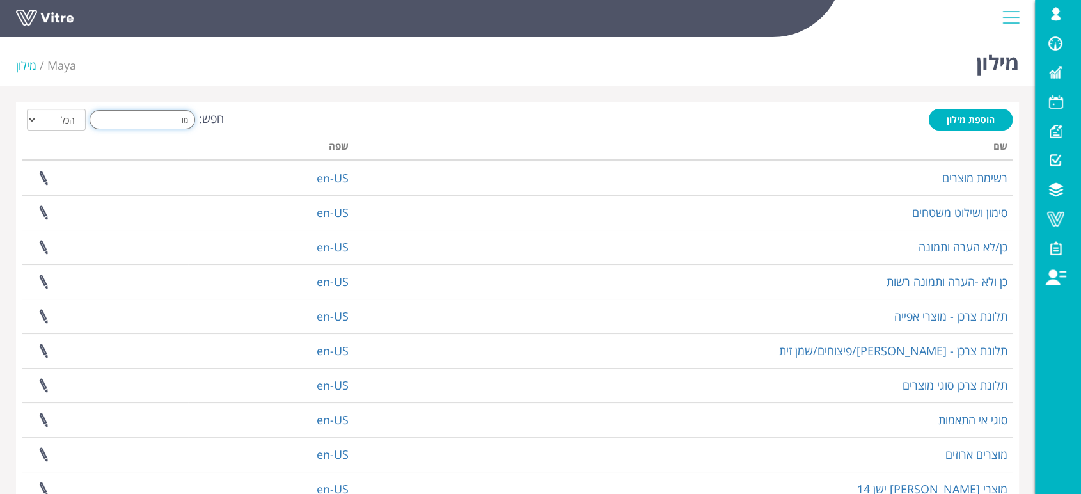
click at [168, 122] on input "מו" at bounding box center [143, 119] width 106 height 19
type input "מ"
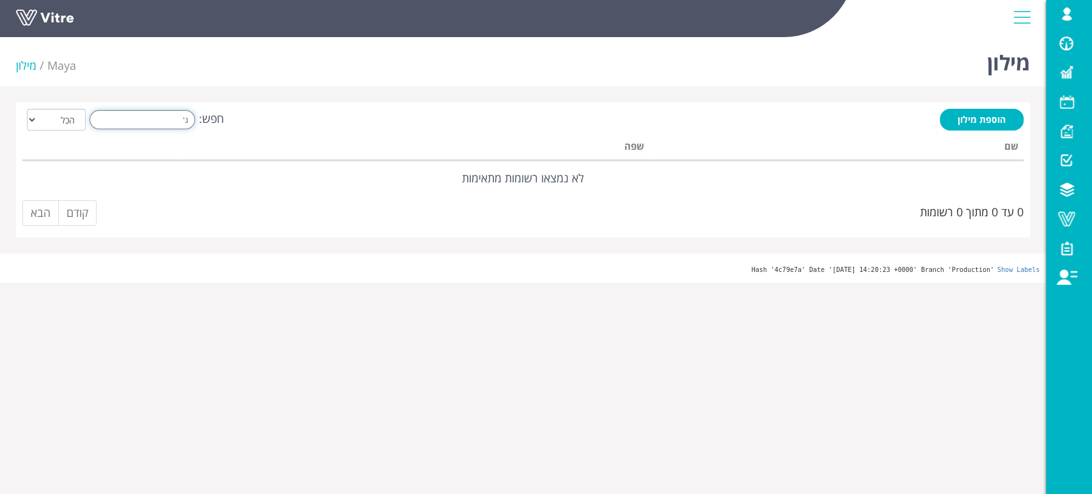
type input "ג"
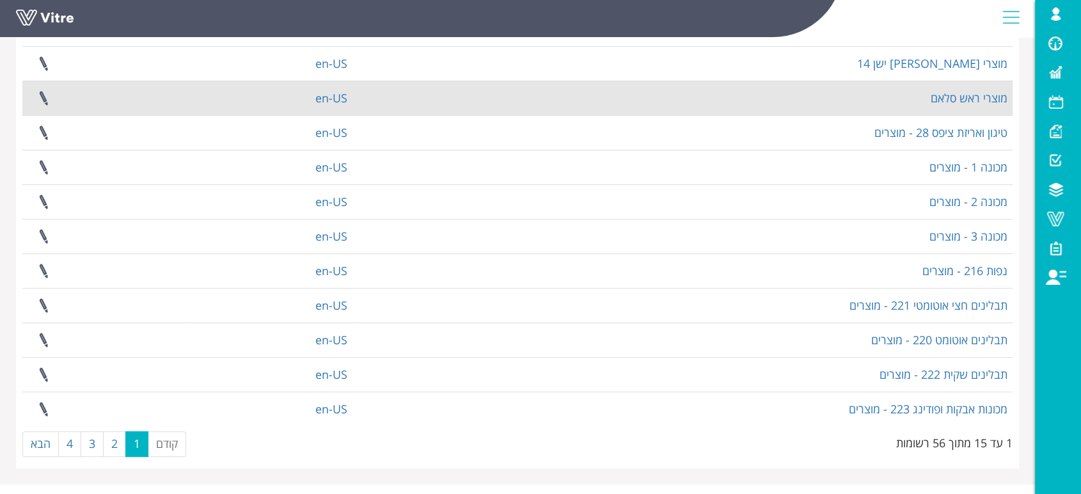
scroll to position [271, 0]
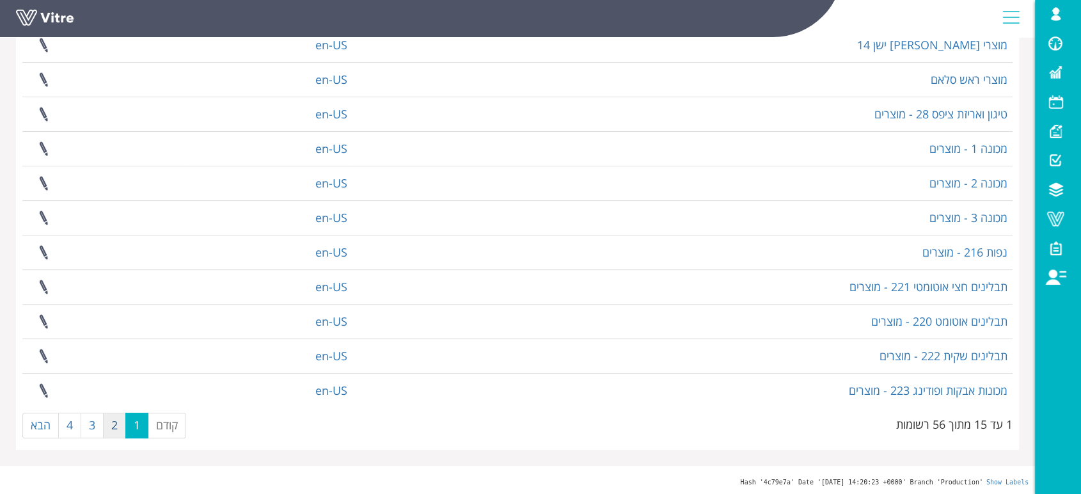
type input "מוצרי"
click at [111, 427] on link "2" at bounding box center [114, 426] width 23 height 26
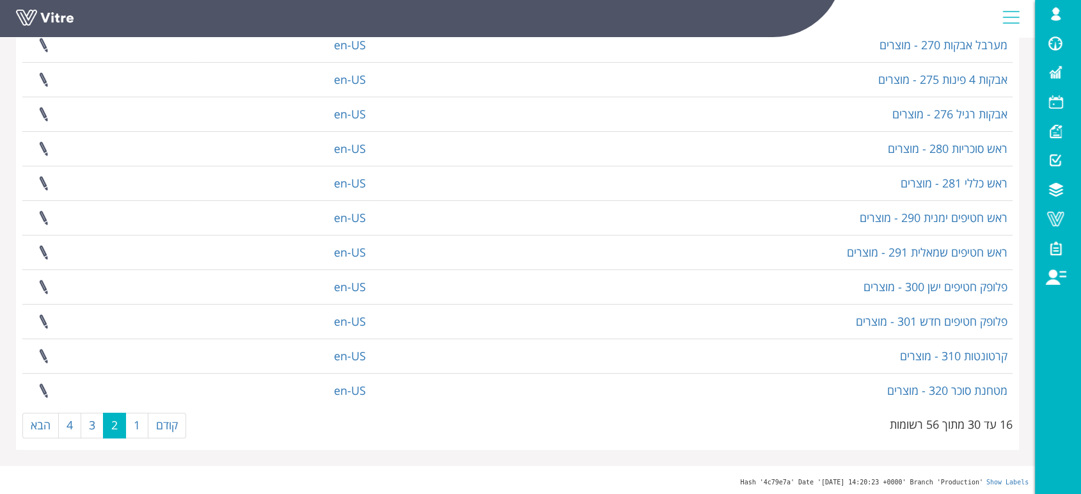
click at [111, 427] on link "2" at bounding box center [114, 426] width 23 height 26
click at [92, 425] on link "3" at bounding box center [92, 426] width 23 height 26
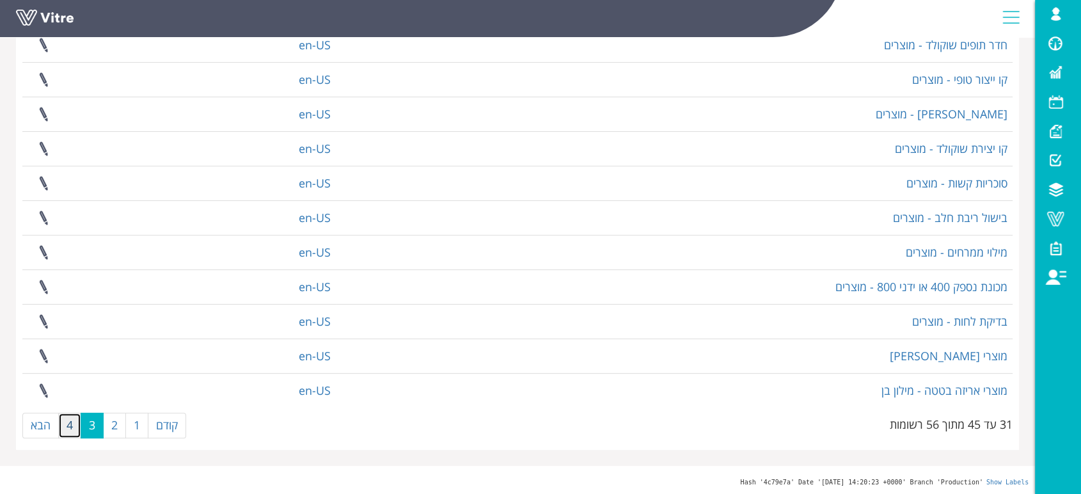
click at [67, 429] on link "4" at bounding box center [69, 426] width 23 height 26
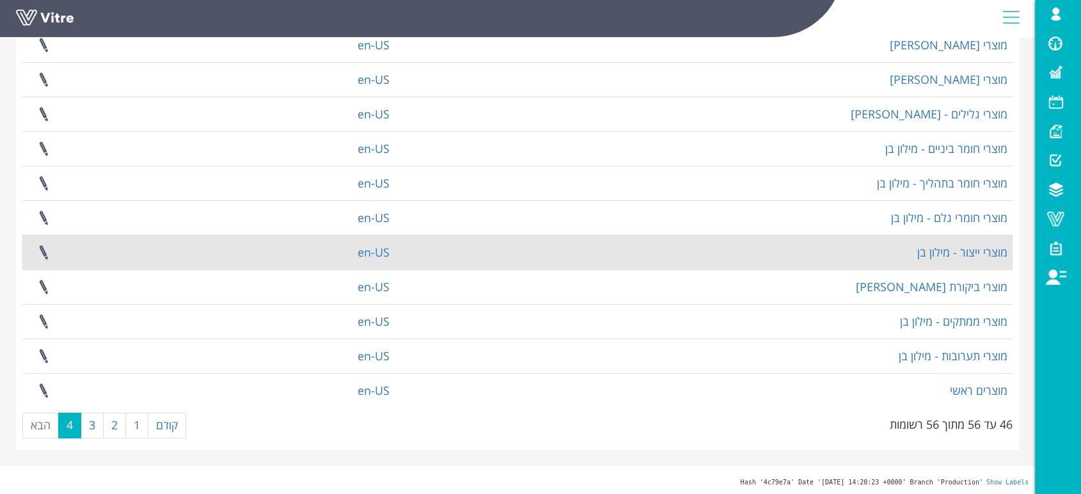
scroll to position [62, 0]
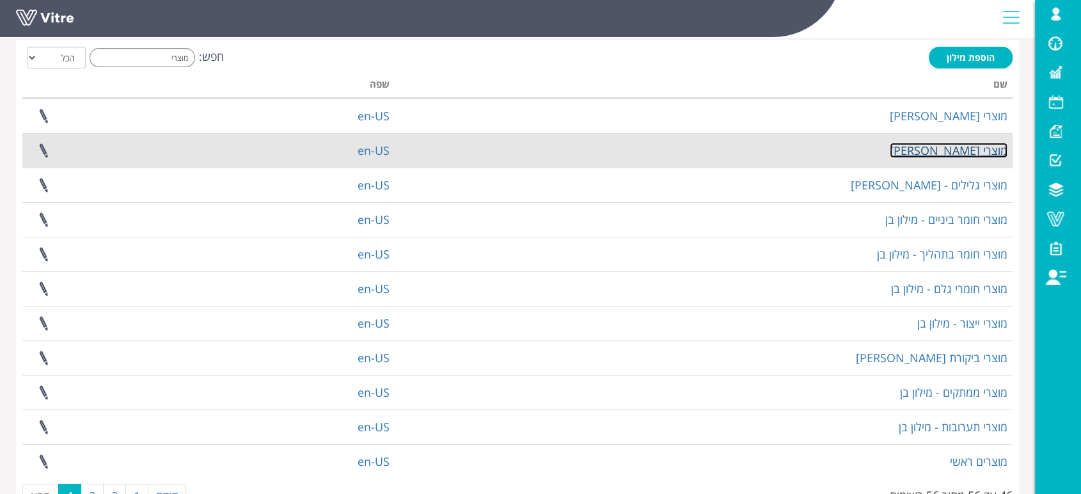
click at [955, 152] on link "מוצרי [PERSON_NAME]" at bounding box center [949, 150] width 118 height 15
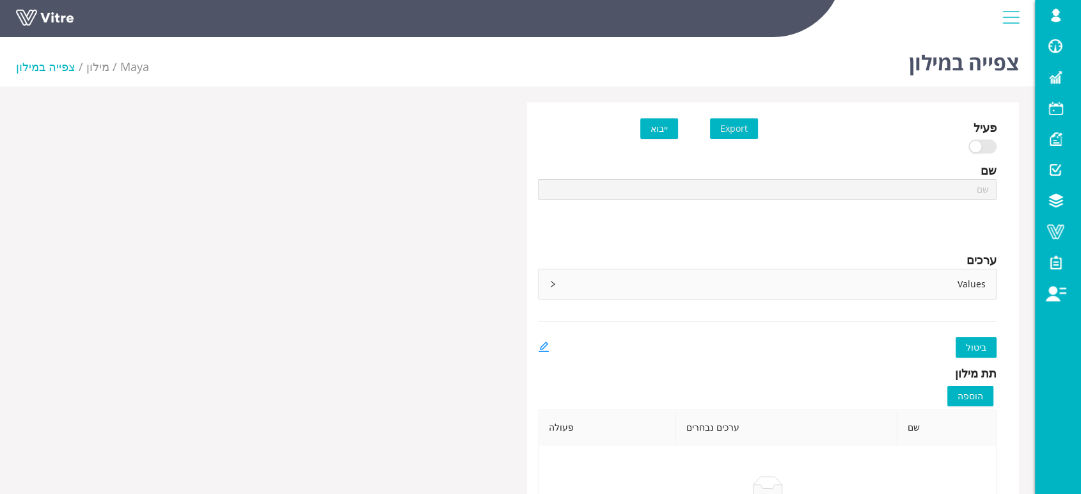
click at [550, 285] on icon "right" at bounding box center [553, 284] width 8 height 8
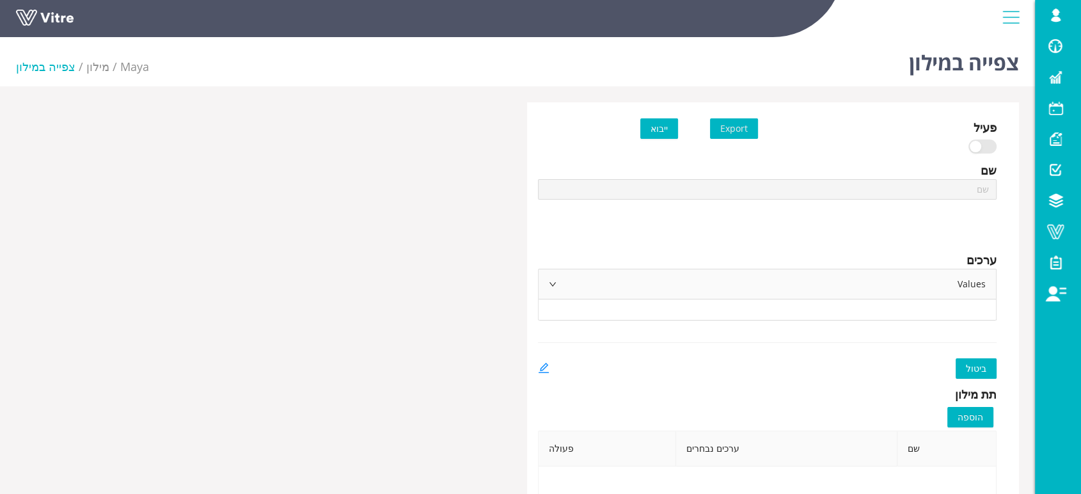
click at [549, 285] on icon "right" at bounding box center [553, 284] width 8 height 8
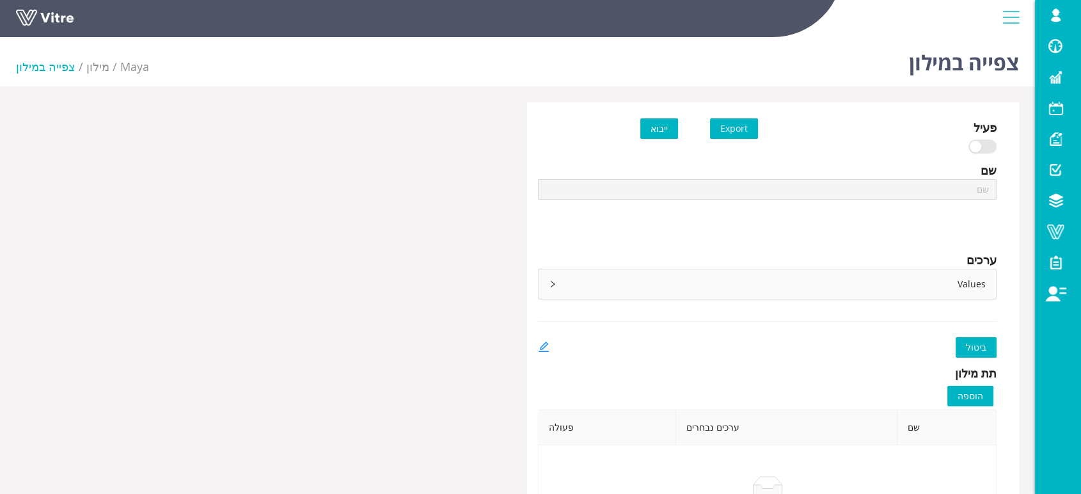
click at [549, 285] on icon "right" at bounding box center [553, 284] width 8 height 8
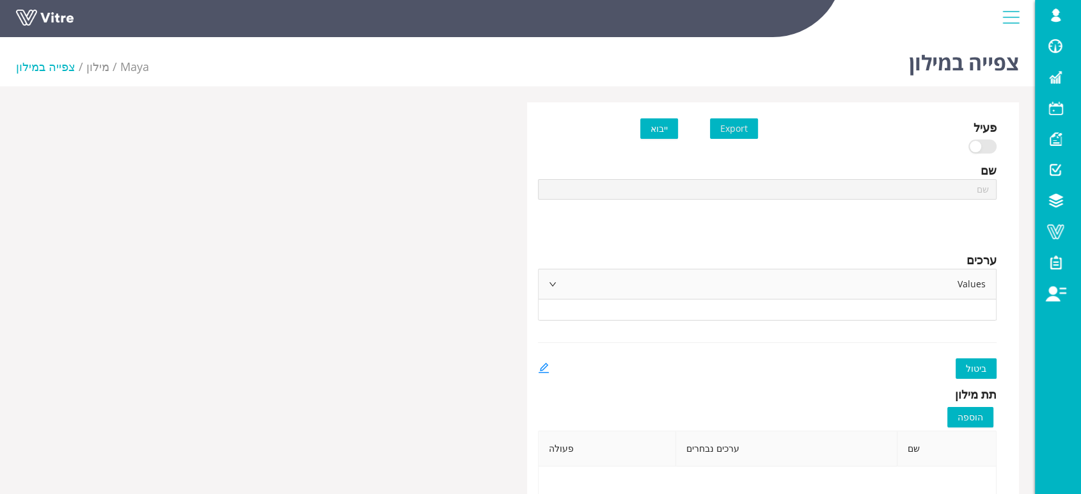
click at [549, 285] on icon "right" at bounding box center [553, 284] width 8 height 8
click at [552, 283] on icon "right" at bounding box center [553, 284] width 8 height 8
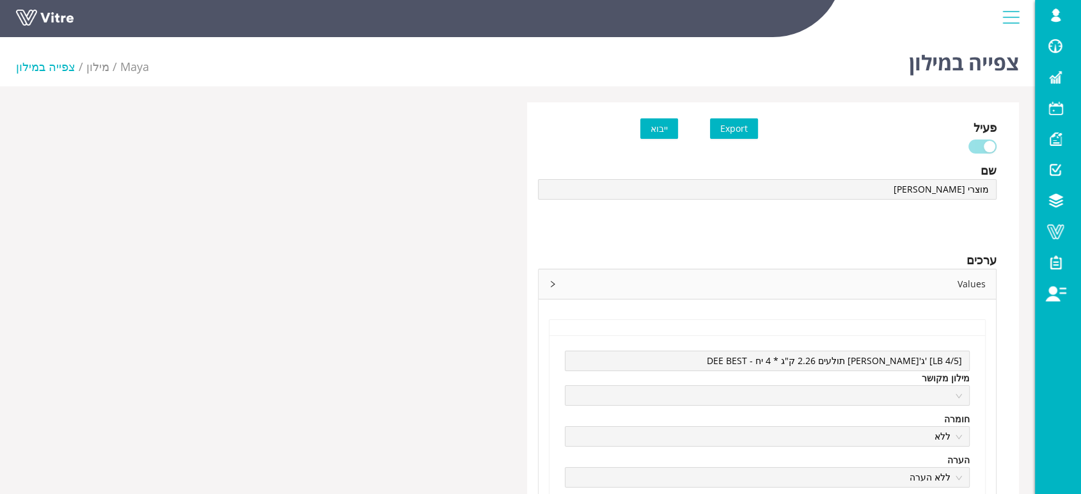
type input "מוצרי [PERSON_NAME]"
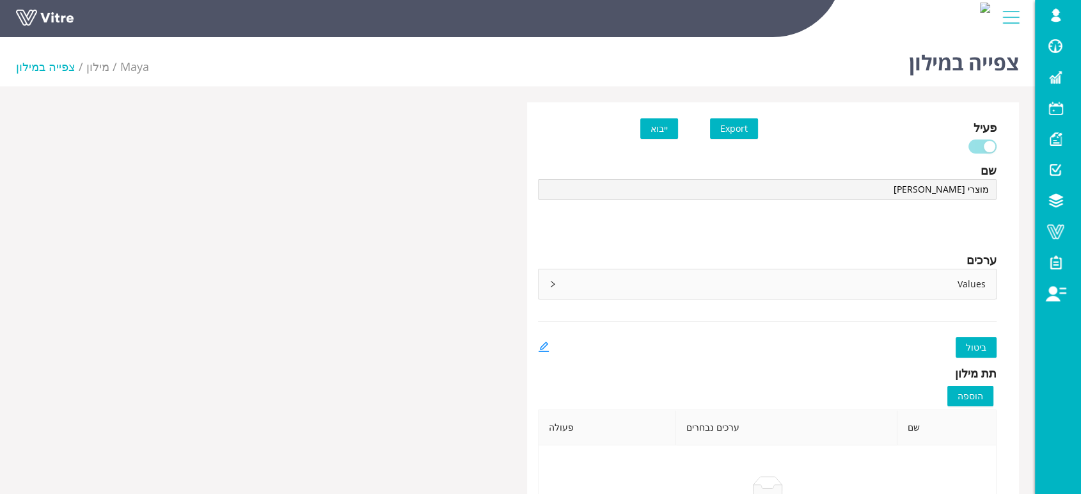
click at [554, 285] on icon "right" at bounding box center [553, 284] width 8 height 8
